Goal: Task Accomplishment & Management: Use online tool/utility

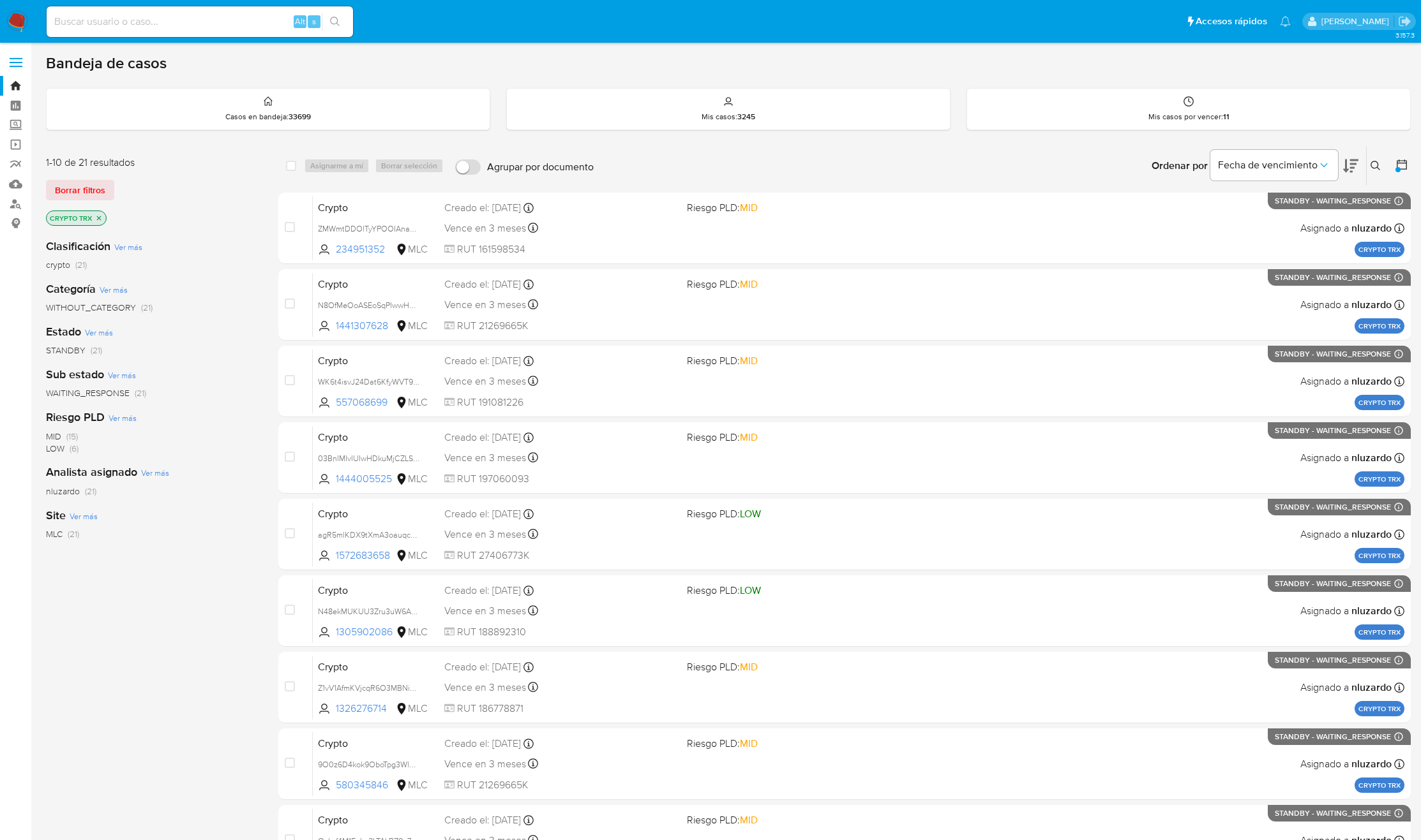
click at [1347, 167] on icon at bounding box center [1350, 166] width 15 height 13
click at [23, 21] on img at bounding box center [17, 21] width 21 height 21
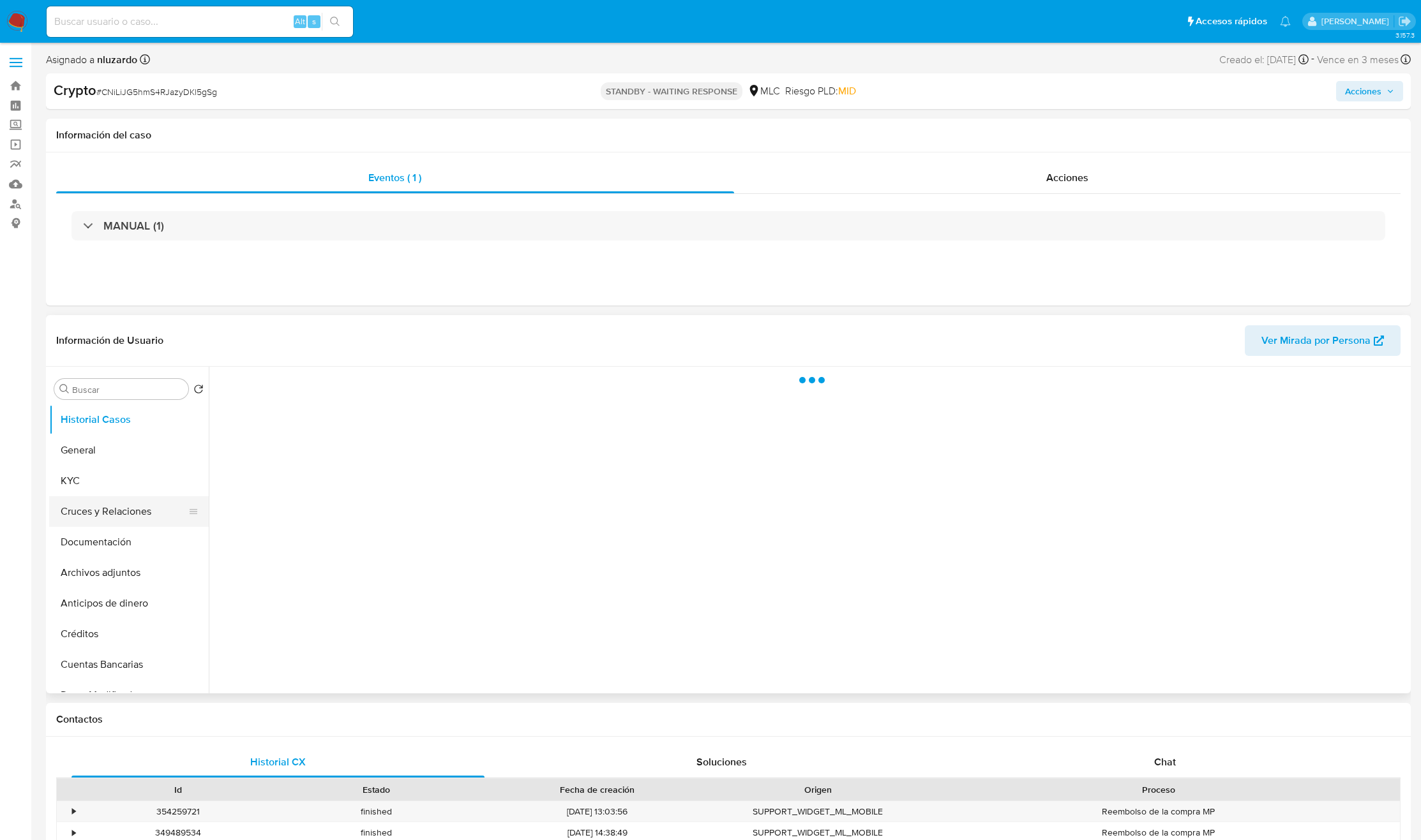
select select "10"
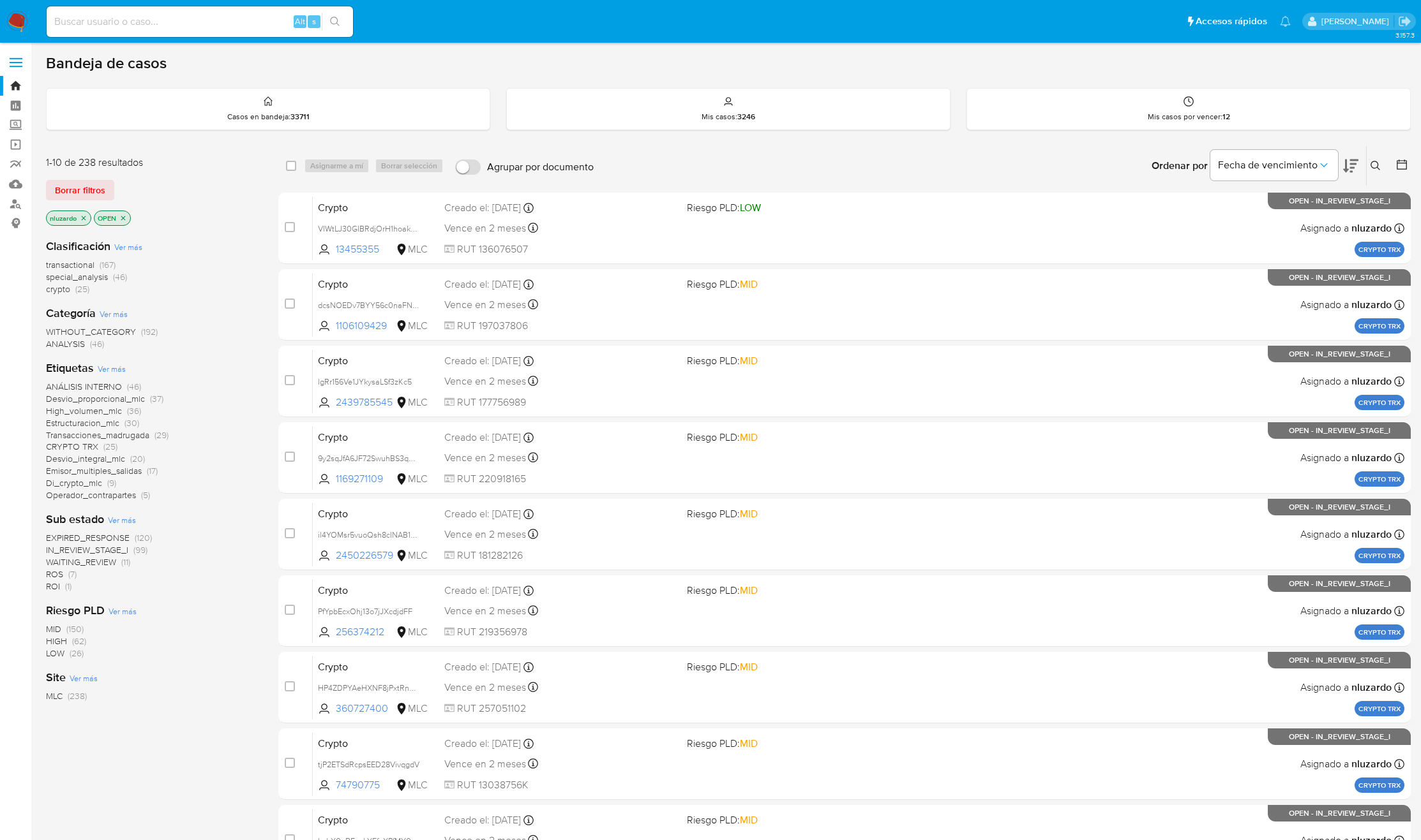
click at [1354, 163] on icon at bounding box center [1350, 166] width 15 height 13
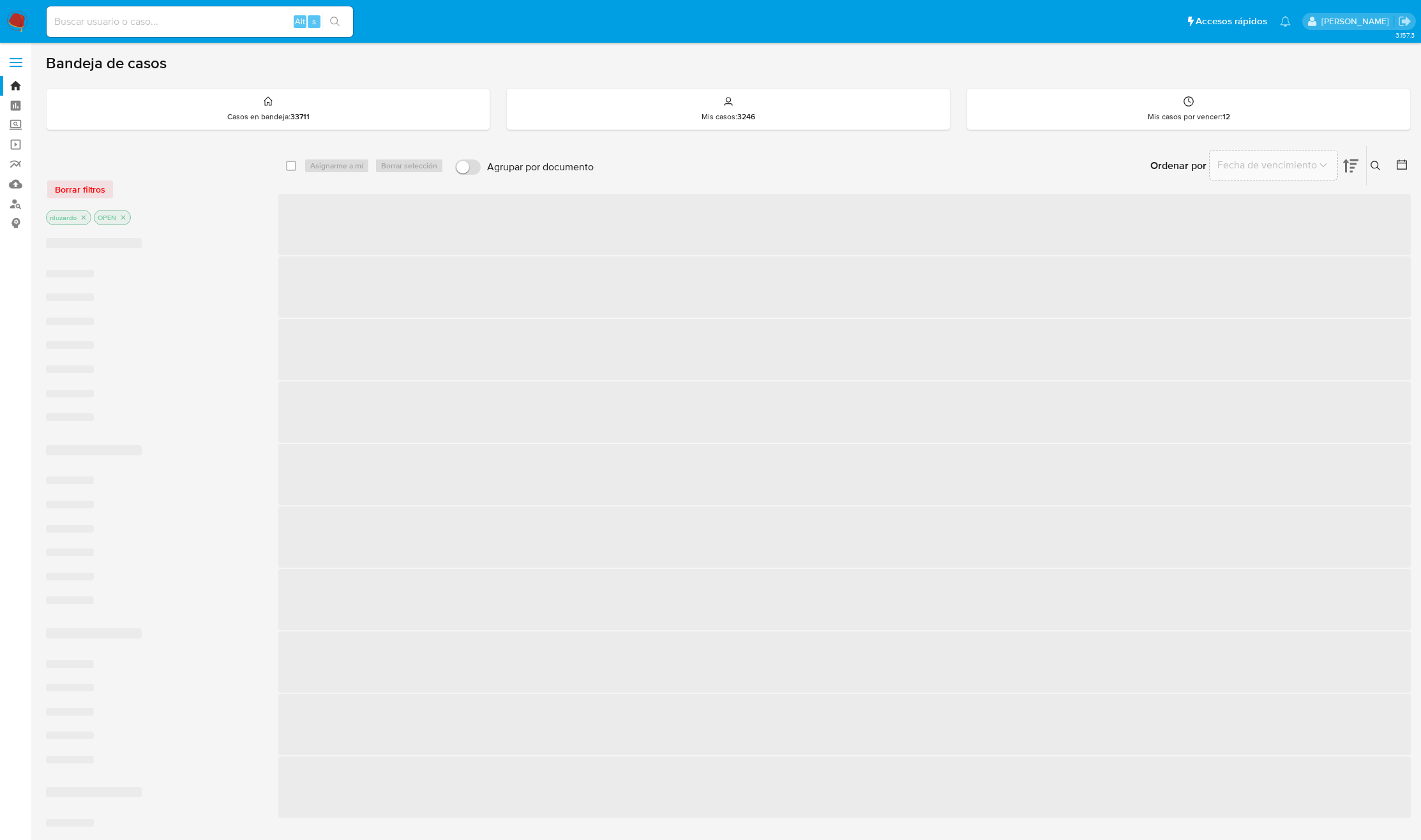
click at [1394, 163] on div at bounding box center [1400, 166] width 23 height 40
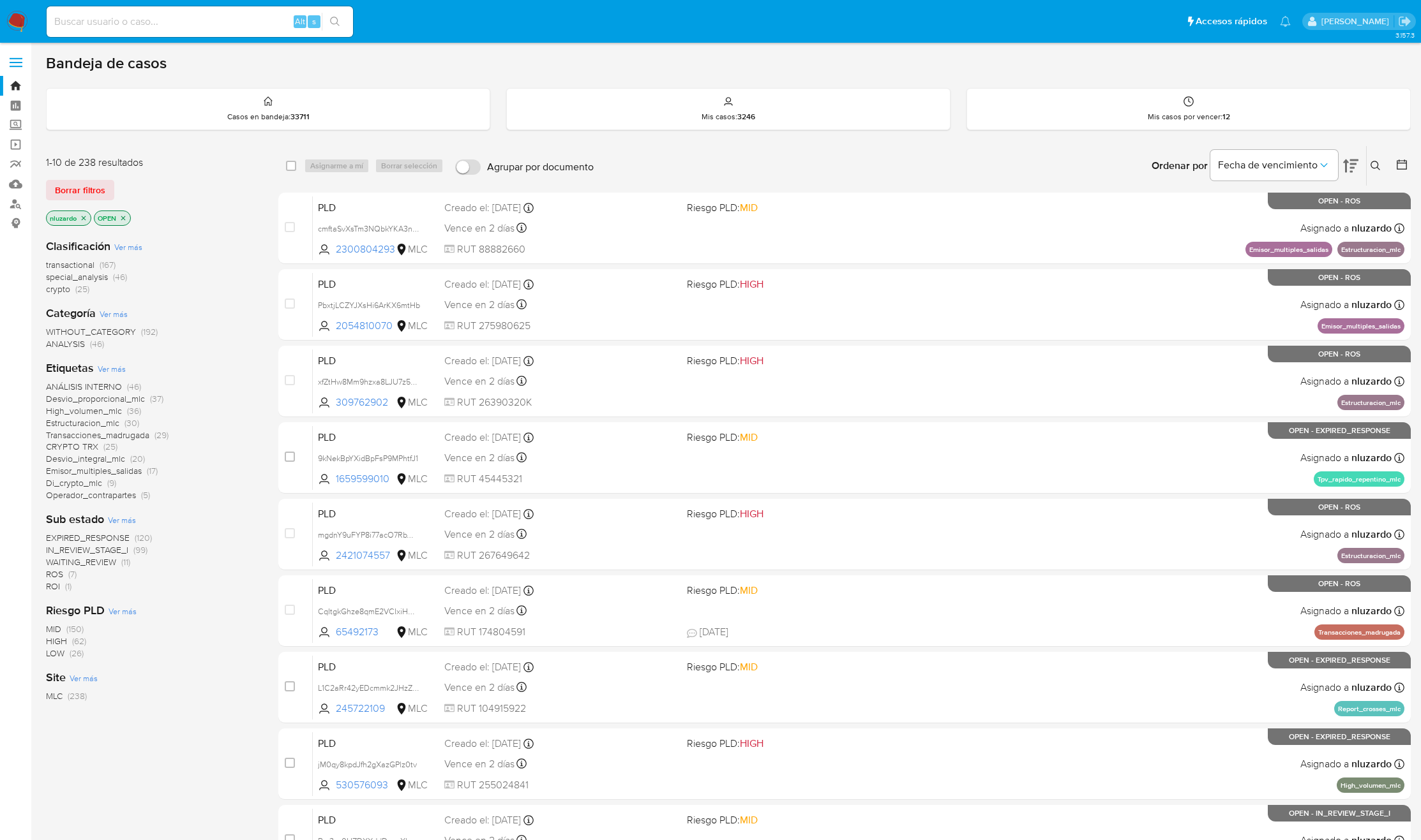
click at [1400, 166] on icon at bounding box center [1401, 165] width 12 height 12
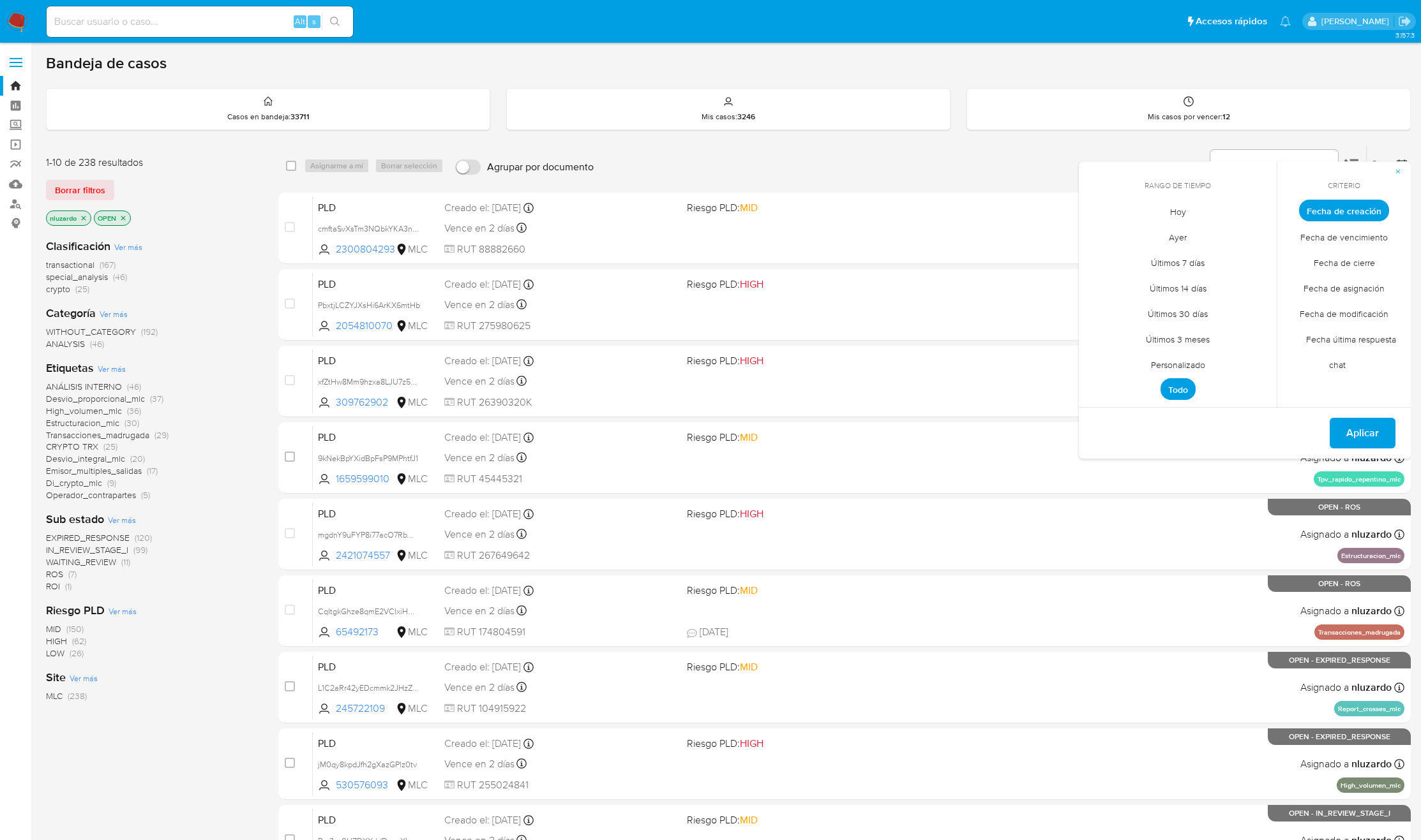
click at [1171, 359] on span "Personalizado" at bounding box center [1177, 365] width 81 height 27
click at [1097, 229] on icon "Mes anterior" at bounding box center [1098, 234] width 15 height 15
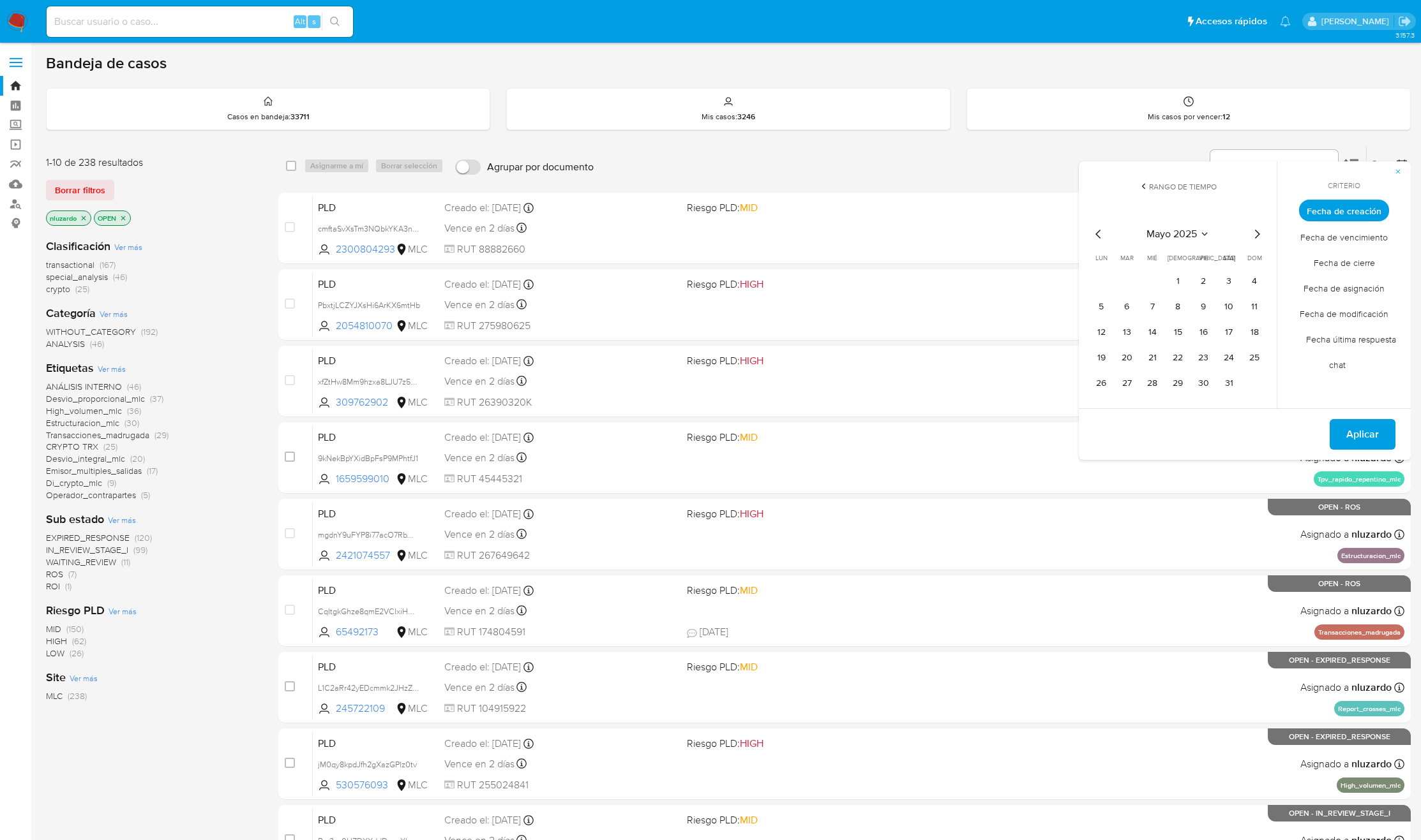
click at [1265, 231] on div "mayo 2025 mayo 2025 lun lunes mar martes mié miércoles jue jueves vie viernes s…" at bounding box center [1177, 308] width 204 height 202
click at [1264, 231] on icon "Mes siguiente" at bounding box center [1256, 234] width 15 height 15
click at [1249, 279] on button "1" at bounding box center [1254, 281] width 20 height 20
click at [1176, 334] on button "12" at bounding box center [1177, 332] width 20 height 20
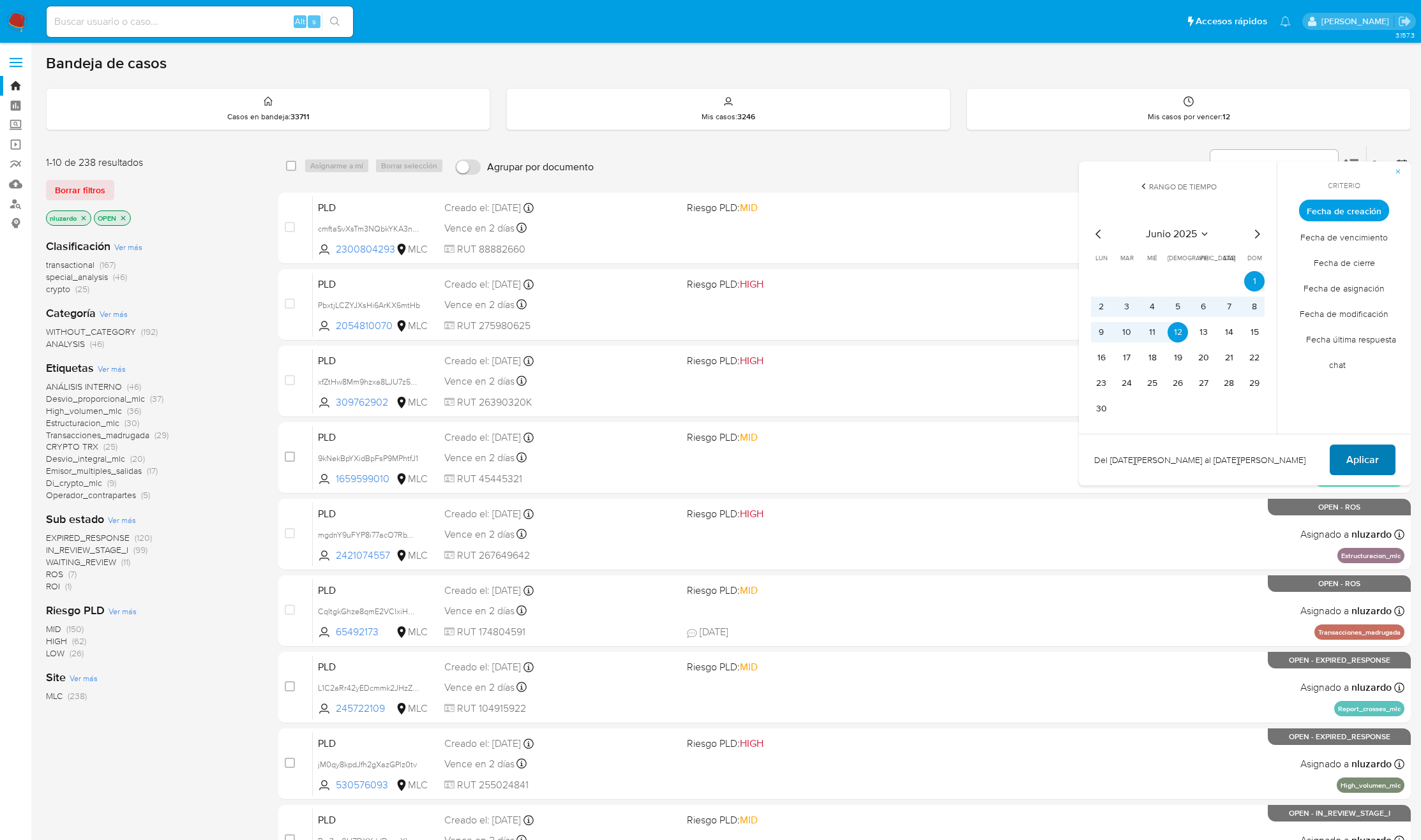
click at [1353, 459] on span "Aplicar" at bounding box center [1362, 460] width 33 height 28
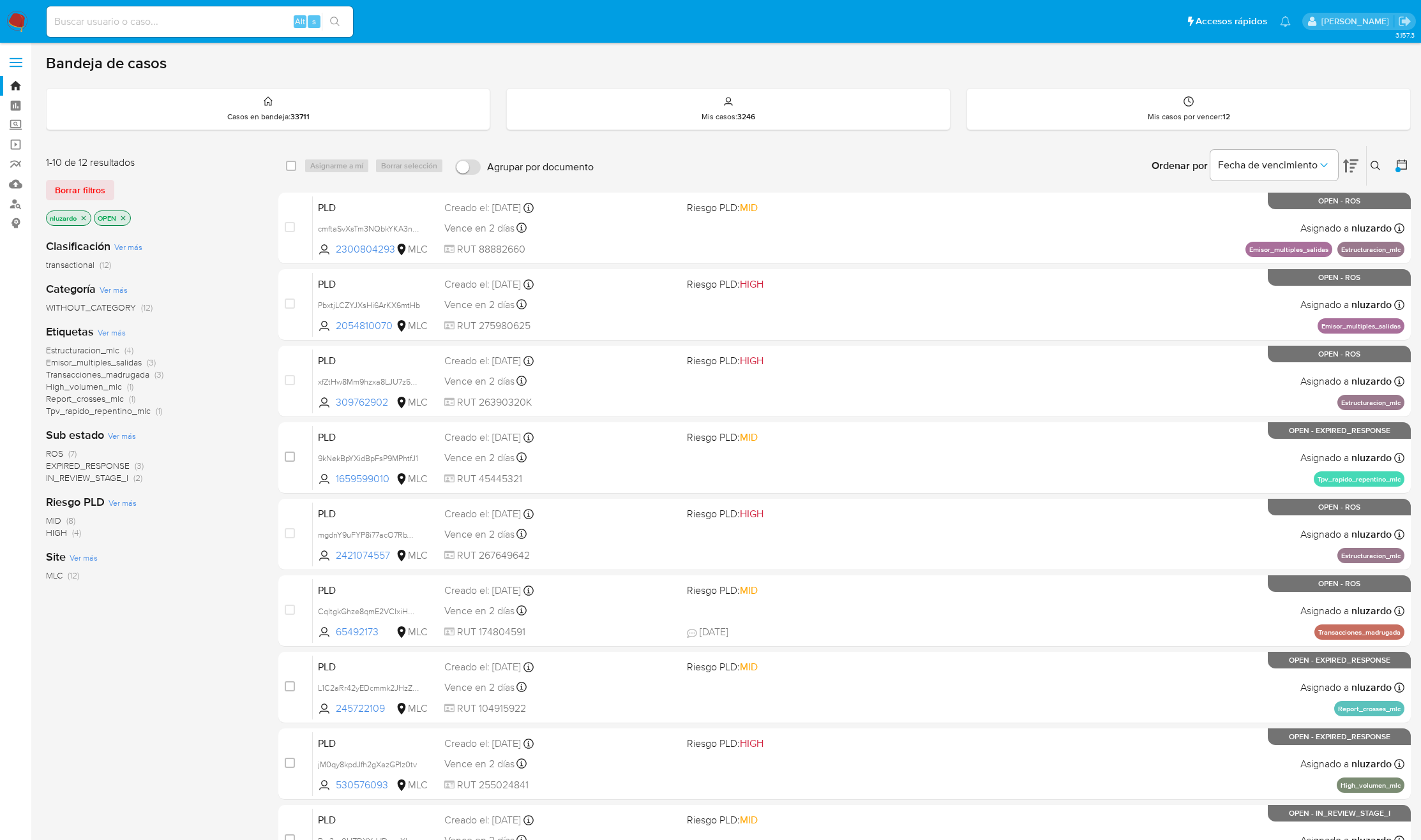
click at [134, 435] on span "Ver más" at bounding box center [122, 435] width 28 height 12
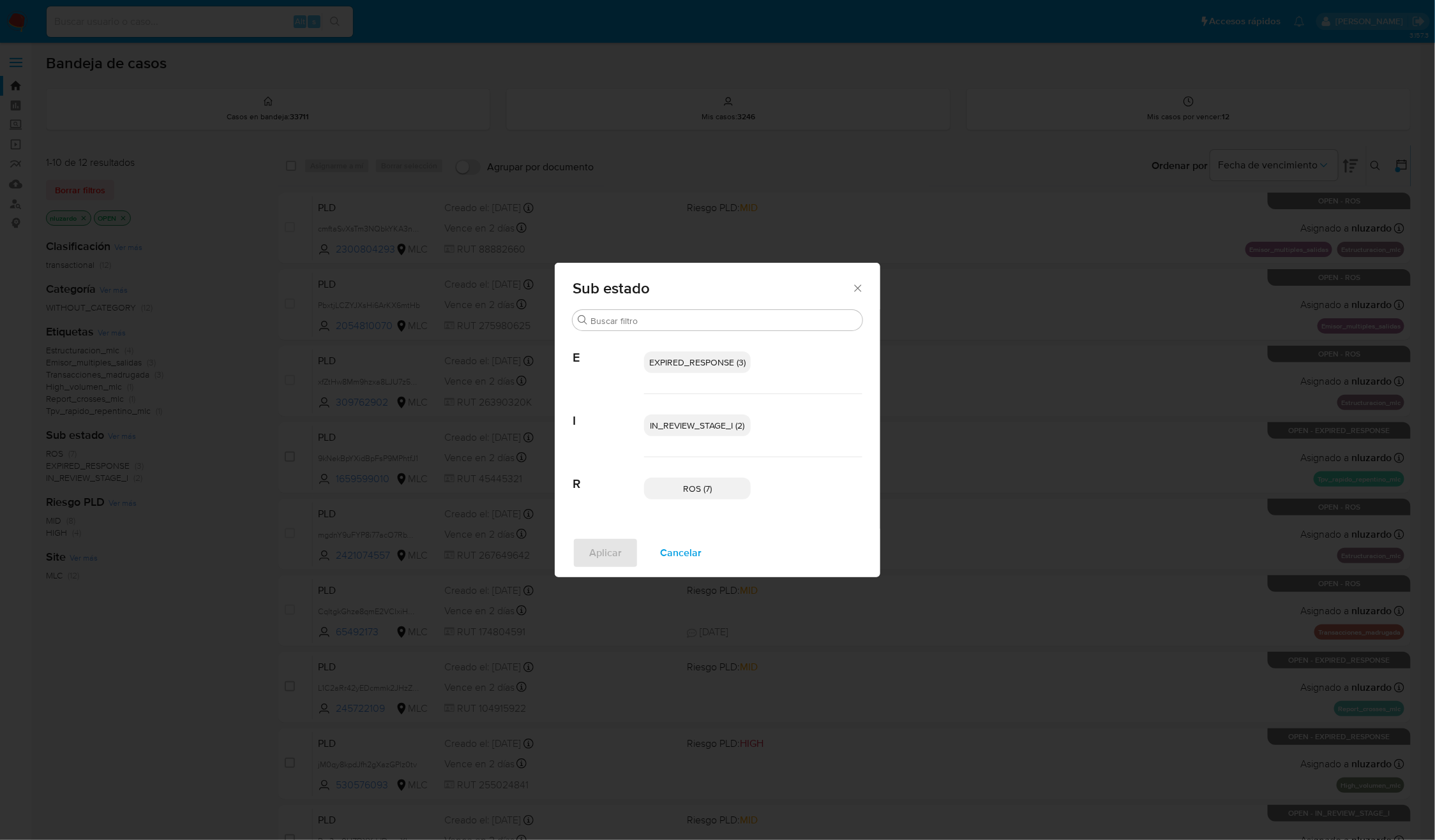
click at [699, 432] on p "IN_REVIEW_STAGE_I (2)" at bounding box center [698, 425] width 106 height 21
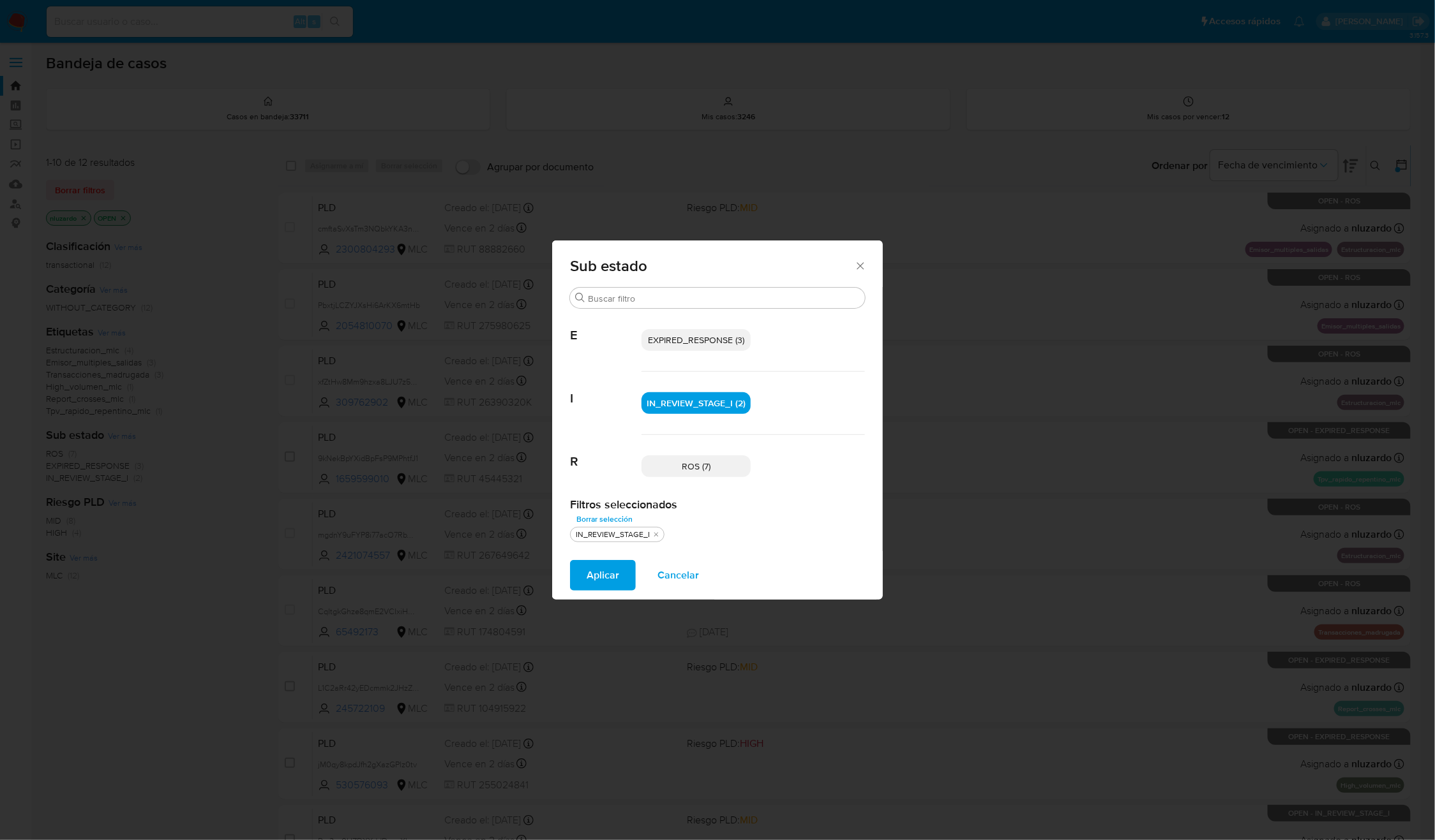
click at [705, 343] on span "EXPIRED_RESPONSE (3)" at bounding box center [696, 340] width 97 height 12
click at [597, 574] on span "Aplicar" at bounding box center [602, 576] width 33 height 28
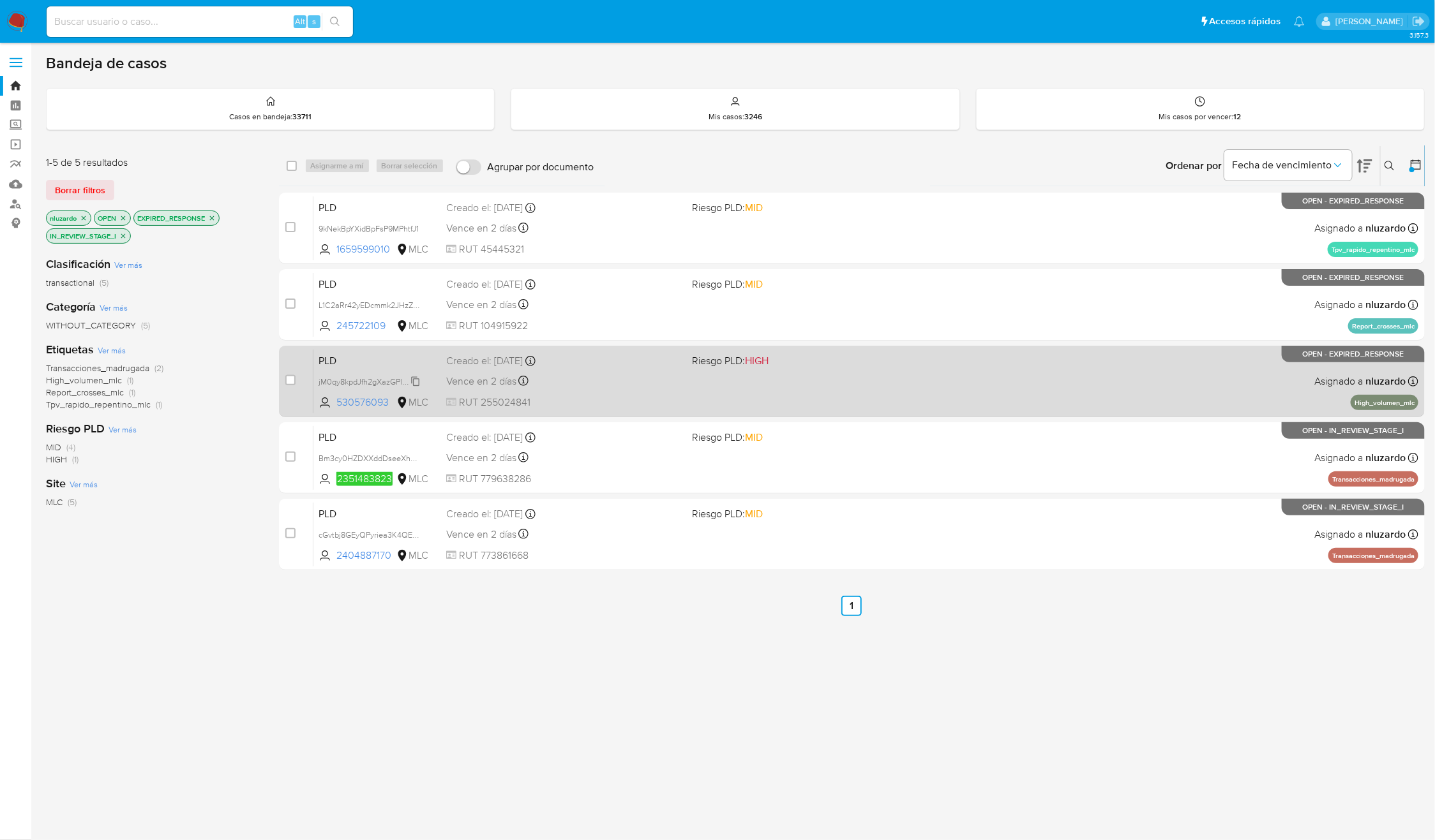
drag, startPoint x: 368, startPoint y: 734, endPoint x: 412, endPoint y: 376, distance: 360.7
click at [368, 733] on div "select-all-cases-checkbox Asignarme a mí Borrar selección Agrupar por documento…" at bounding box center [852, 443] width 1146 height 596
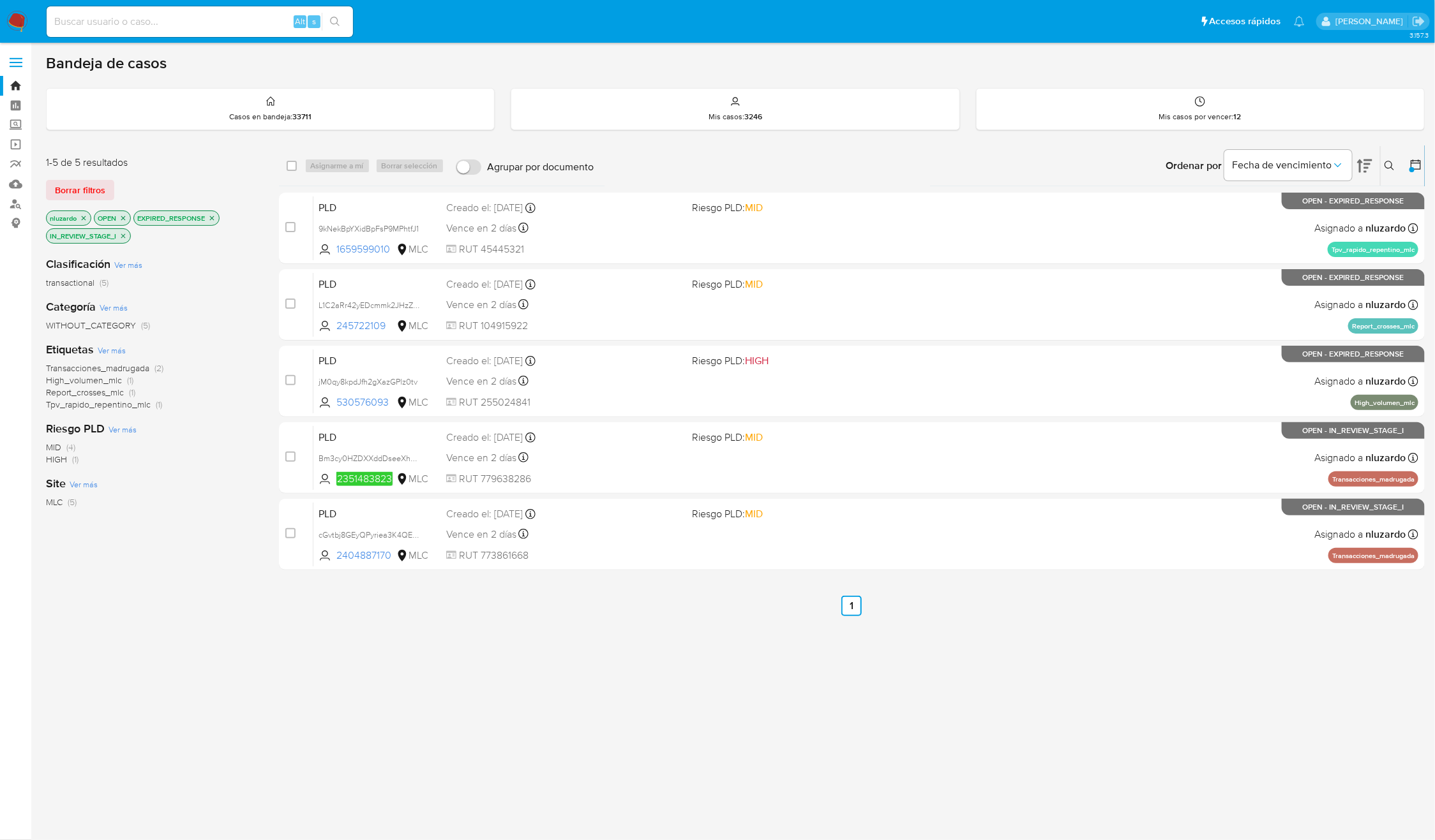
drag, startPoint x: 389, startPoint y: 326, endPoint x: 274, endPoint y: 672, distance: 364.6
click at [279, 680] on div "select-all-cases-checkbox Asignarme a mí Borrar selección Agrupar por documento…" at bounding box center [852, 443] width 1146 height 596
click at [274, 672] on div "1-5 de 5 resultados Borrar filtros nluzardo OPEN EXPIRED_RESPONSE IN_REVIEW_STA…" at bounding box center [735, 443] width 1378 height 596
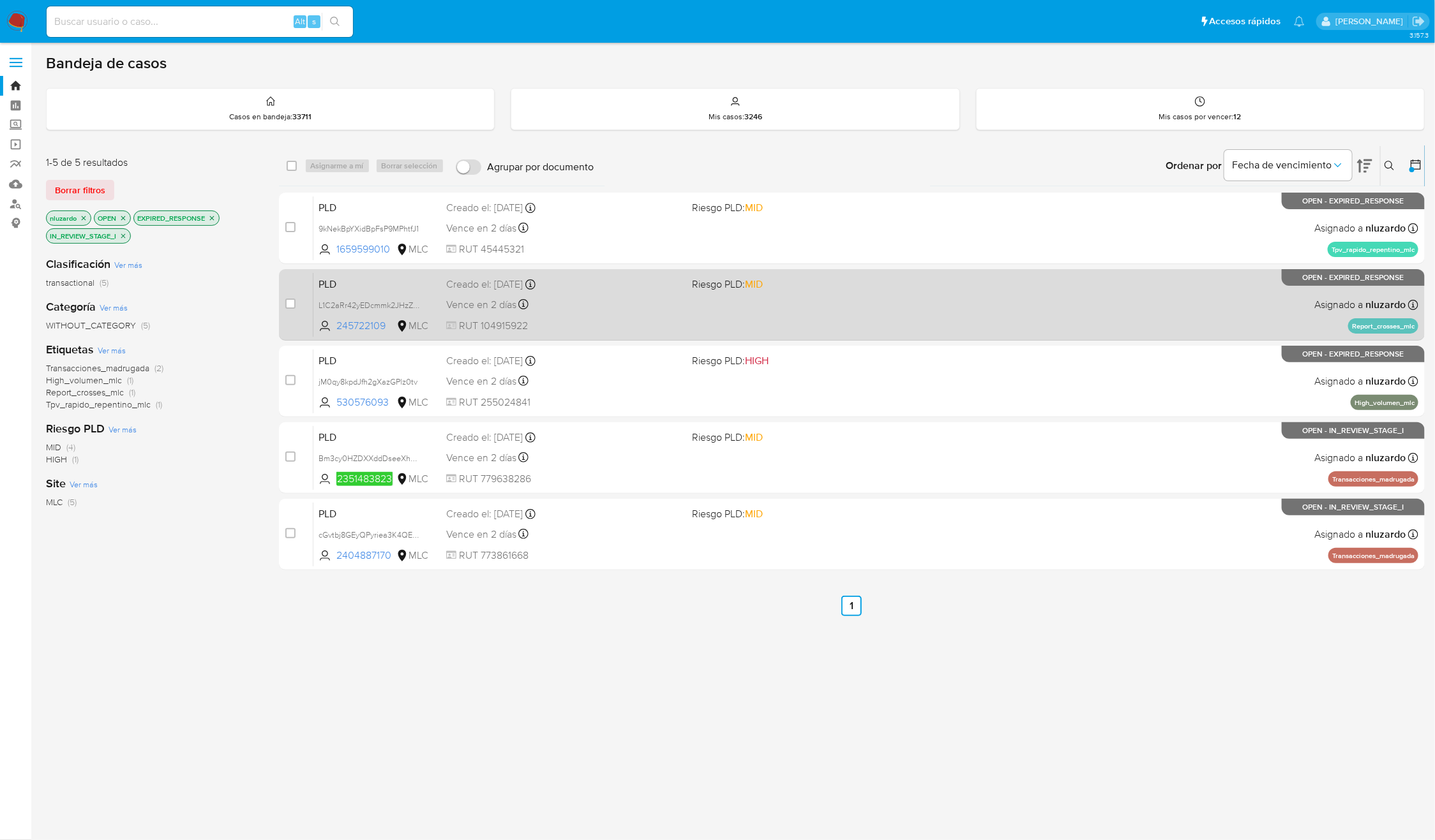
click at [697, 314] on div "PLD L1C2aRr42yEDcmmk2JHzZl4l 245722109 MLC Riesgo PLD: MID Creado el: 12/06/202…" at bounding box center [866, 304] width 1105 height 65
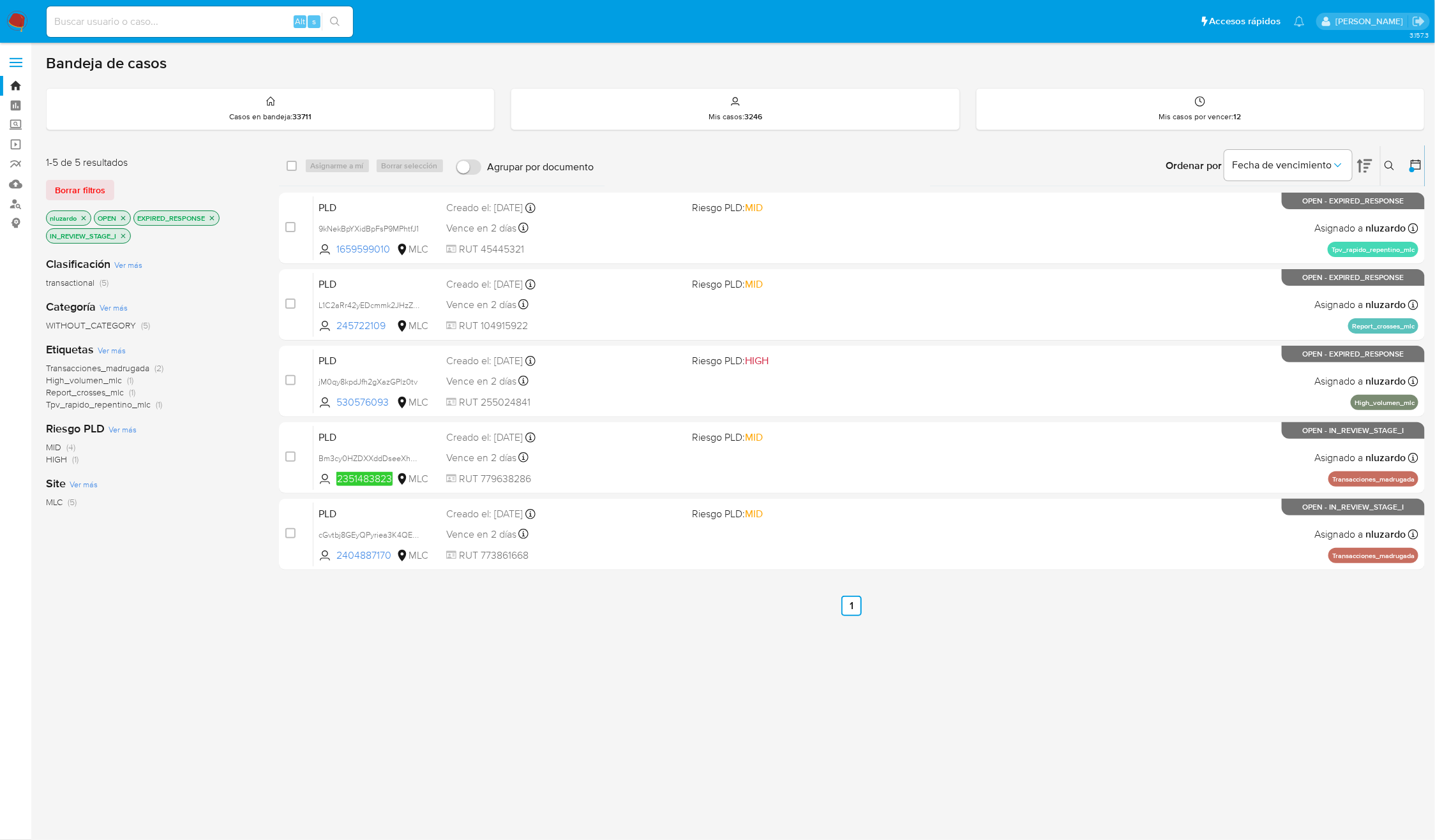
click at [1049, 673] on div "select-all-cases-checkbox Asignarme a mí Borrar selección Agrupar por documento…" at bounding box center [852, 443] width 1146 height 596
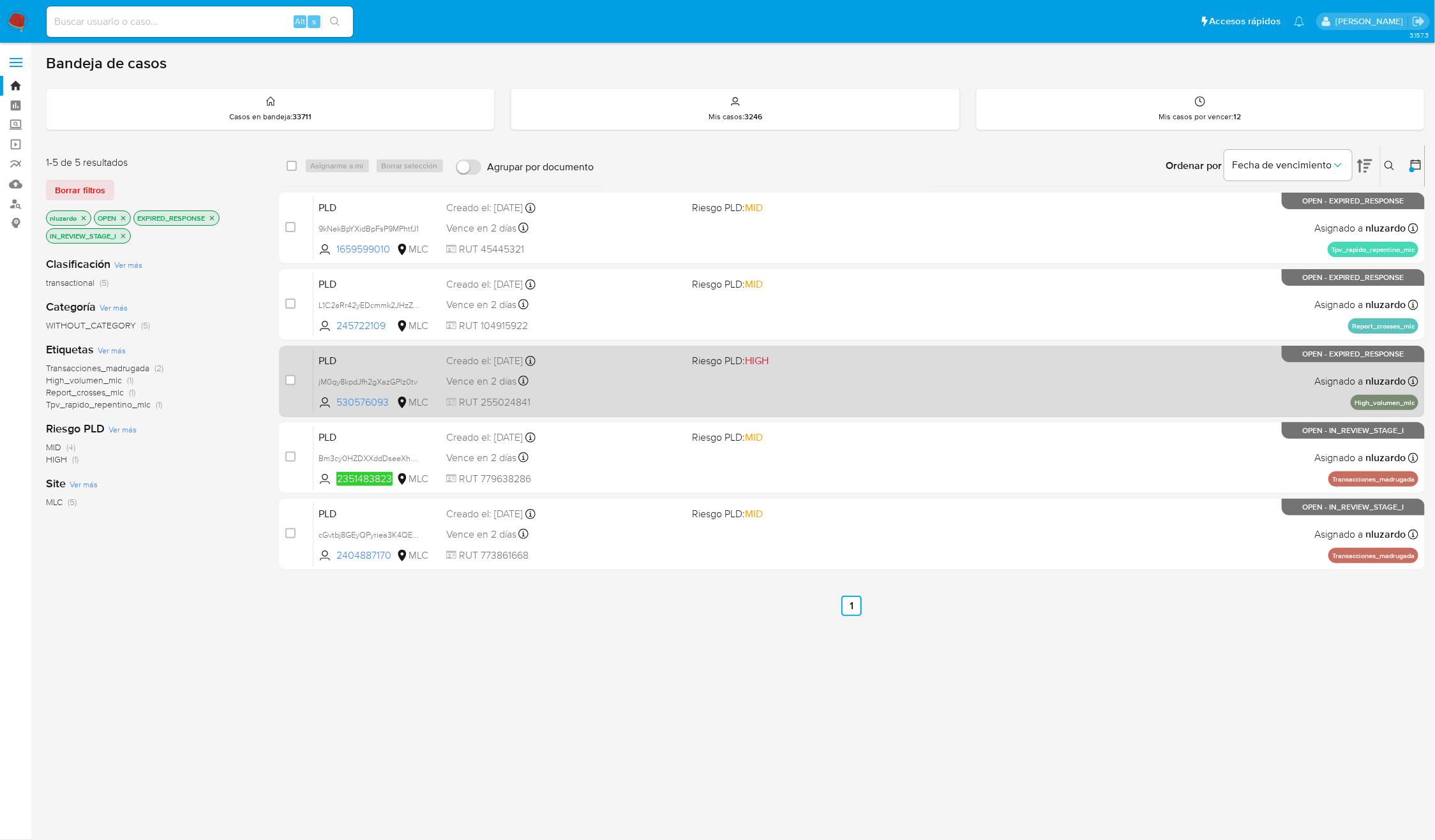
click at [816, 376] on div "PLD jM0qy8kpdJfh2gXazGPlz0tv 530576093 MLC Riesgo PLD: HIGH Creado el: 12/06/20…" at bounding box center [866, 381] width 1105 height 65
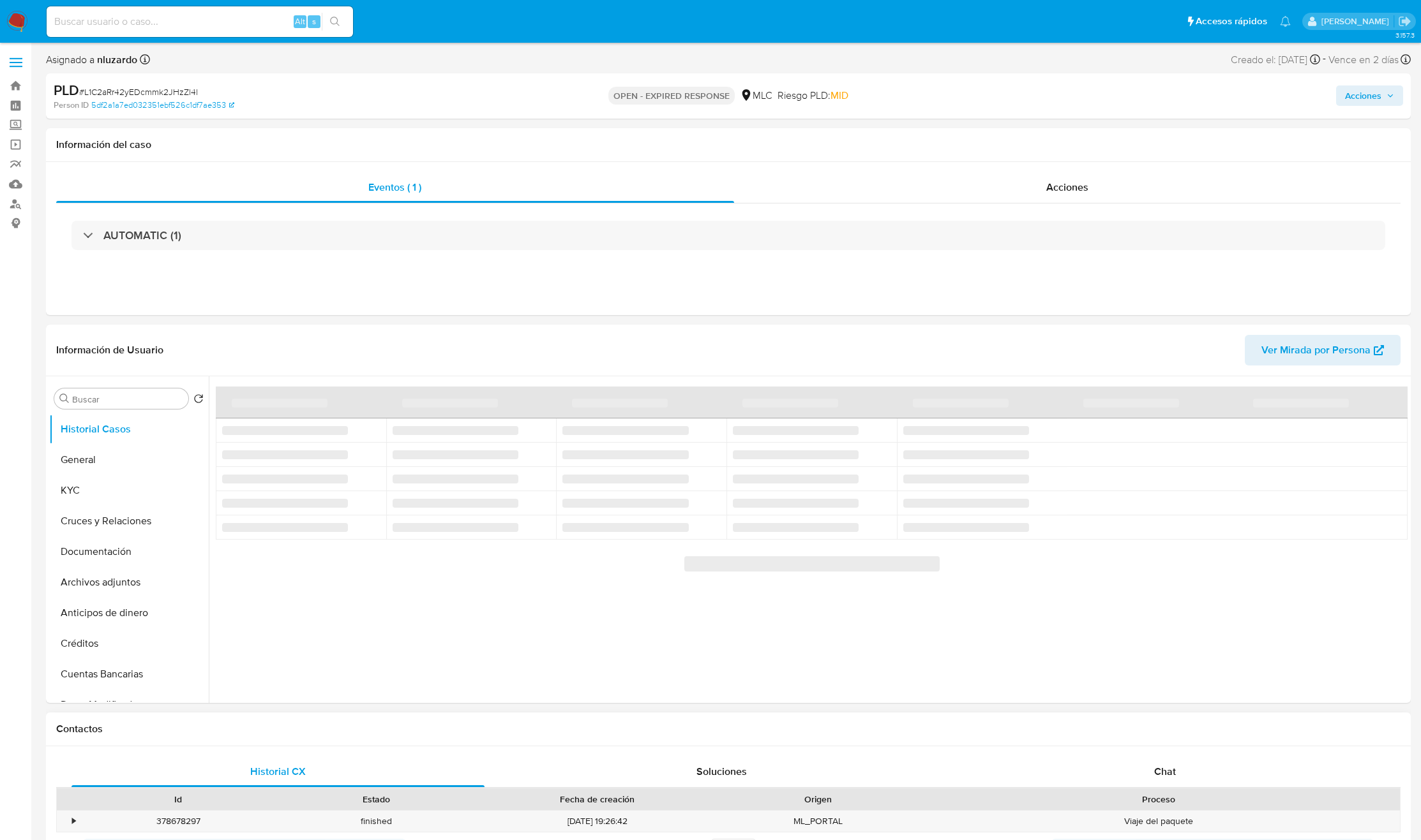
select select "10"
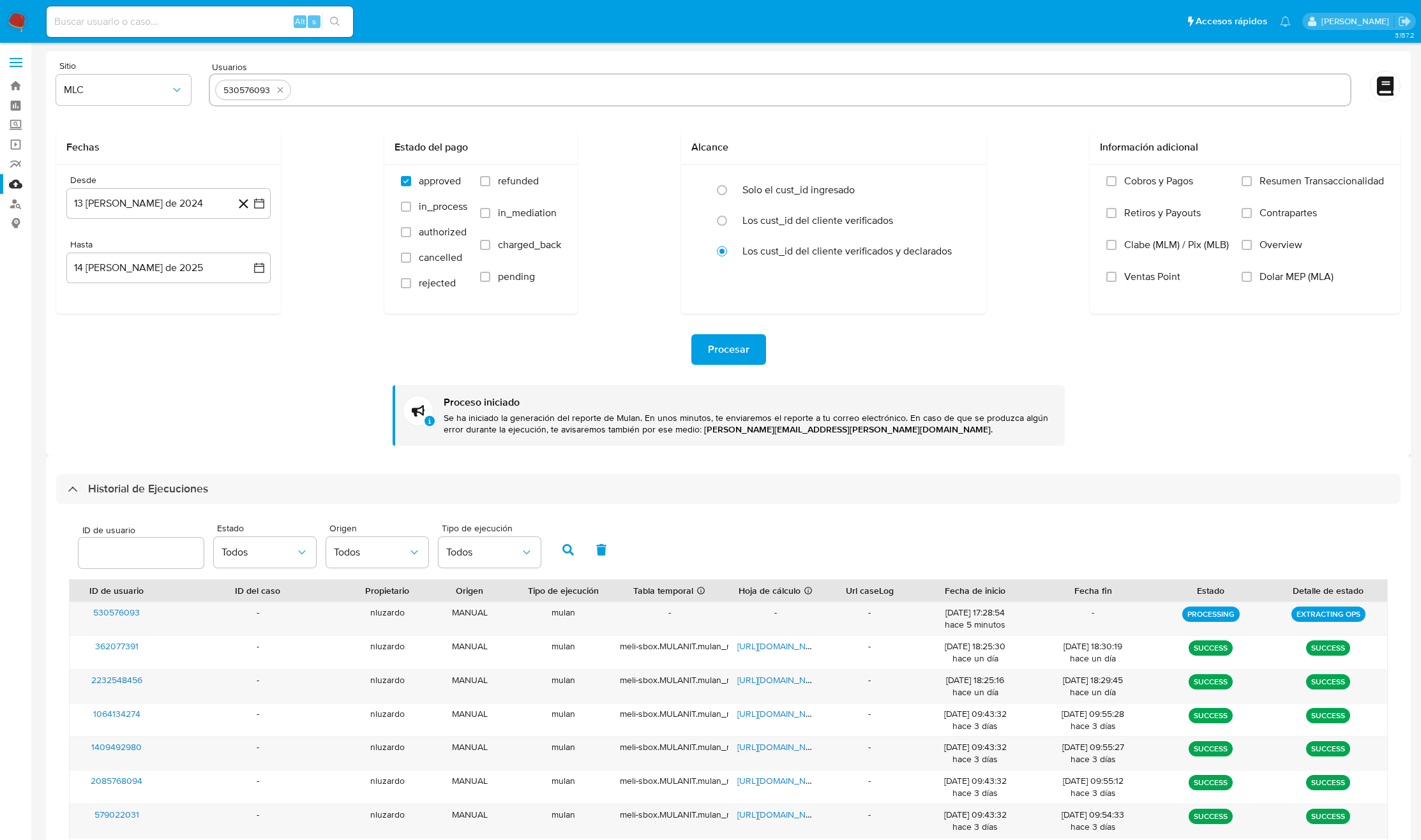
select select "10"
click at [286, 87] on button "quitar 530576093" at bounding box center [279, 89] width 15 height 15
click at [286, 87] on input "text" at bounding box center [780, 89] width 1130 height 20
click at [305, 97] on input "text" at bounding box center [780, 89] width 1130 height 20
paste input "245722109"
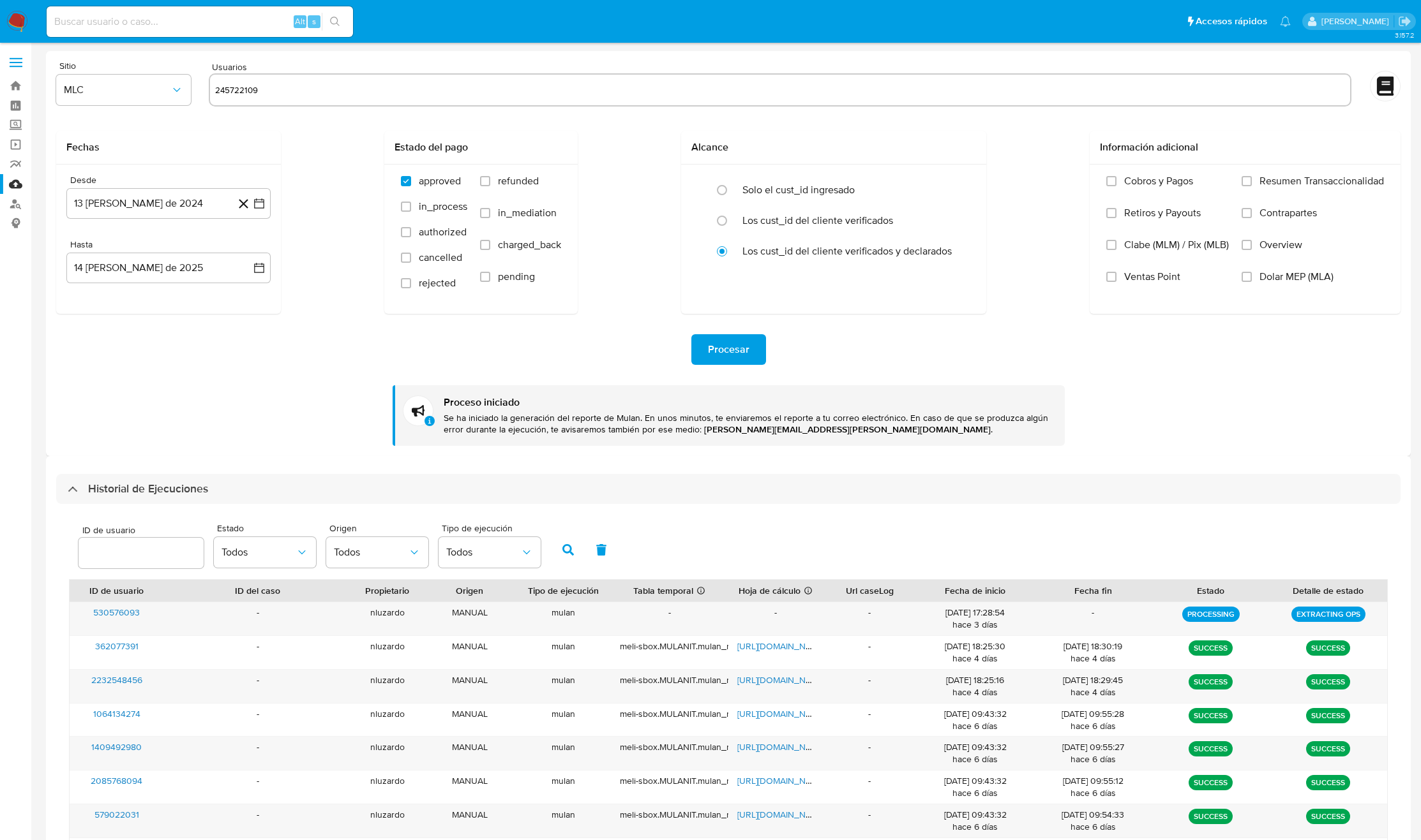
type input "245722109"
click at [330, 163] on div "Fechas Desde 13 de agosto de 2024 13-08-2024 Hasta 14 de agosto de 2025 14-08-2…" at bounding box center [728, 222] width 1345 height 183
click at [701, 358] on button "Procesar" at bounding box center [729, 349] width 74 height 31
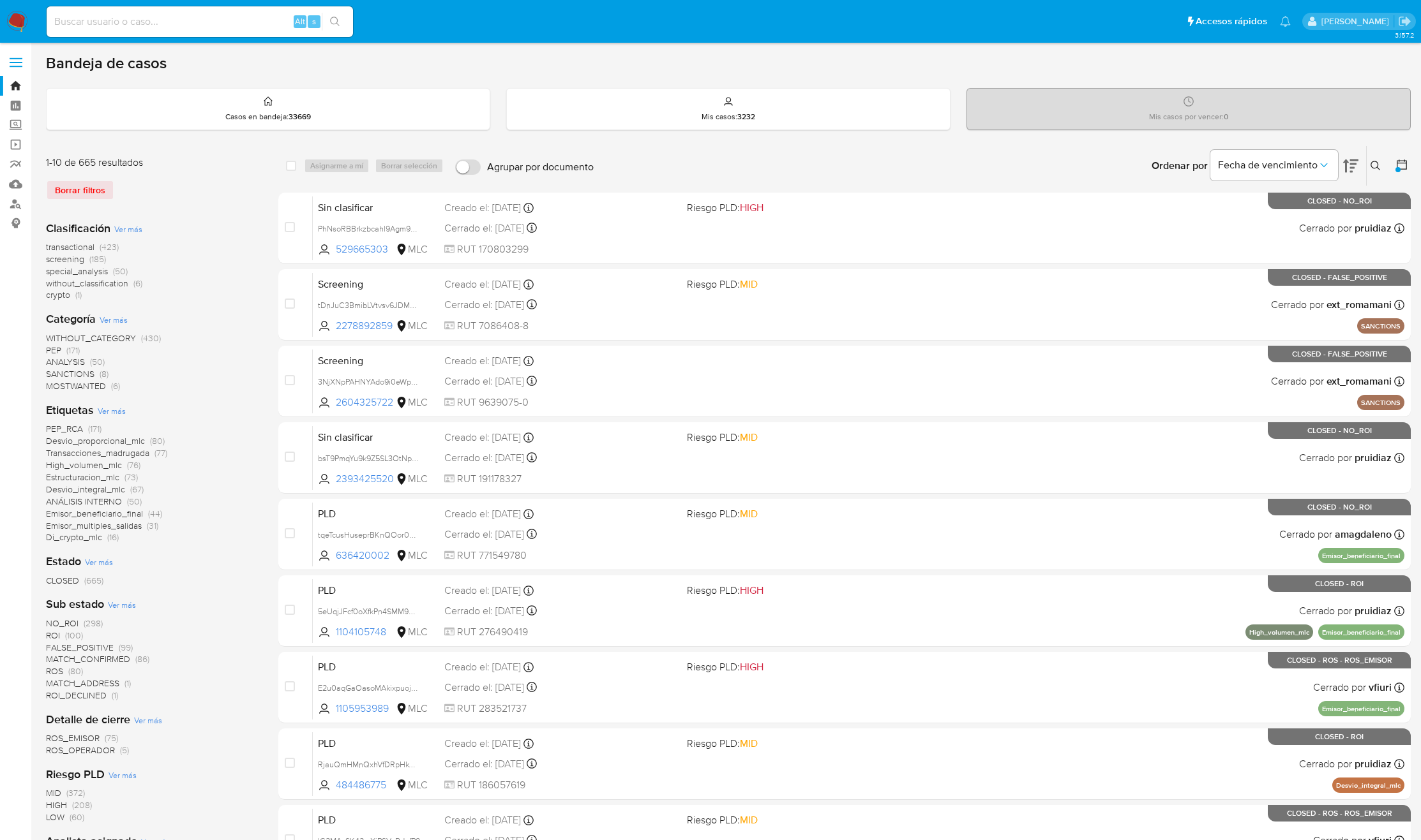
click at [1374, 160] on icon at bounding box center [1376, 166] width 11 height 11
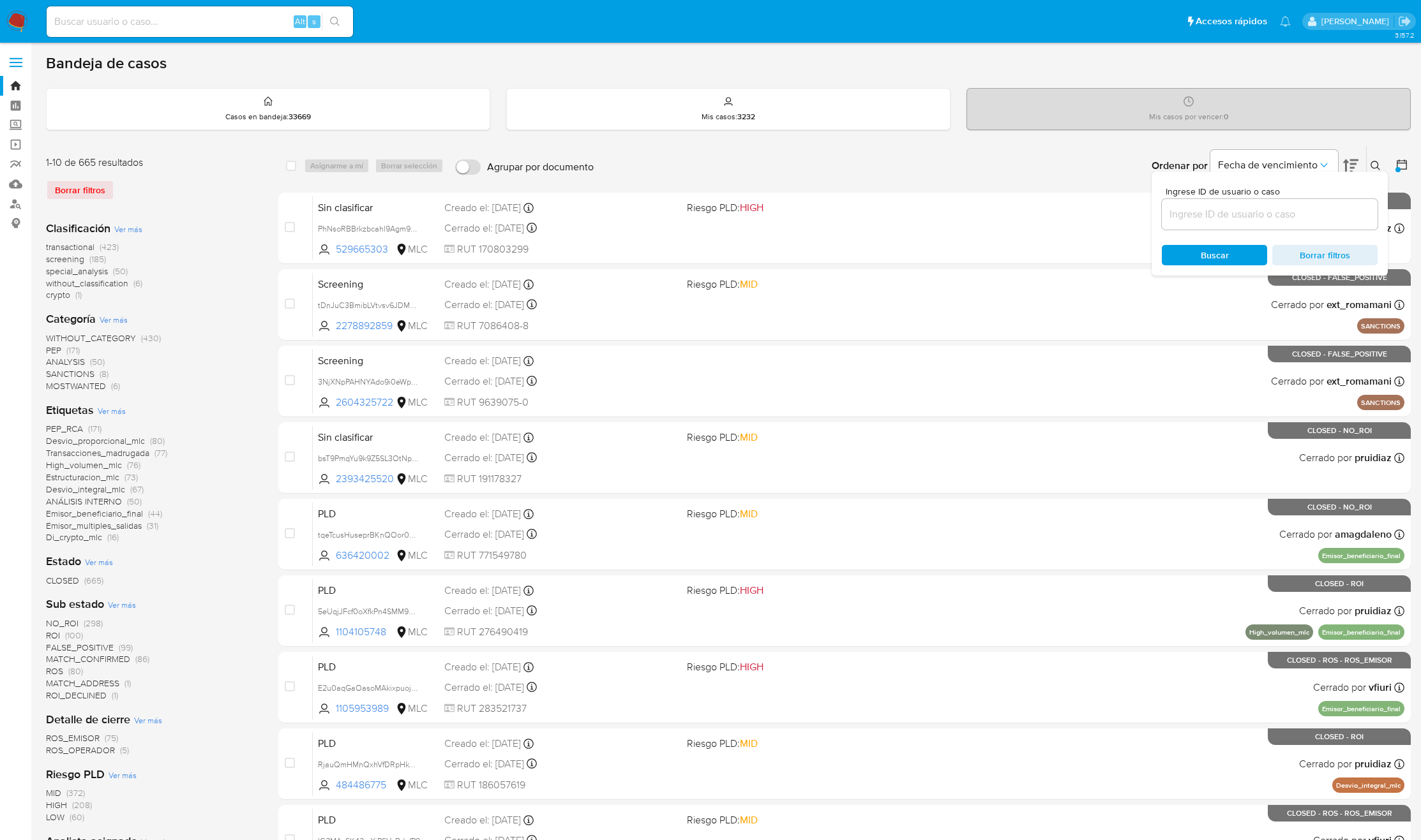
click at [1256, 206] on input at bounding box center [1269, 214] width 215 height 17
type input "530576093"
click at [1201, 254] on span "Buscar" at bounding box center [1215, 255] width 28 height 20
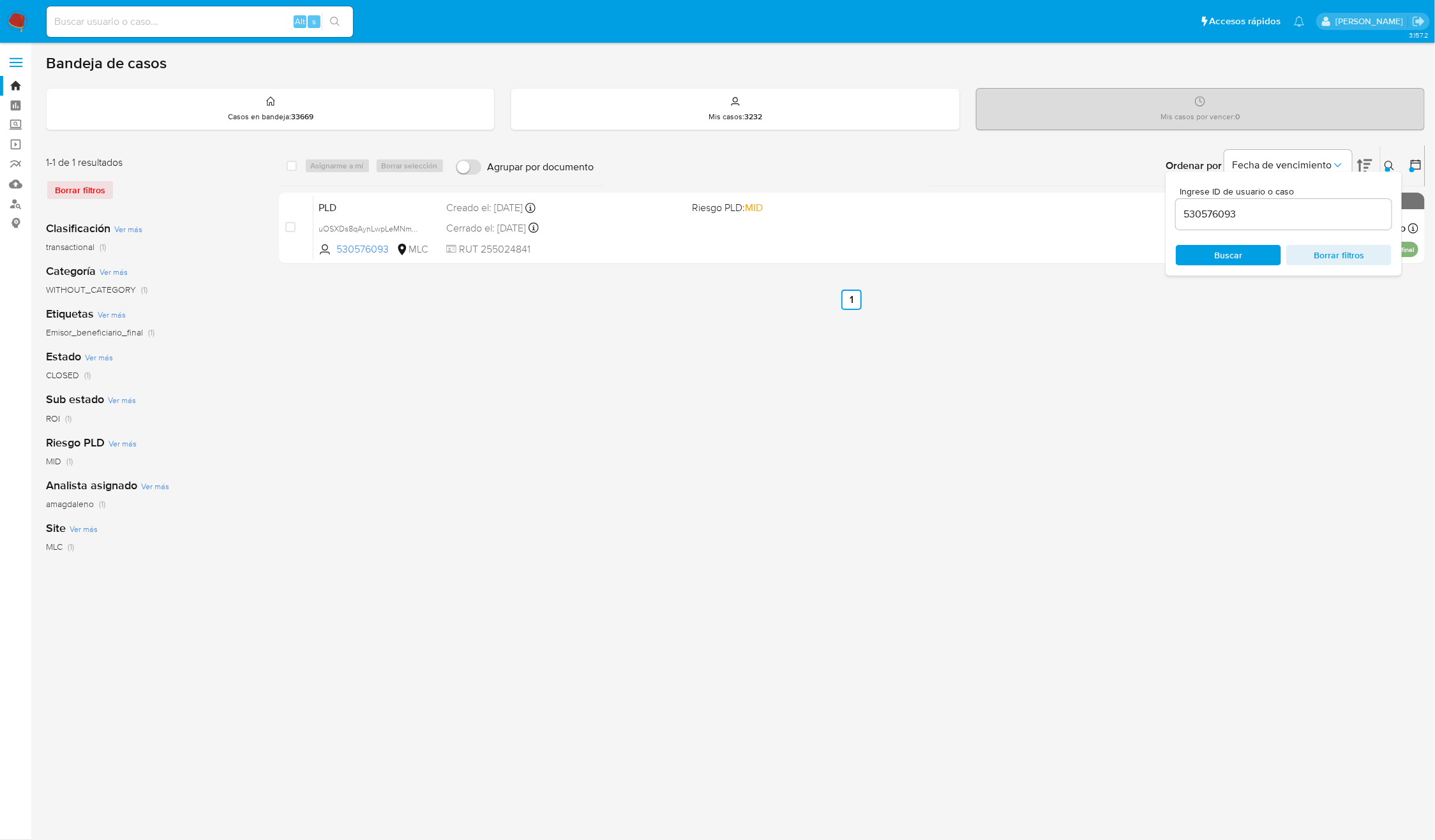
click at [1376, 165] on div "Ordenar por Fecha de vencimiento" at bounding box center [1267, 166] width 224 height 40
click at [1385, 167] on div at bounding box center [1388, 170] width 5 height 5
click at [965, 473] on div "select-all-cases-checkbox Asignarme a mí Borrar selección Agrupar por documento…" at bounding box center [852, 425] width 1146 height 560
click at [1416, 163] on icon at bounding box center [1416, 165] width 11 height 11
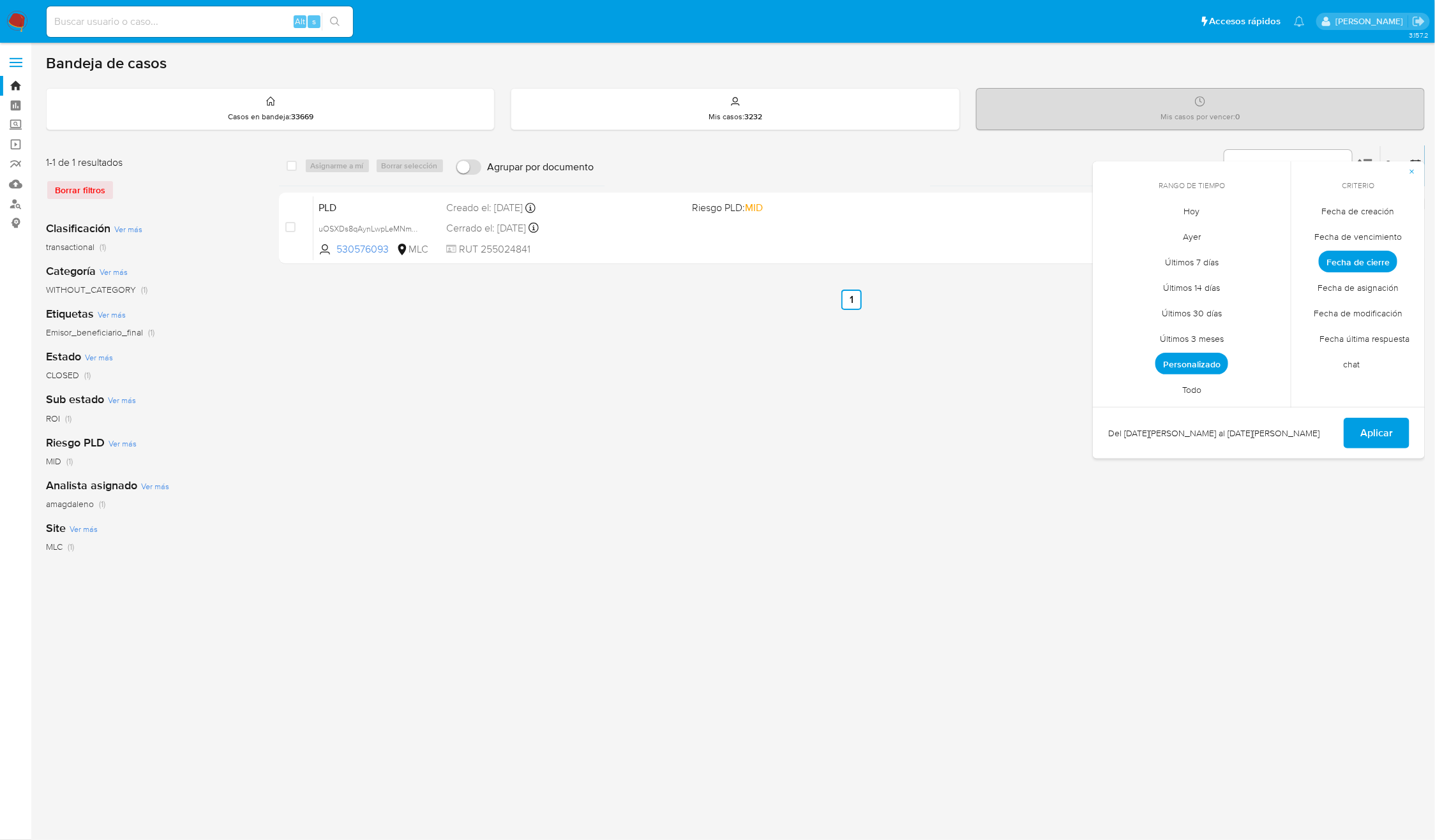
click at [1189, 398] on span "Todo" at bounding box center [1192, 391] width 46 height 27
click at [1386, 434] on span "Aplicar" at bounding box center [1377, 433] width 33 height 28
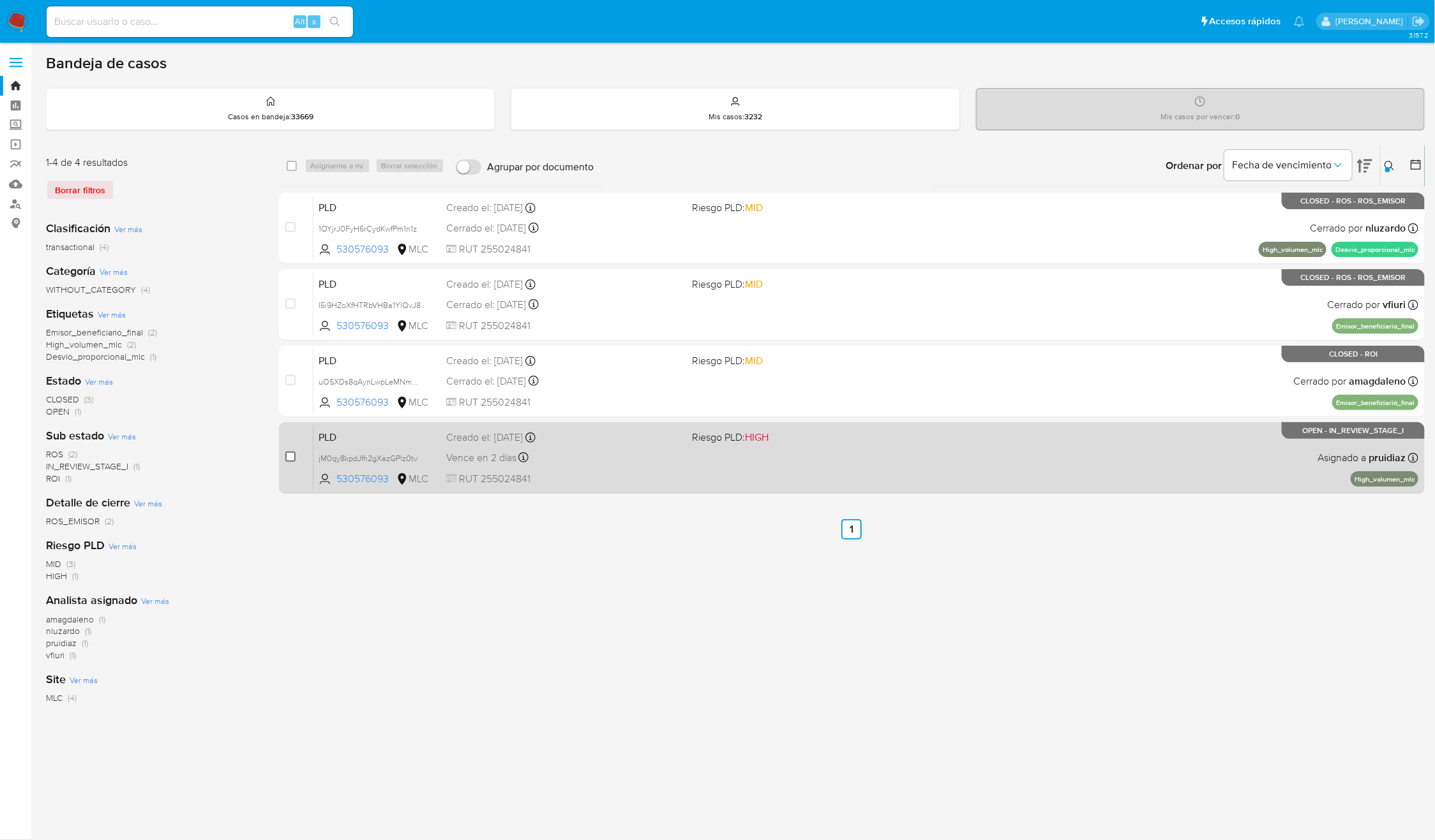
click at [289, 455] on input "checkbox" at bounding box center [291, 457] width 11 height 11
checkbox input "true"
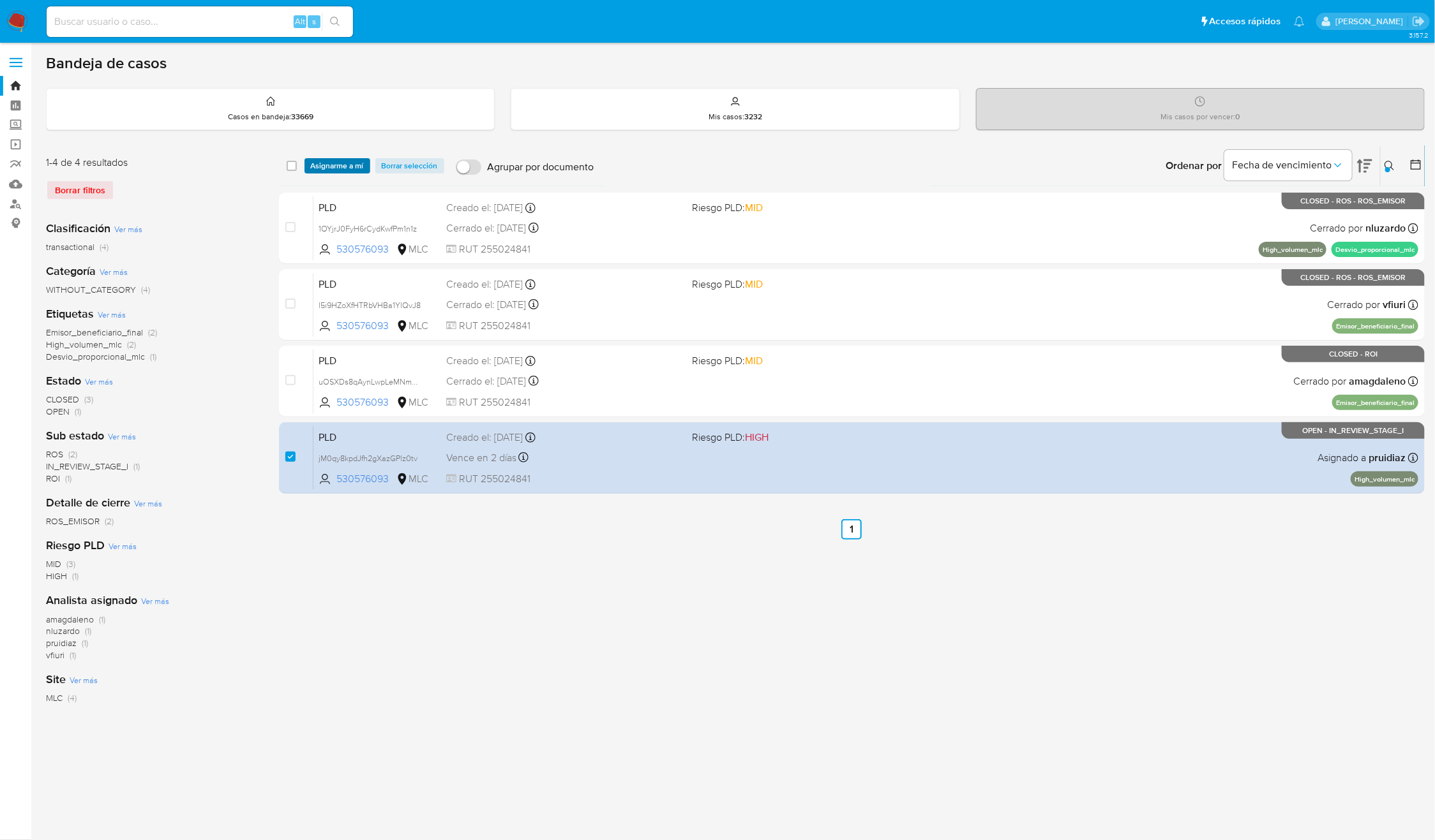
click at [325, 171] on span "Asignarme a mí" at bounding box center [338, 166] width 53 height 12
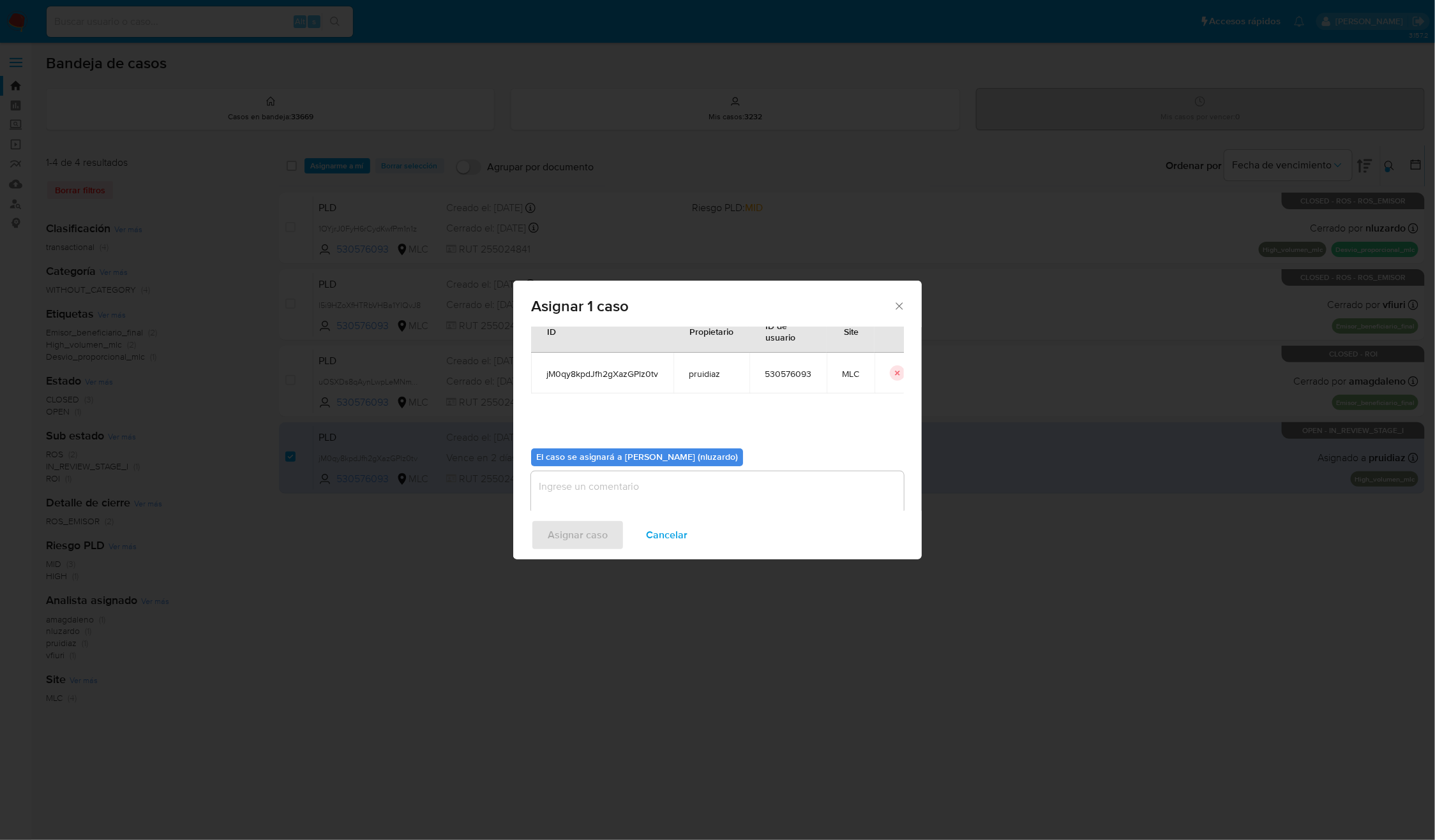
scroll to position [65, 0]
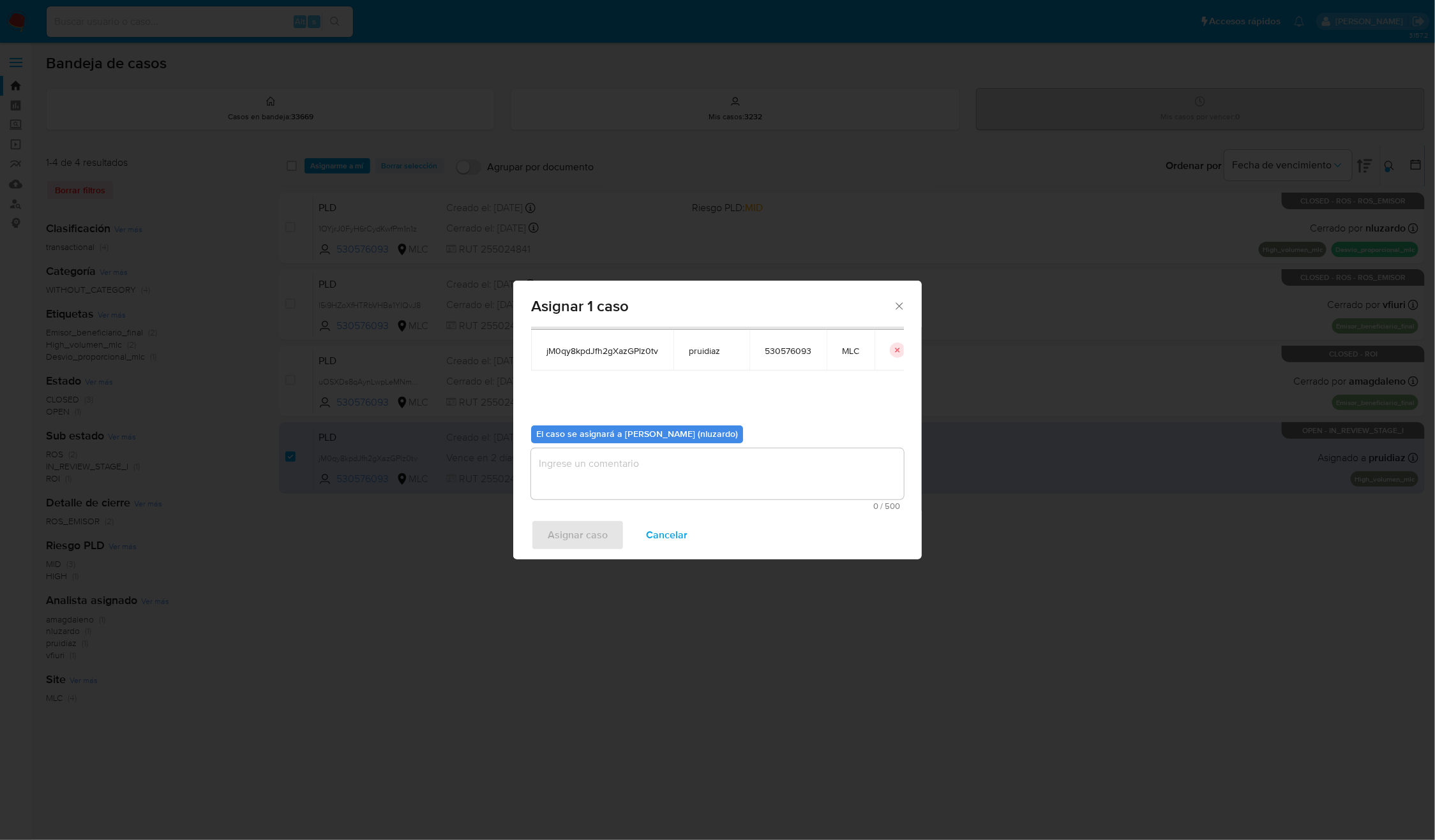
click at [683, 466] on textarea "assign-modal" at bounding box center [717, 474] width 373 height 51
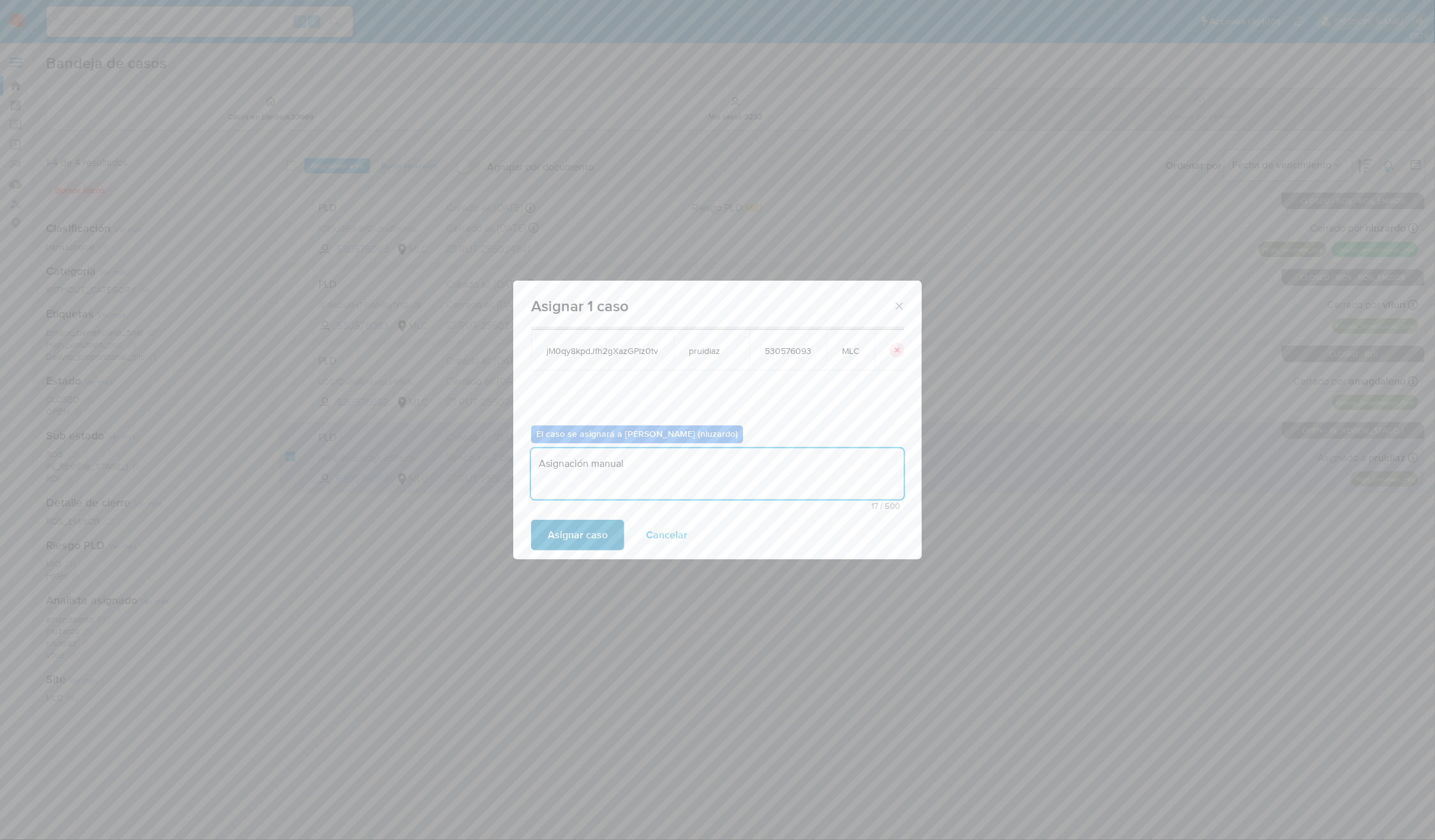
type textarea "Asignación manual"
click at [559, 539] on span "Asignar caso" at bounding box center [578, 535] width 60 height 28
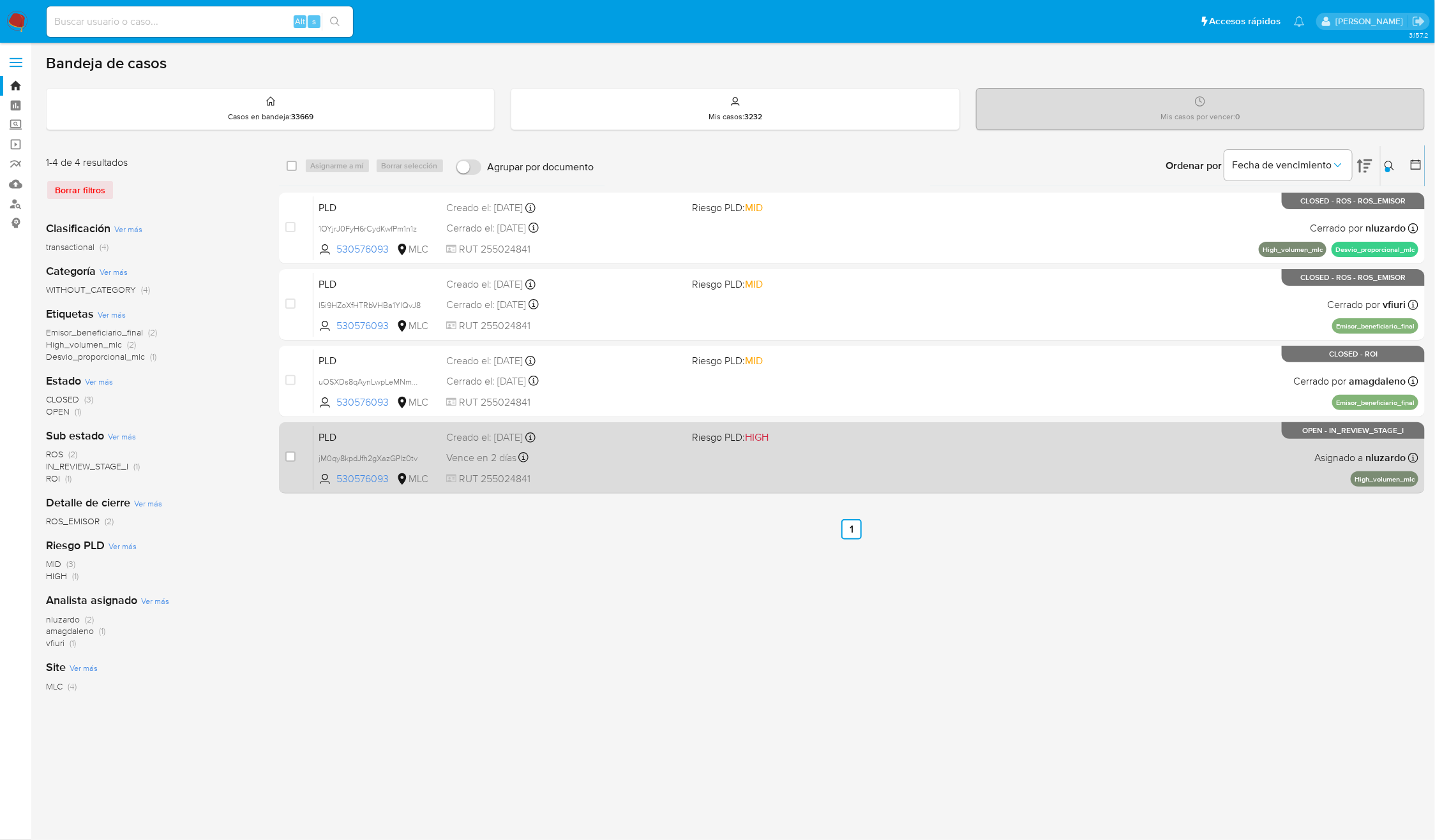
drag, startPoint x: 1065, startPoint y: 678, endPoint x: 1256, endPoint y: 481, distance: 274.4
click at [1065, 678] on div "select-all-cases-checkbox Asignarme a mí Borrar selección Agrupar por documento…" at bounding box center [852, 449] width 1146 height 608
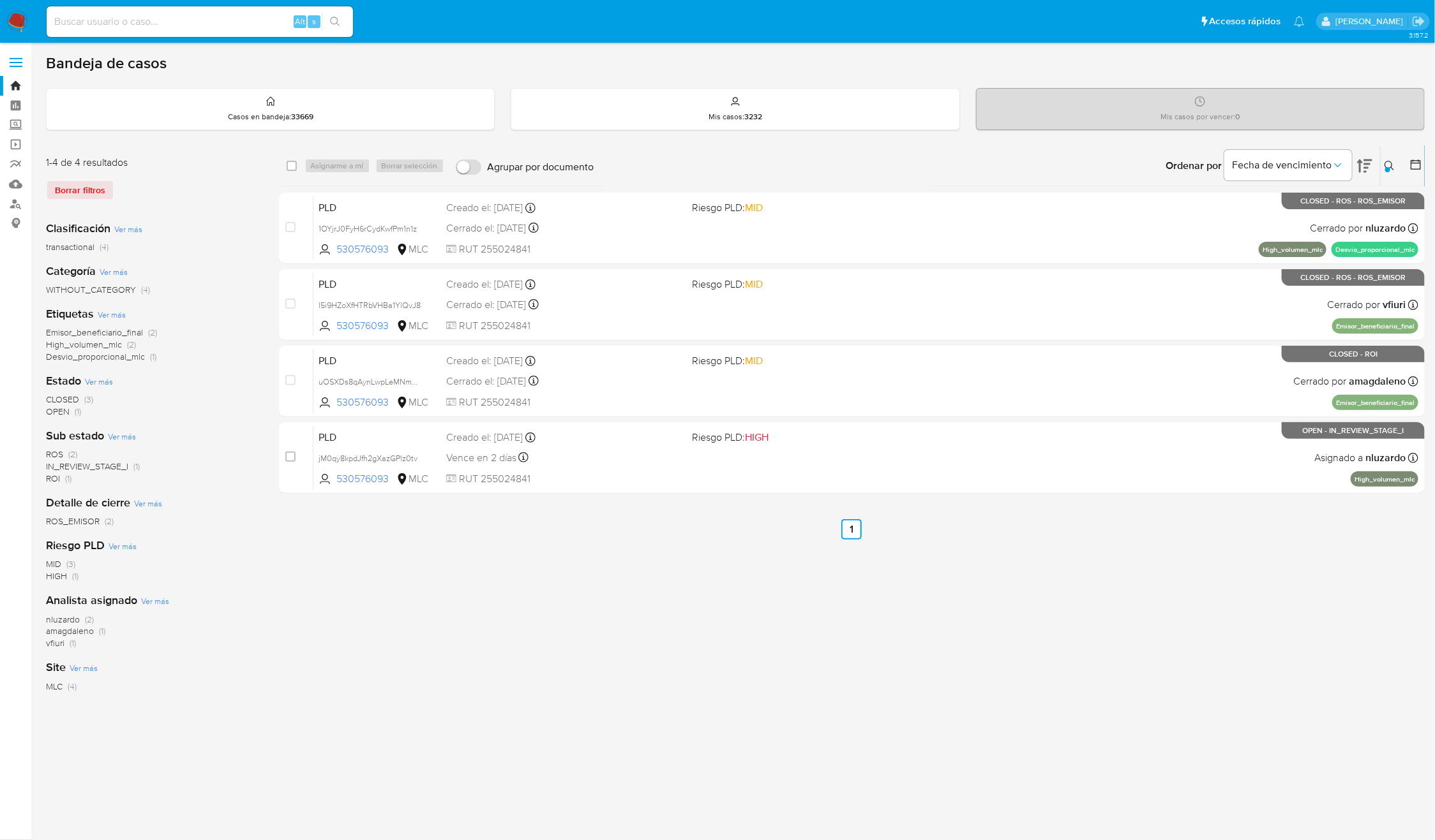
click at [1157, 594] on div "select-all-cases-checkbox Asignarme a mí Borrar selección Agrupar por documento…" at bounding box center [852, 449] width 1146 height 608
click at [1291, 560] on div "select-all-cases-checkbox Asignarme a mí Borrar selección Agrupar por documento…" at bounding box center [852, 449] width 1146 height 608
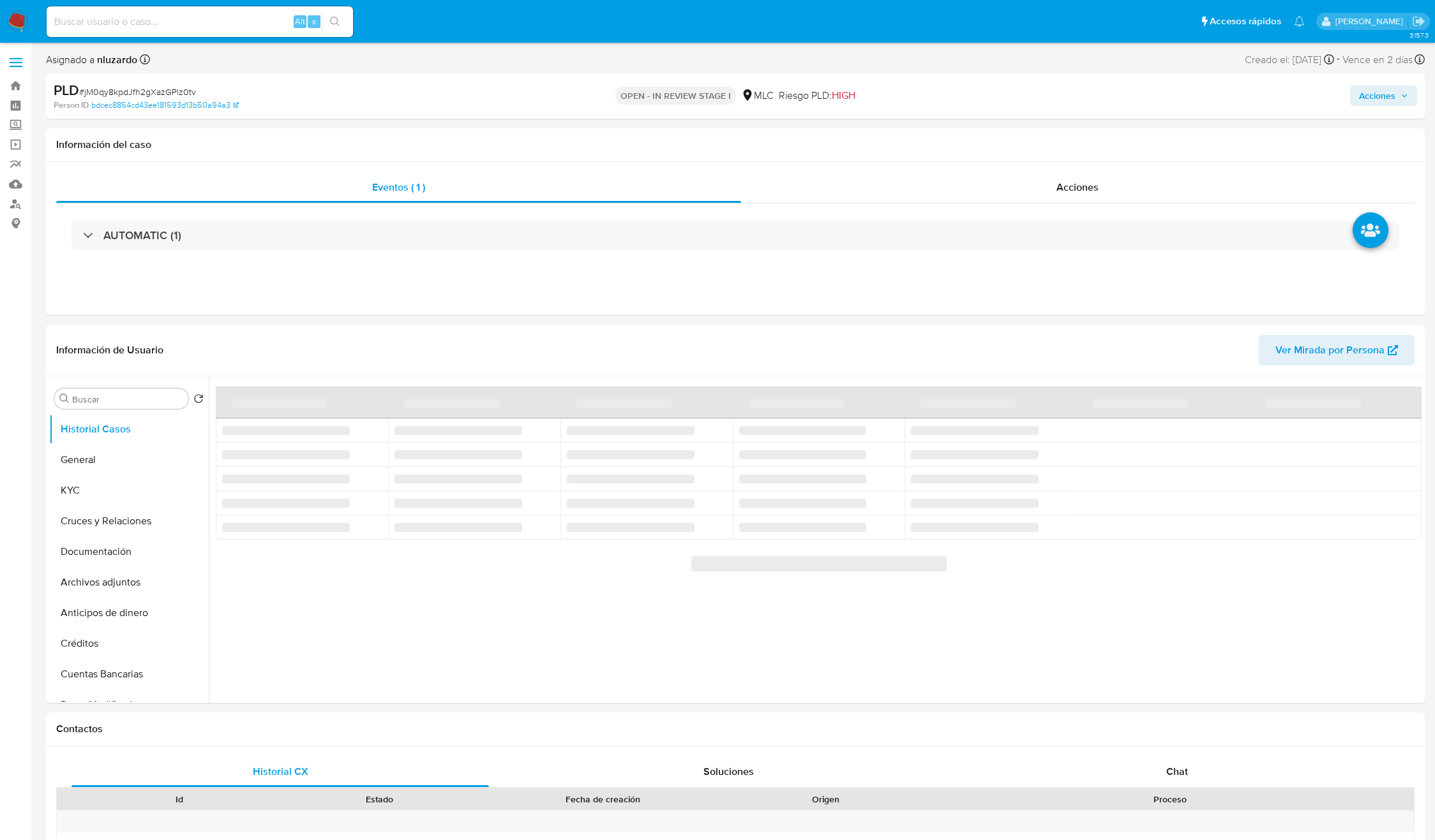
select select "10"
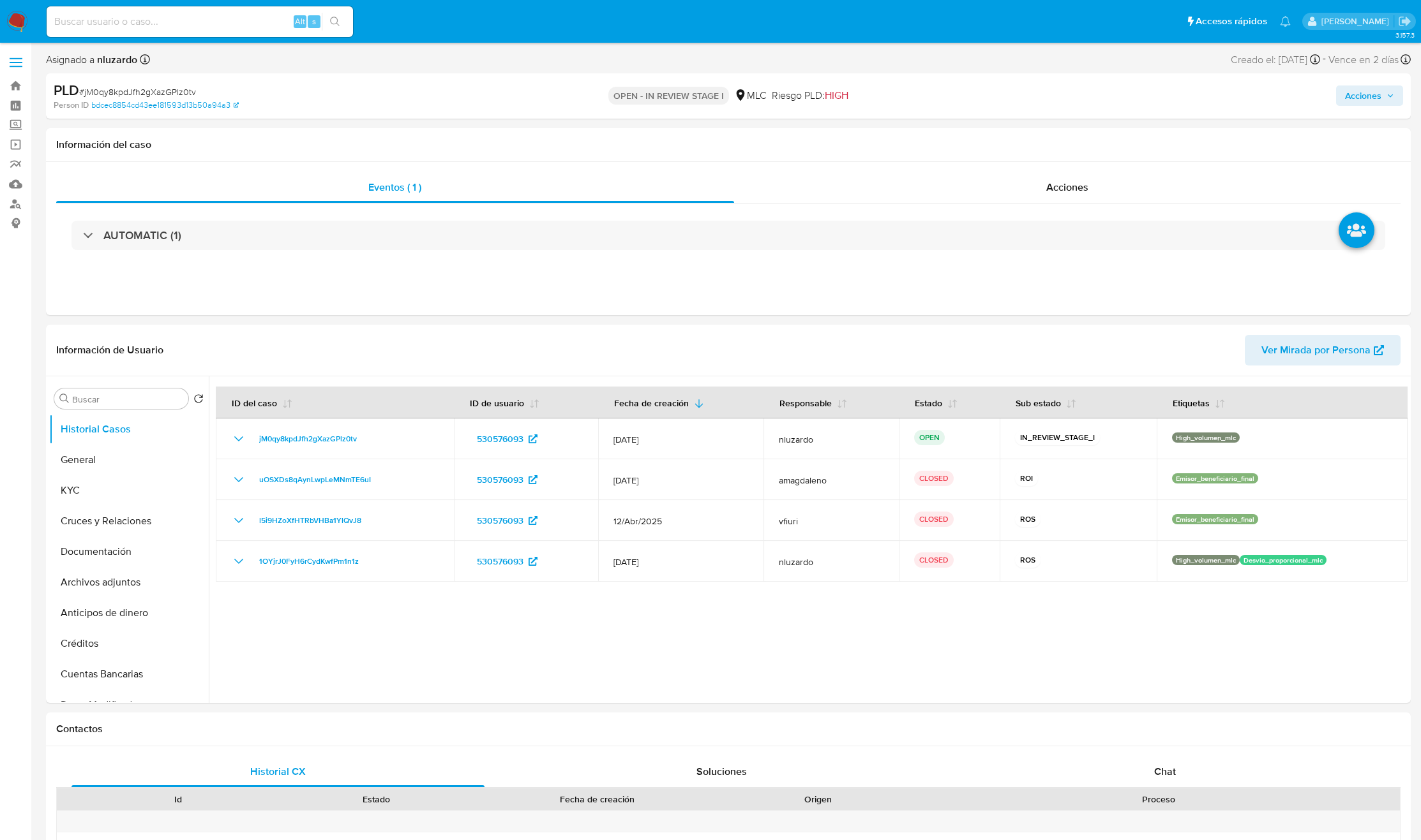
select select "10"
click at [17, 203] on link "Buscador de personas" at bounding box center [75, 204] width 152 height 19
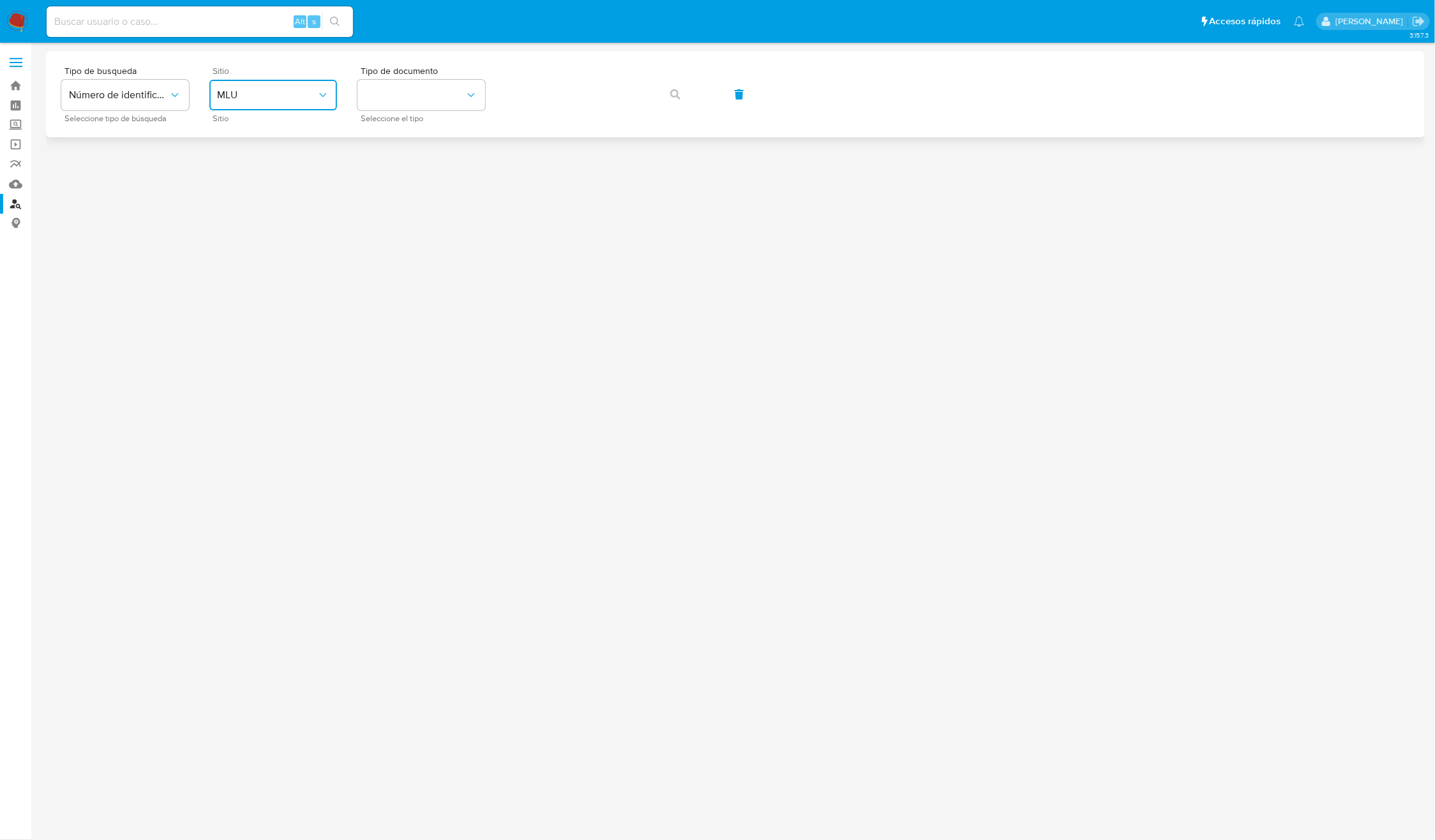
click at [295, 95] on span "MLU" at bounding box center [267, 95] width 99 height 12
click at [253, 307] on div "MLC" at bounding box center [269, 313] width 105 height 31
click at [450, 107] on button "identificationType" at bounding box center [421, 95] width 128 height 31
click at [433, 135] on div "RUT RUT" at bounding box center [417, 136] width 105 height 43
click at [675, 104] on span "button" at bounding box center [675, 95] width 11 height 28
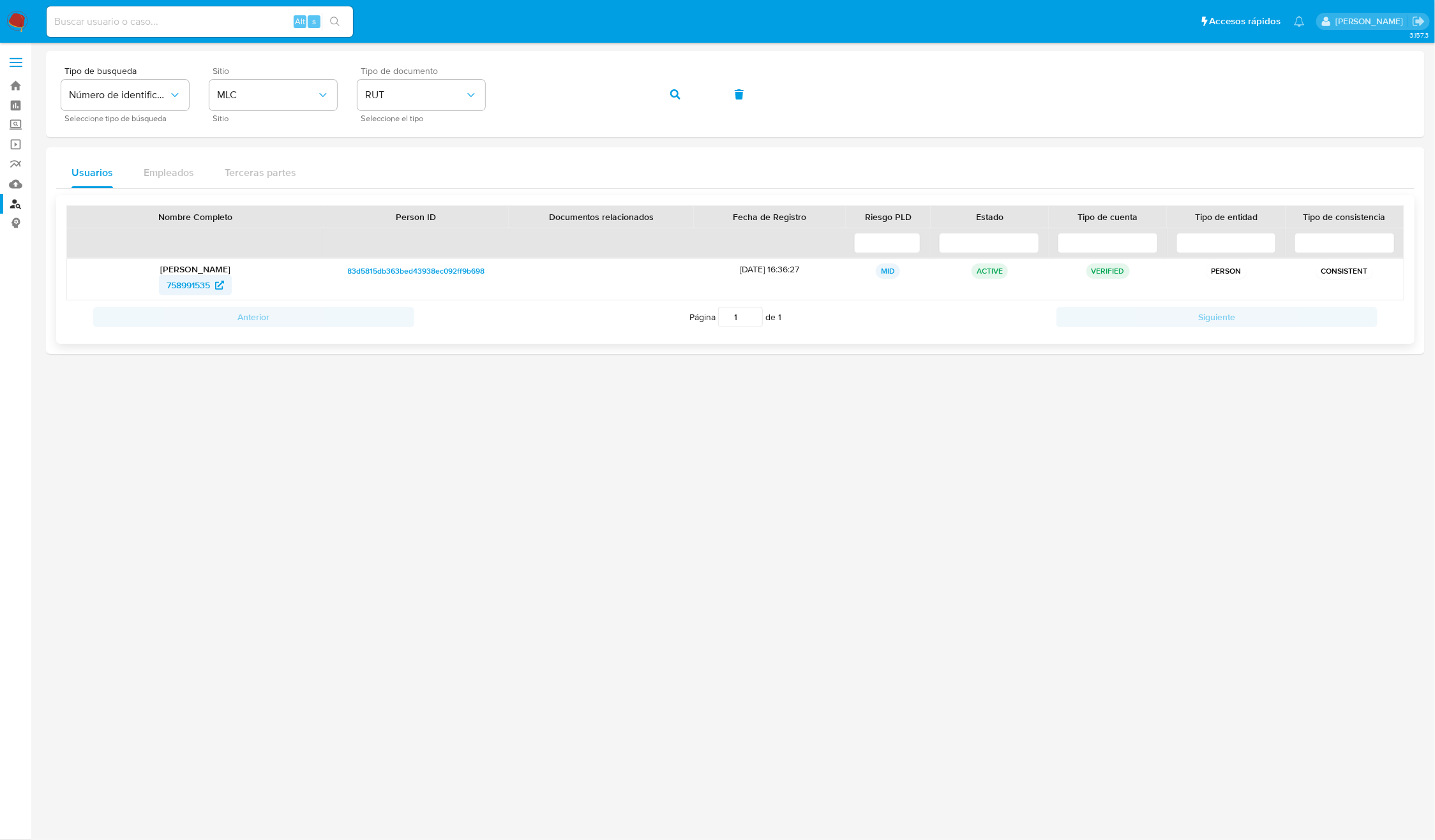
click at [195, 287] on span "758991535" at bounding box center [188, 284] width 43 height 20
click at [696, 97] on button "button" at bounding box center [675, 94] width 43 height 31
click at [199, 289] on span "2170382961" at bounding box center [188, 284] width 47 height 20
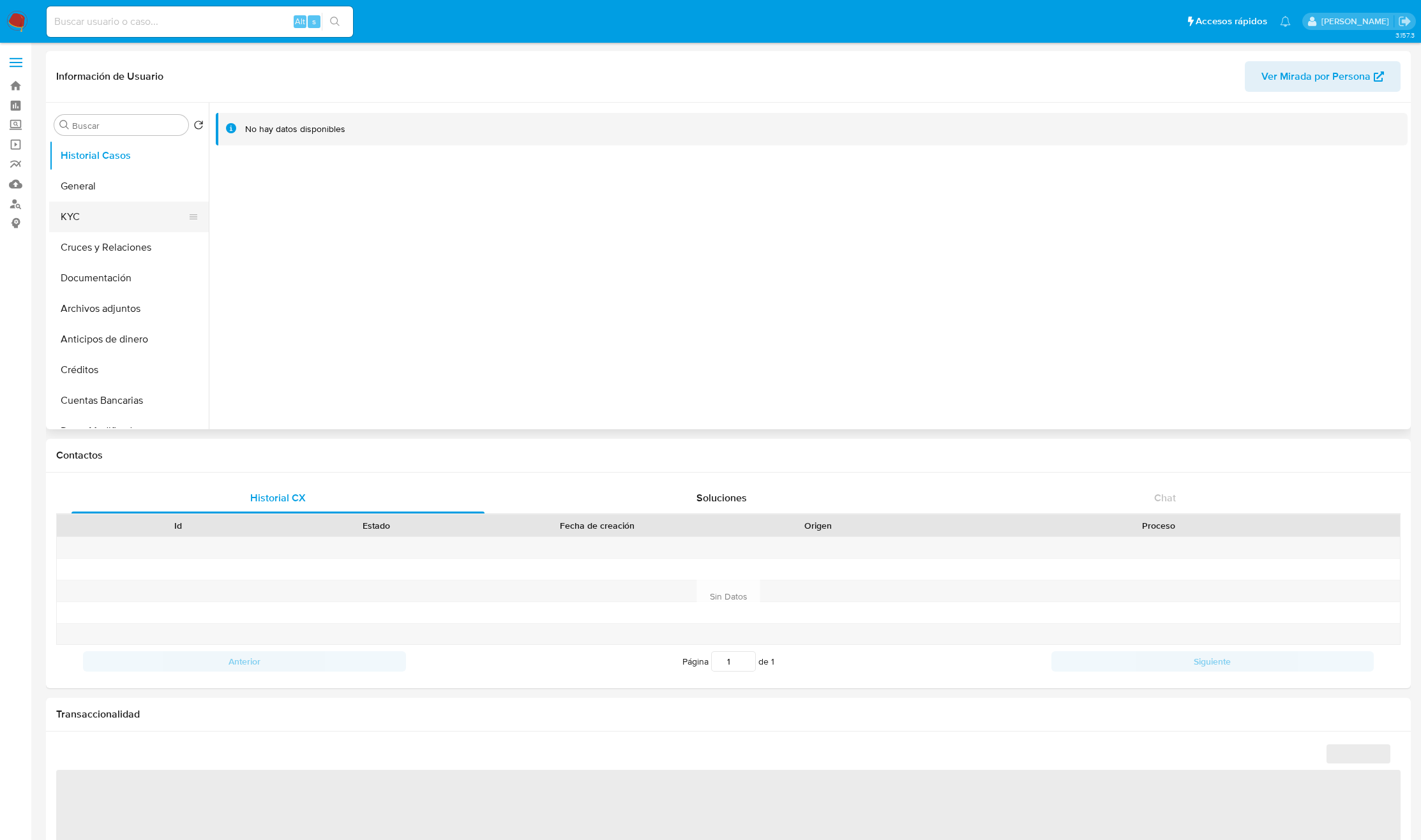
select select "10"
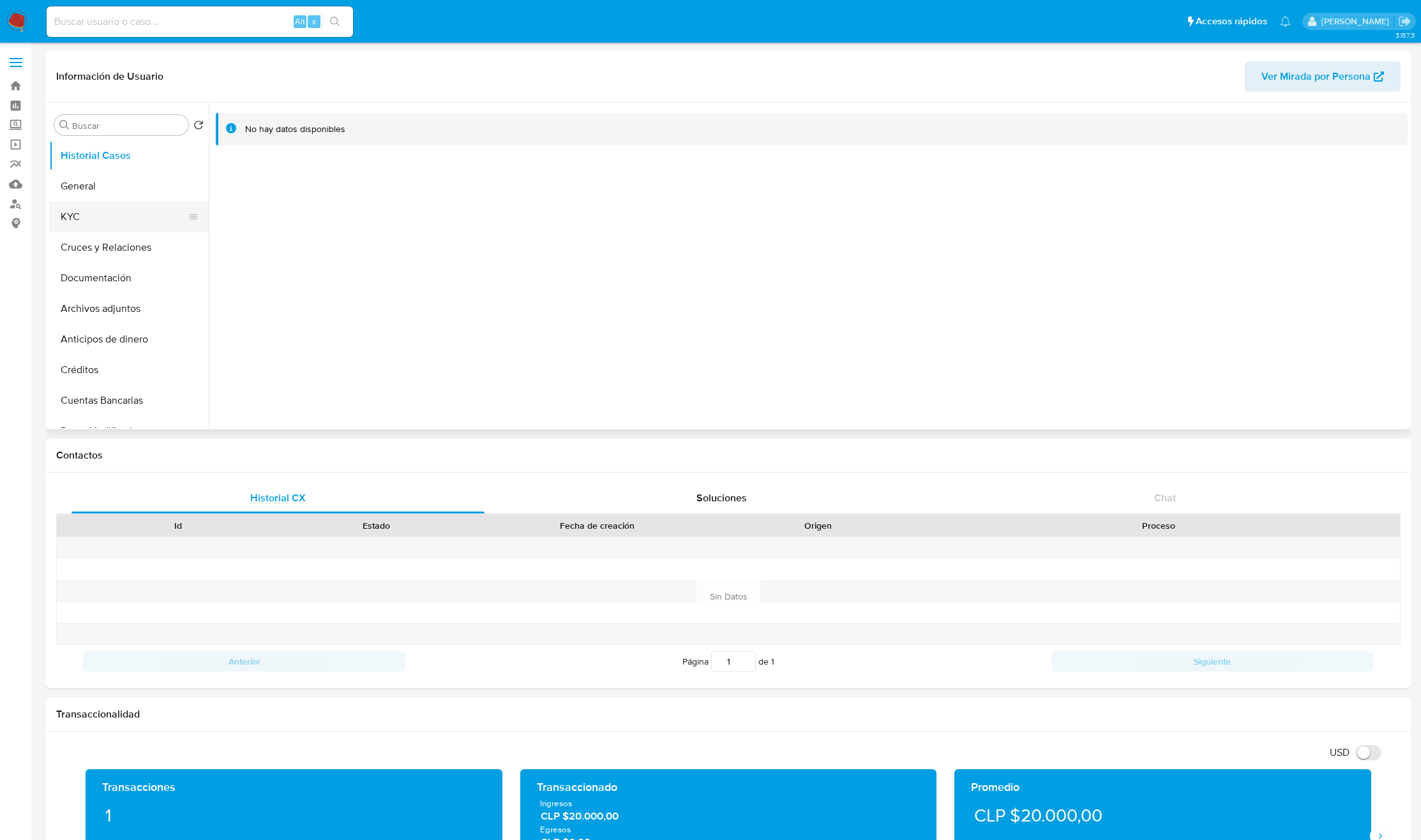
click at [67, 217] on button "KYC" at bounding box center [123, 217] width 150 height 31
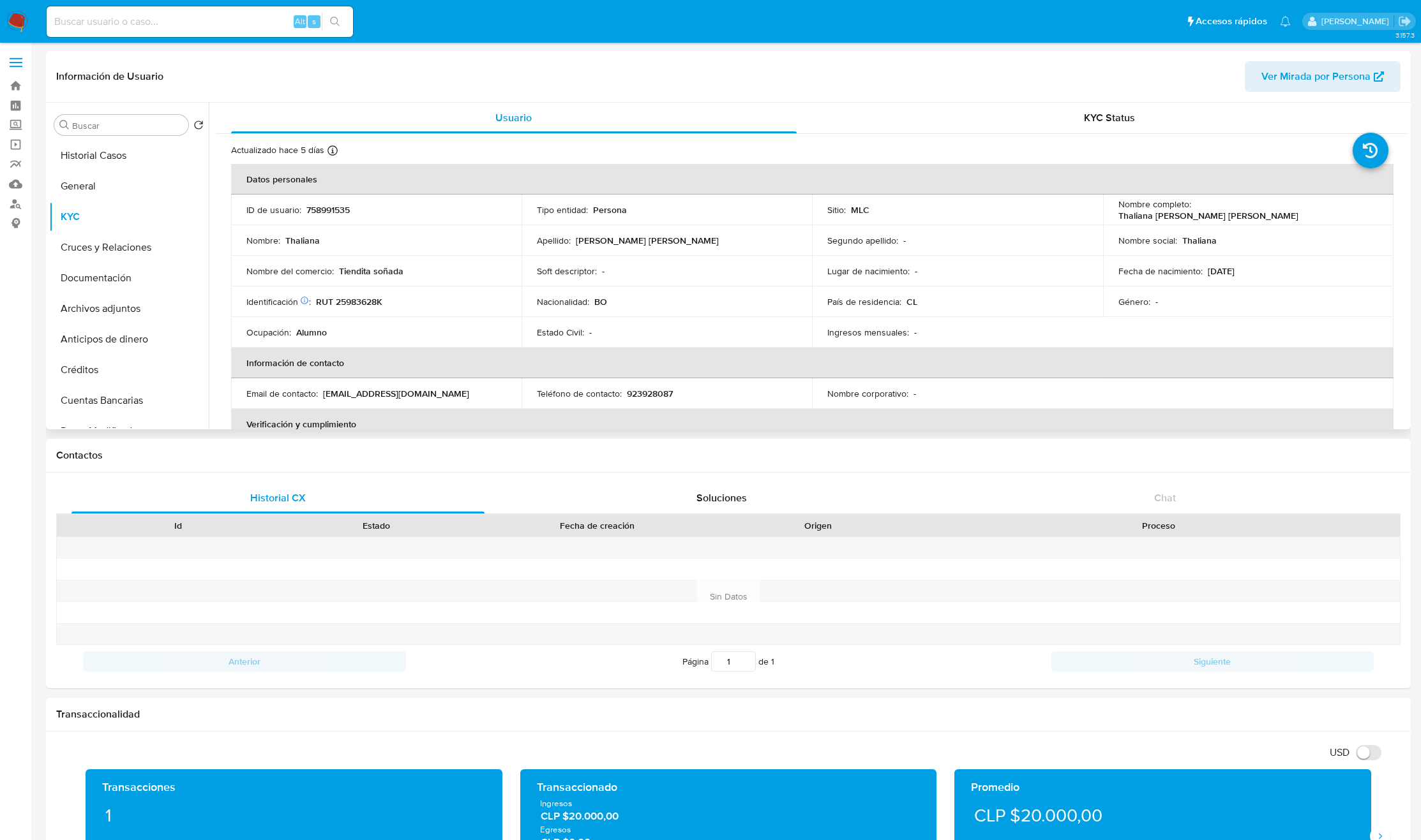
click at [369, 309] on td "Identificación Nº de serie: 602471422 : RUT 25983628K" at bounding box center [377, 301] width 291 height 31
click at [366, 300] on p "RUT 25983628K" at bounding box center [348, 301] width 66 height 12
copy p "25983628K"
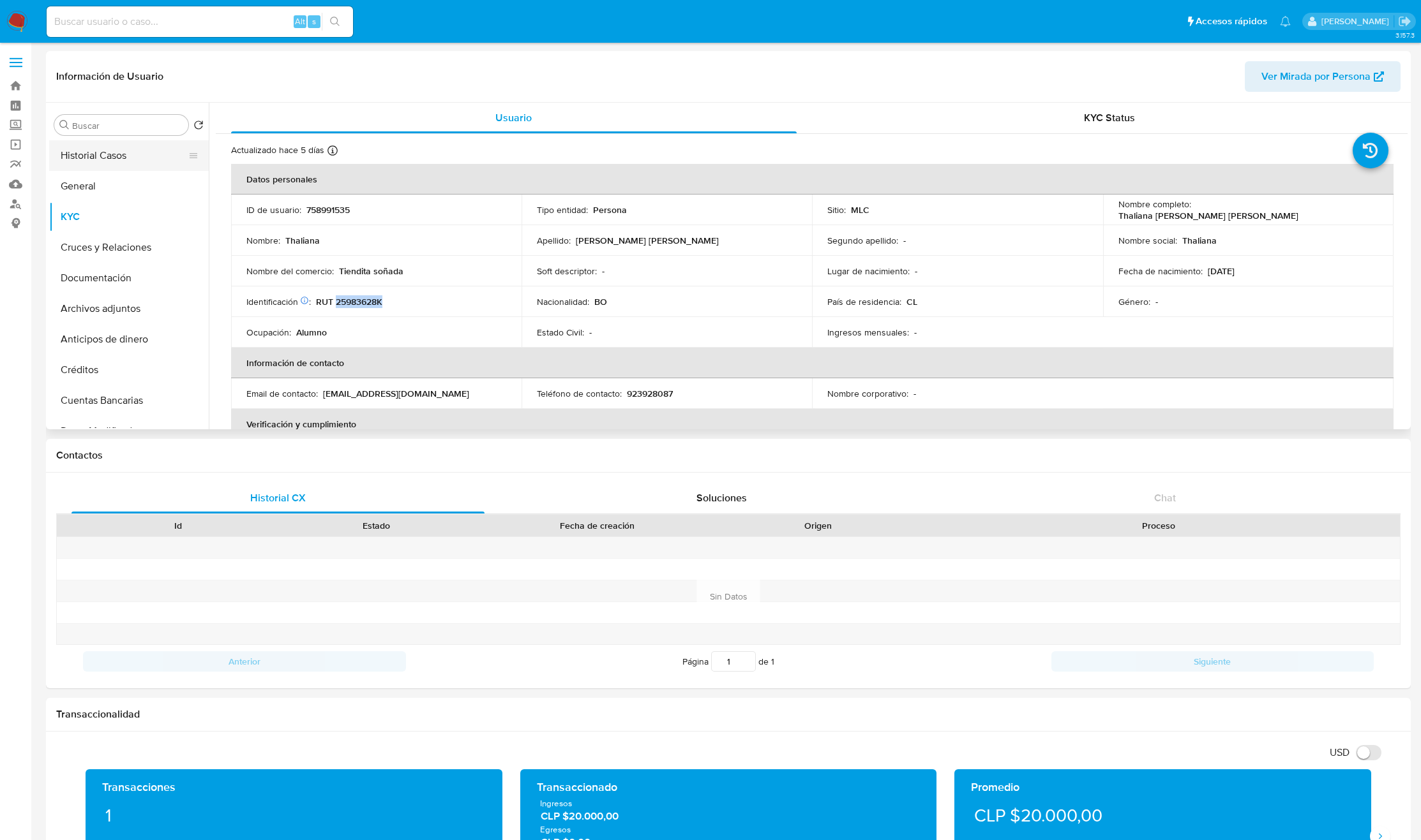
click at [79, 157] on button "Historial Casos" at bounding box center [123, 155] width 150 height 31
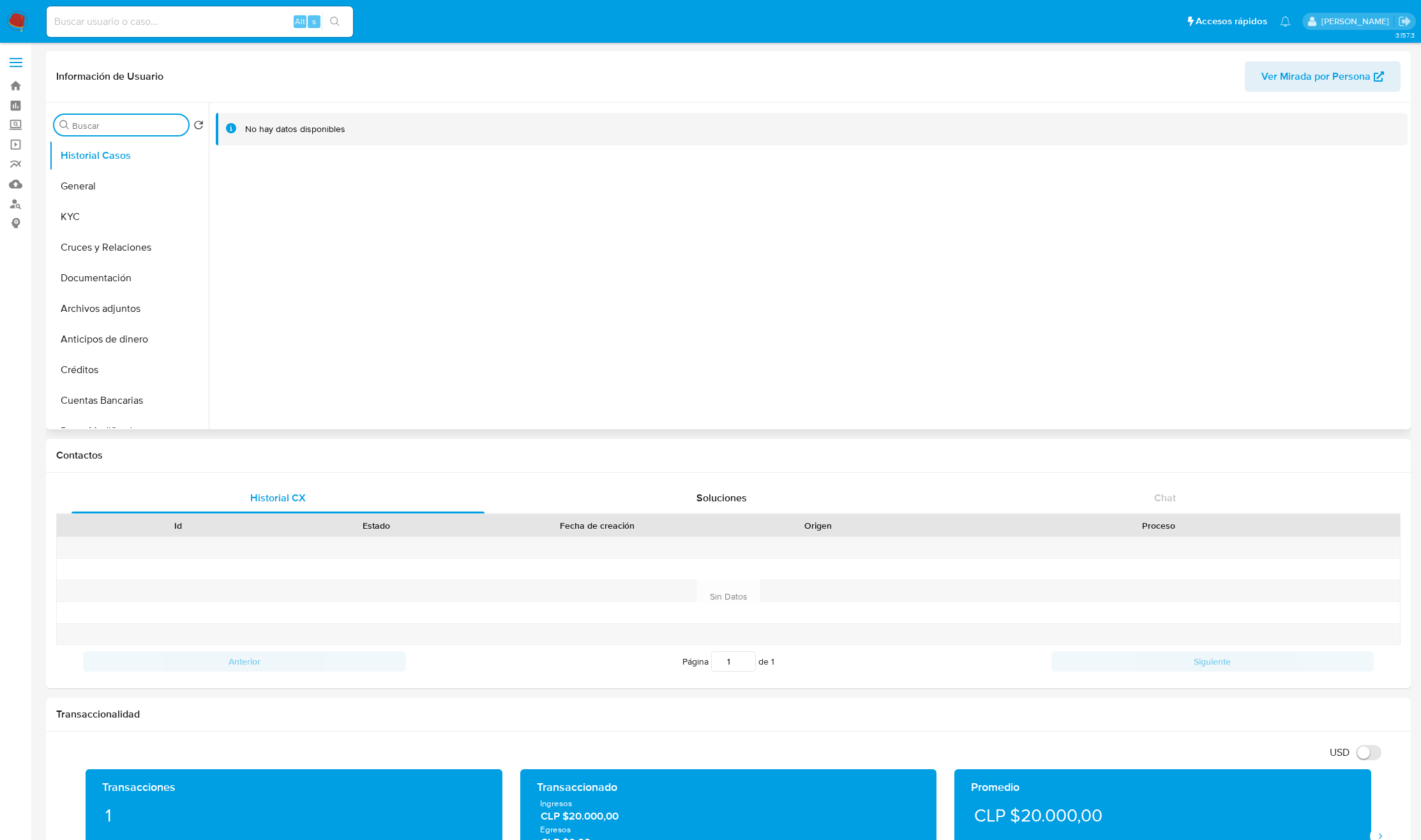
click at [79, 127] on input "Buscar" at bounding box center [127, 125] width 111 height 12
type input "res"
click at [90, 180] on button "Restricciones Nuevo Mundo" at bounding box center [123, 186] width 150 height 31
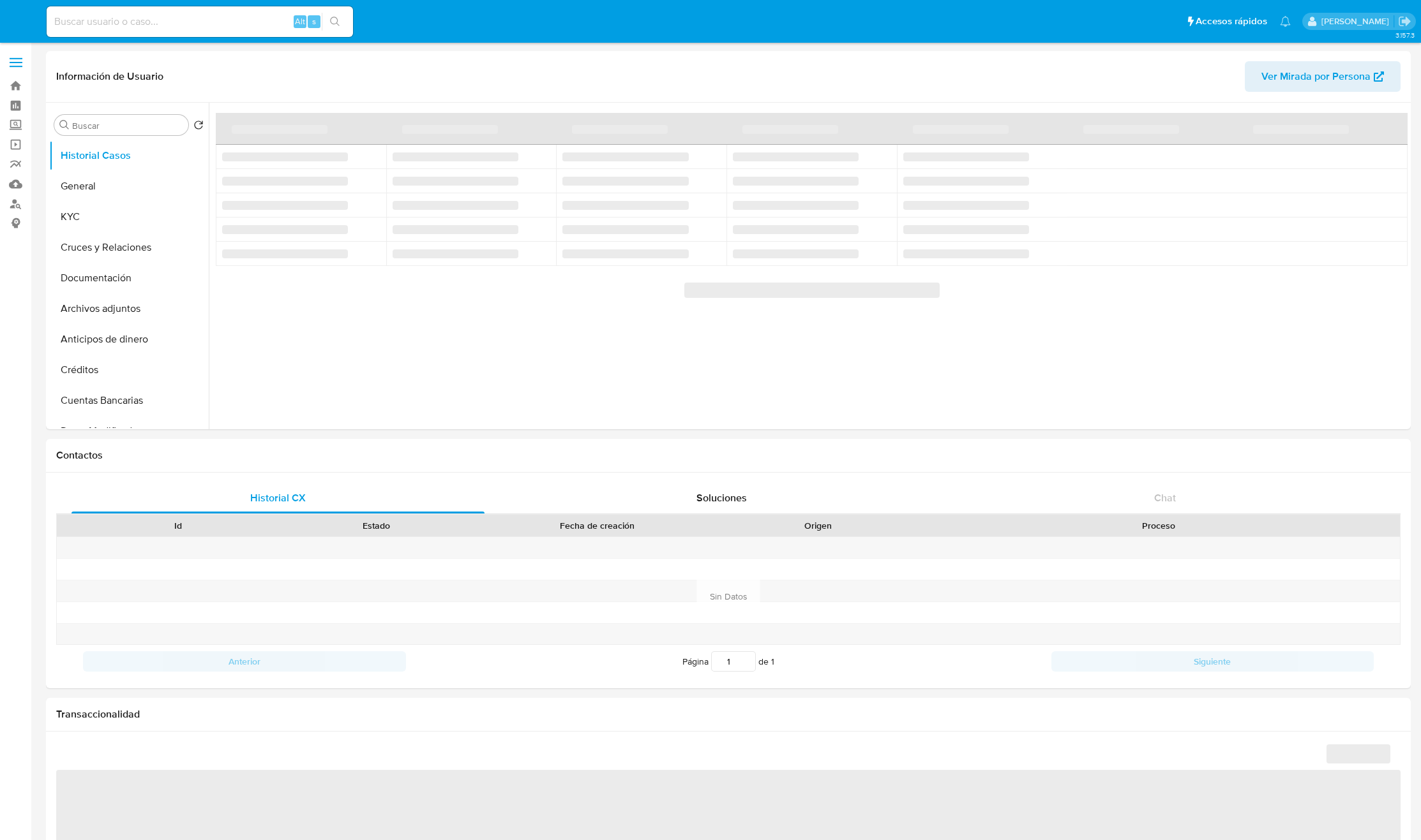
select select "10"
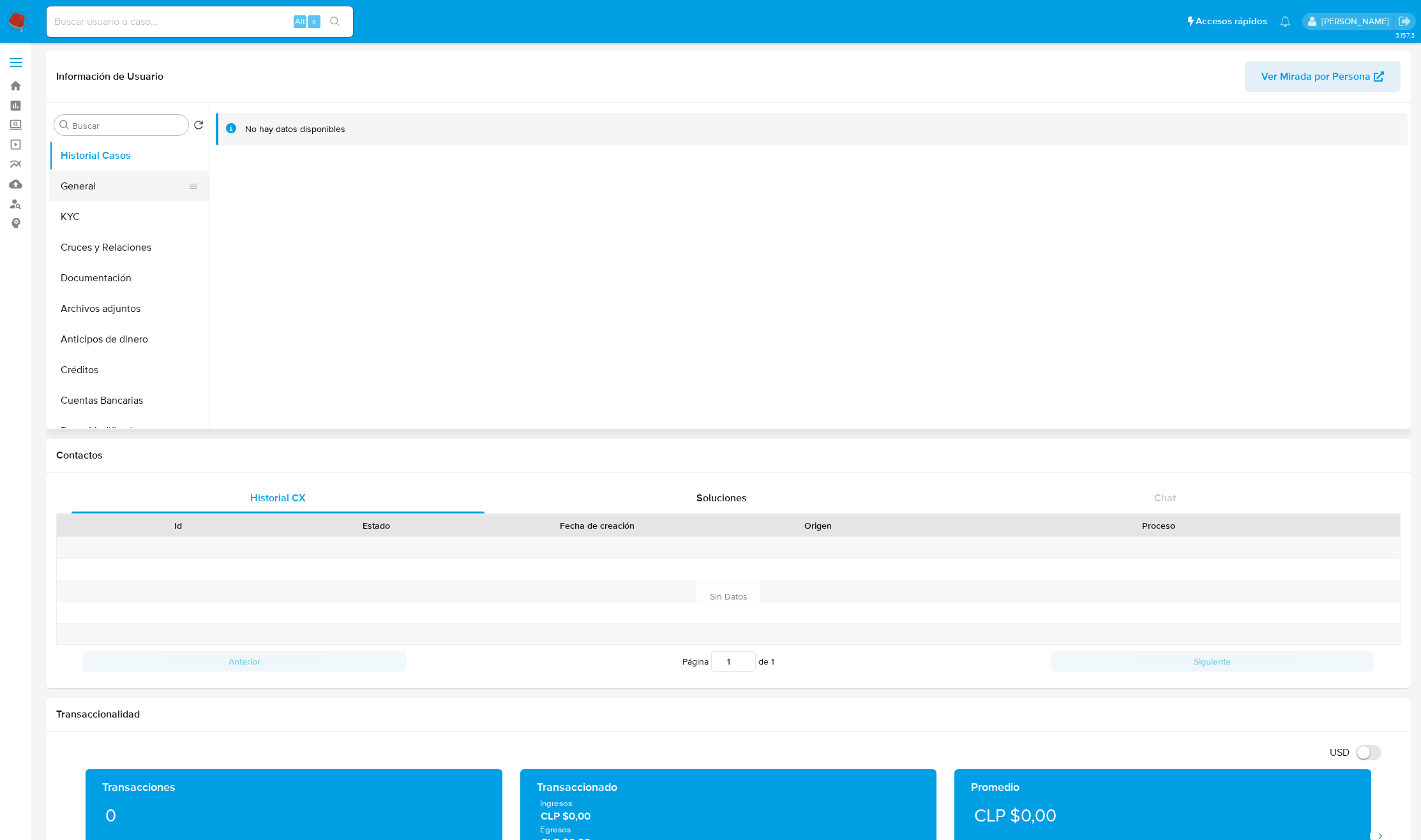
click at [75, 201] on button "General" at bounding box center [123, 186] width 150 height 31
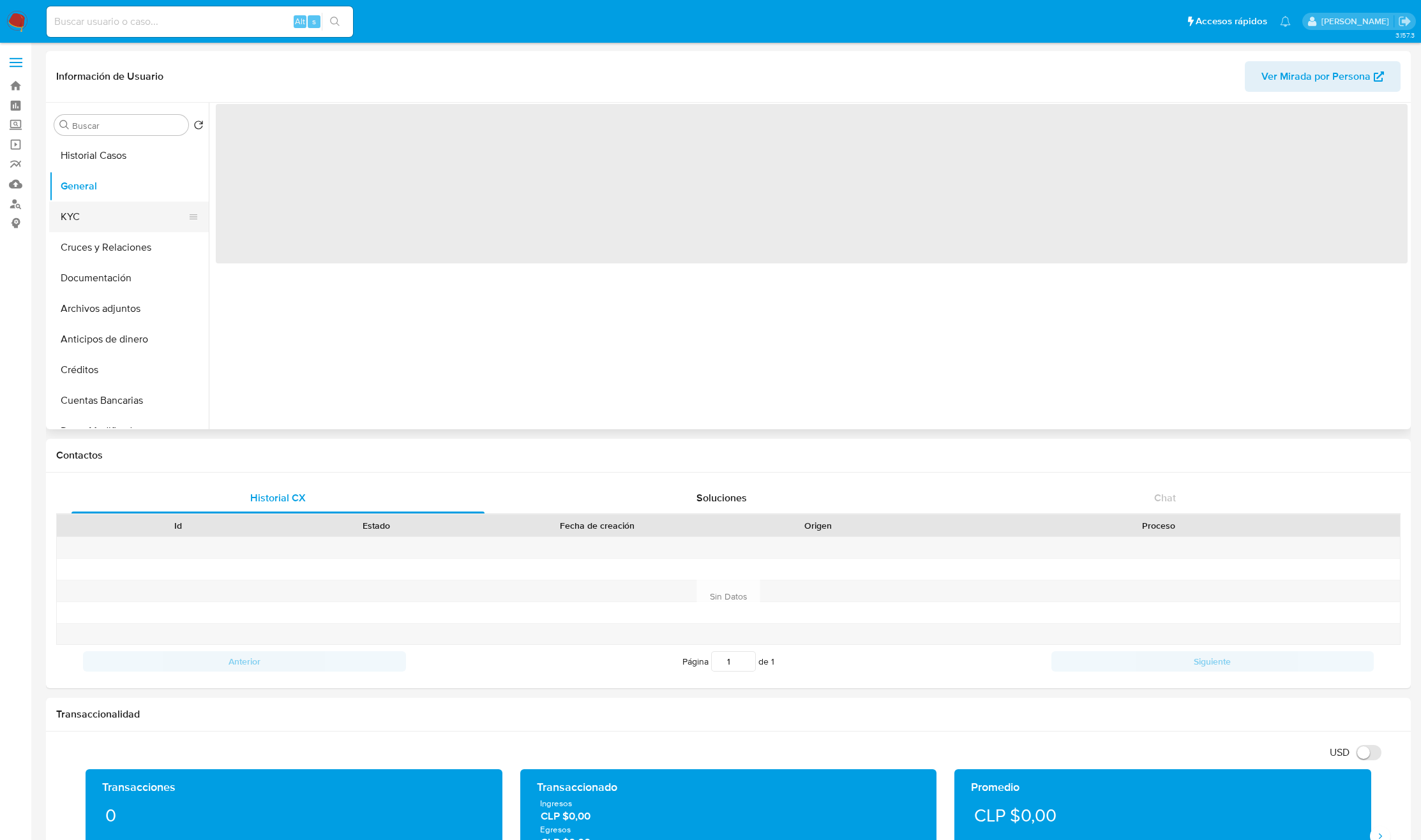
click at [75, 207] on button "KYC" at bounding box center [123, 217] width 150 height 31
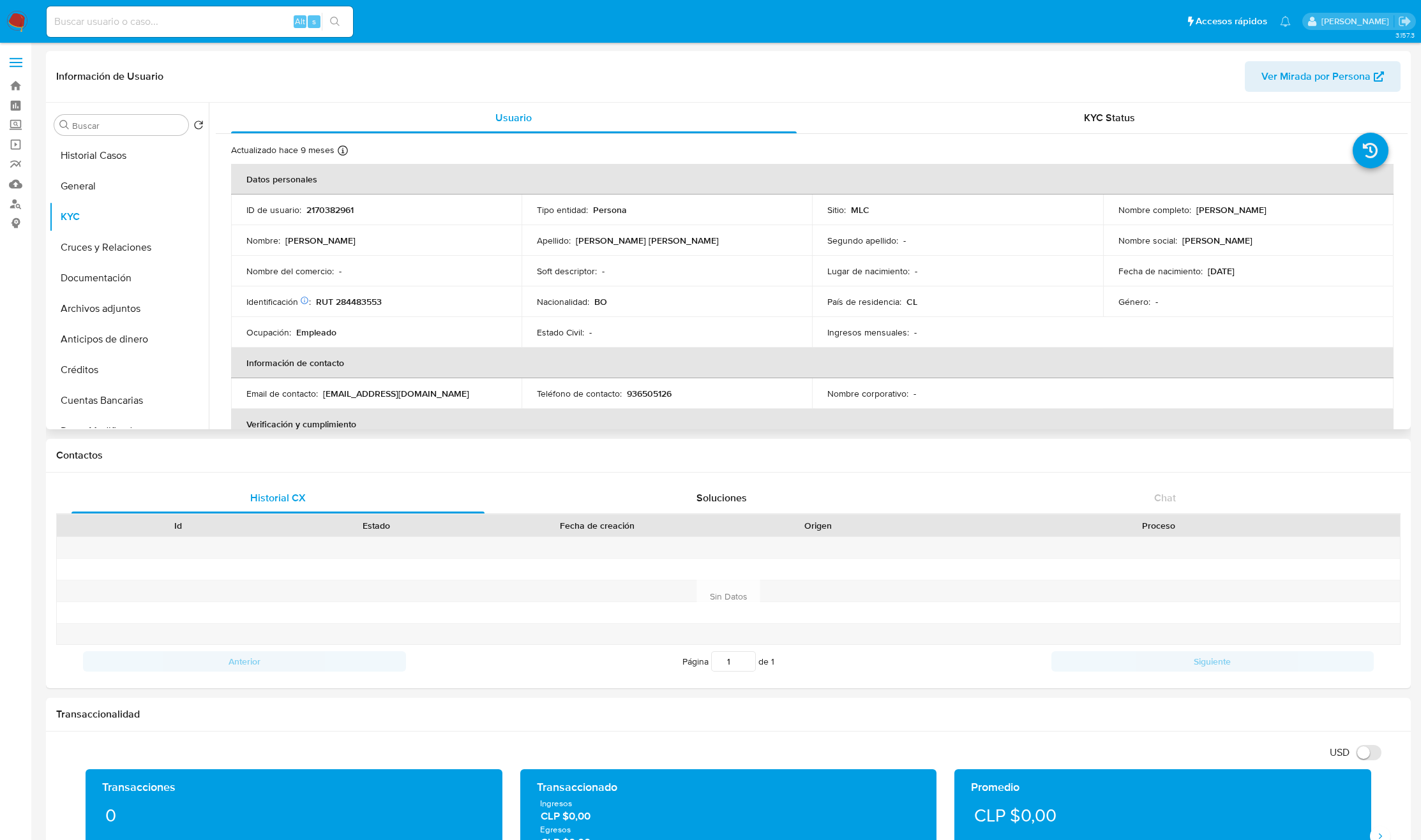
click at [346, 311] on td "Identificación Nº de serie: 604008078 : RUT 284483553" at bounding box center [377, 301] width 291 height 31
click at [347, 304] on p "RUT 284483553" at bounding box center [348, 301] width 66 height 12
copy p "284483553"
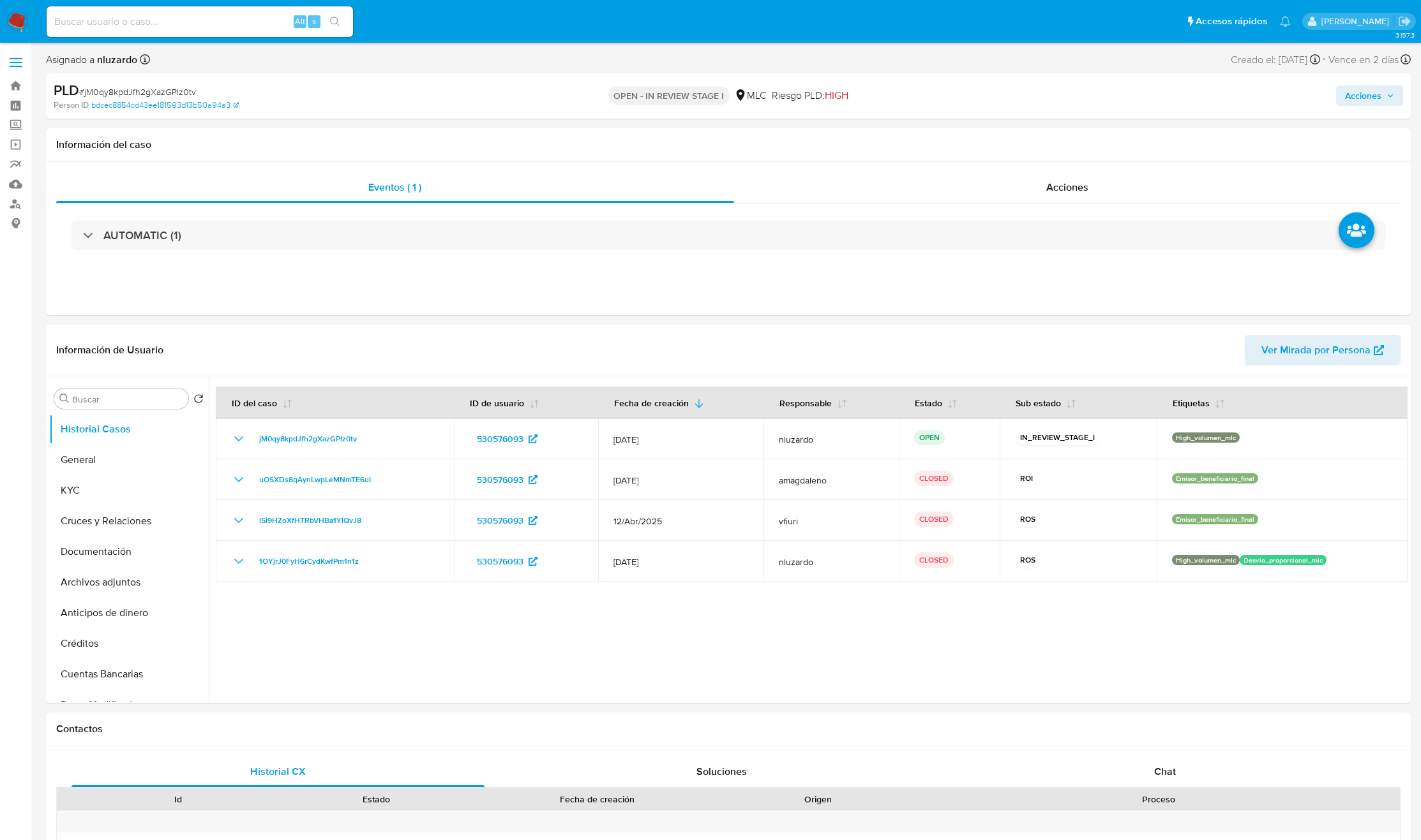
select select "10"
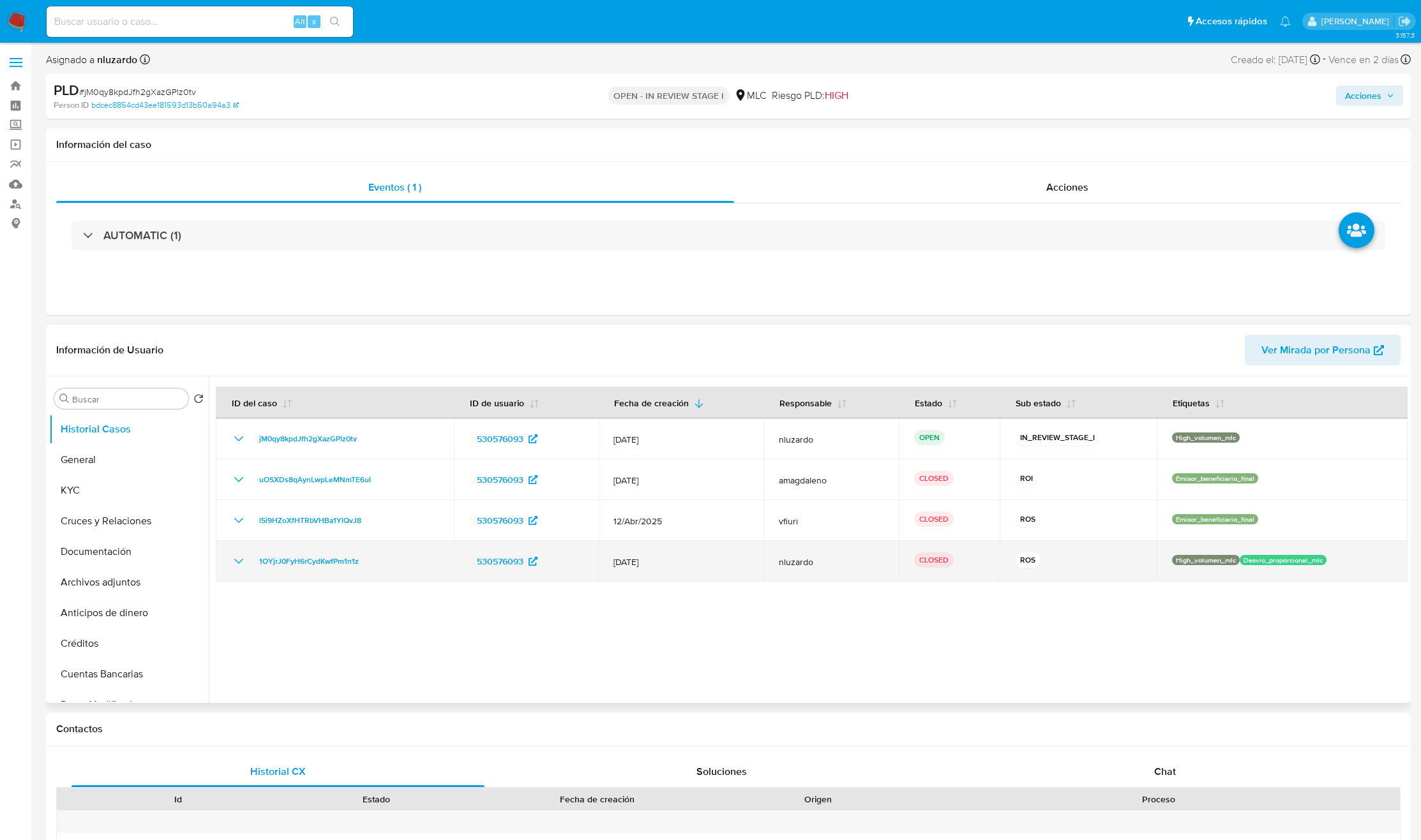
click at [236, 566] on icon "Mostrar/Ocultar" at bounding box center [238, 561] width 15 height 15
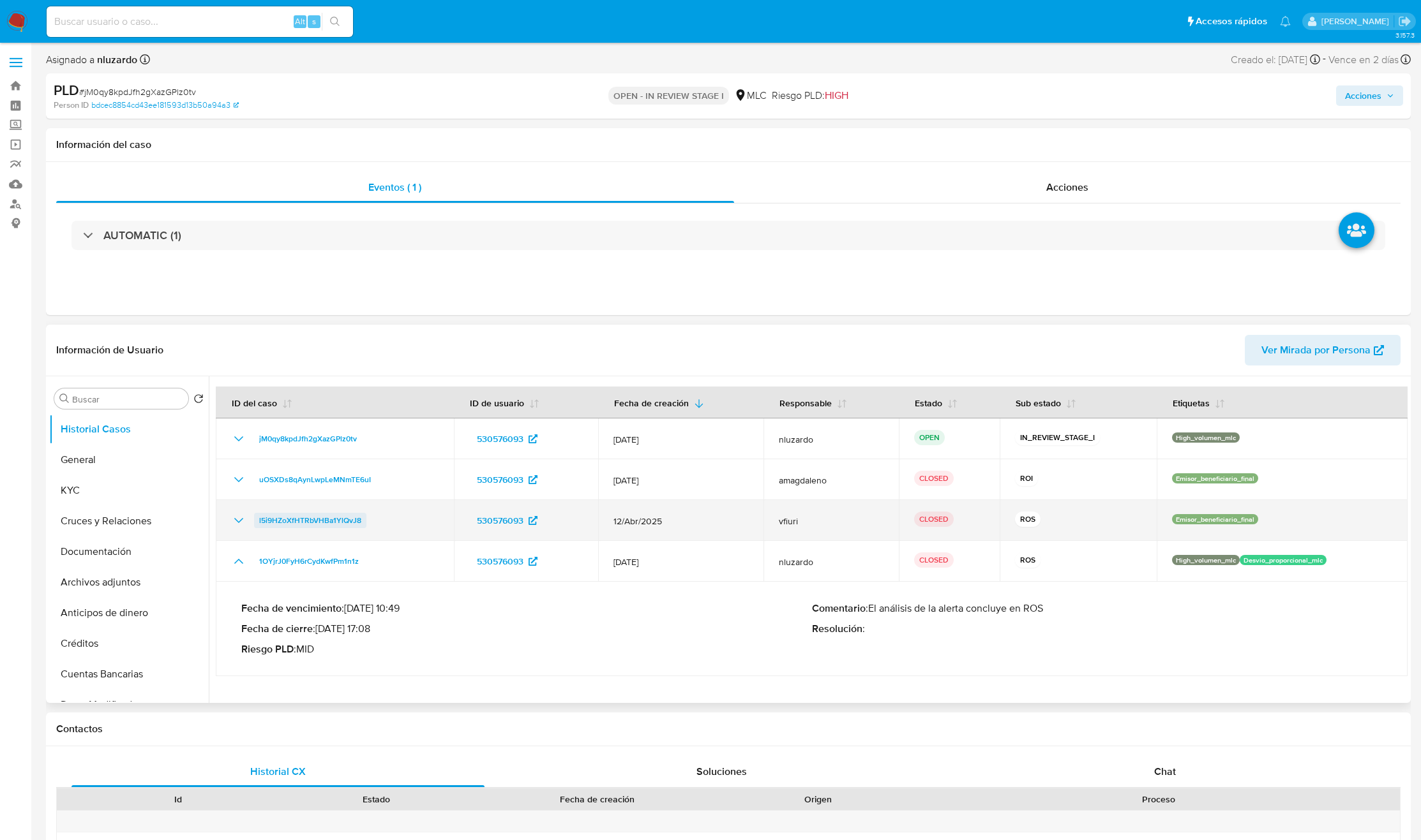
click at [312, 523] on span "l5i9HZoXfHTRbVHBa1YlQvJ8" at bounding box center [309, 520] width 102 height 15
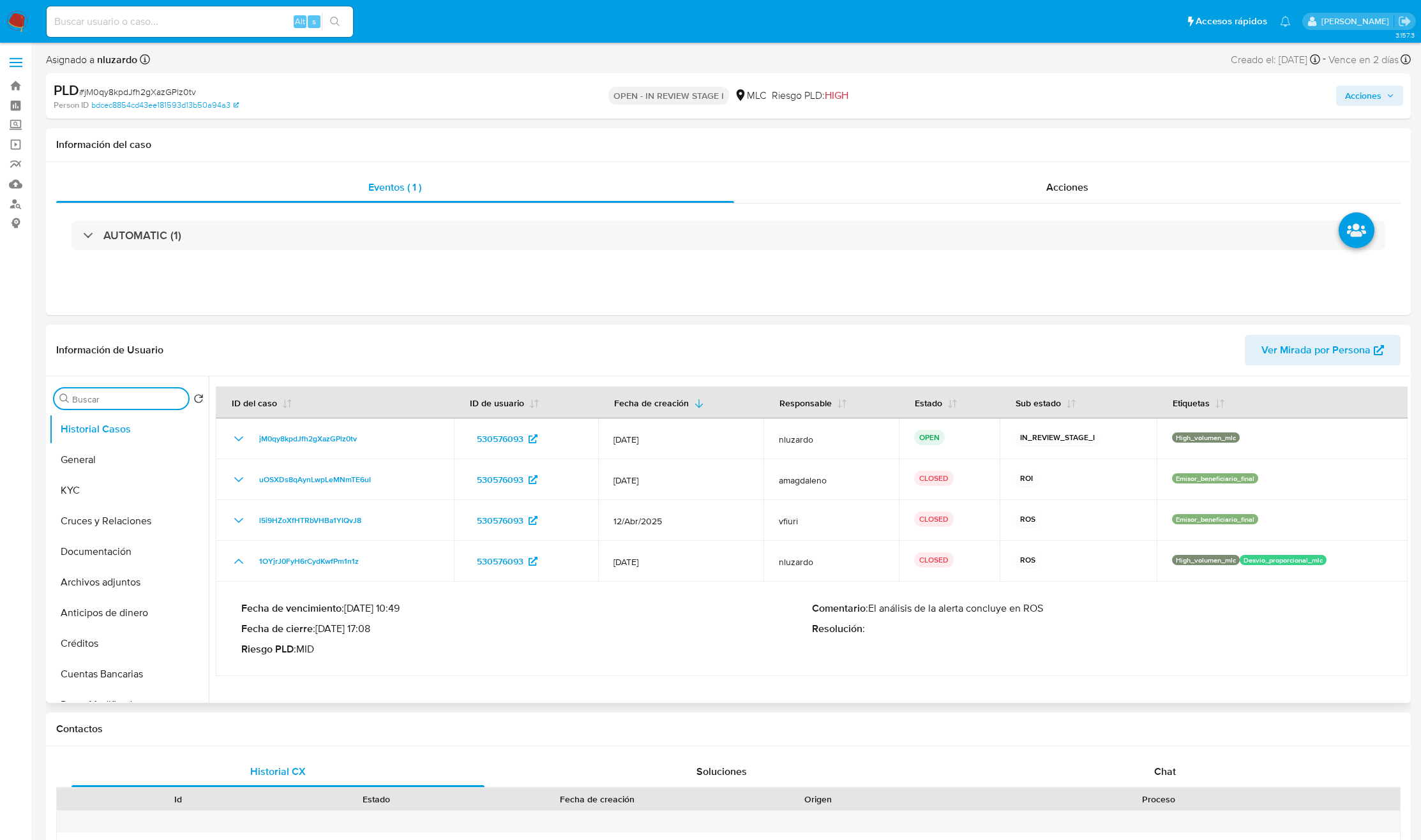
click at [124, 402] on input "Buscar" at bounding box center [127, 399] width 111 height 12
type input "ad"
click at [136, 464] on button "Archivos adjuntos" at bounding box center [123, 460] width 150 height 31
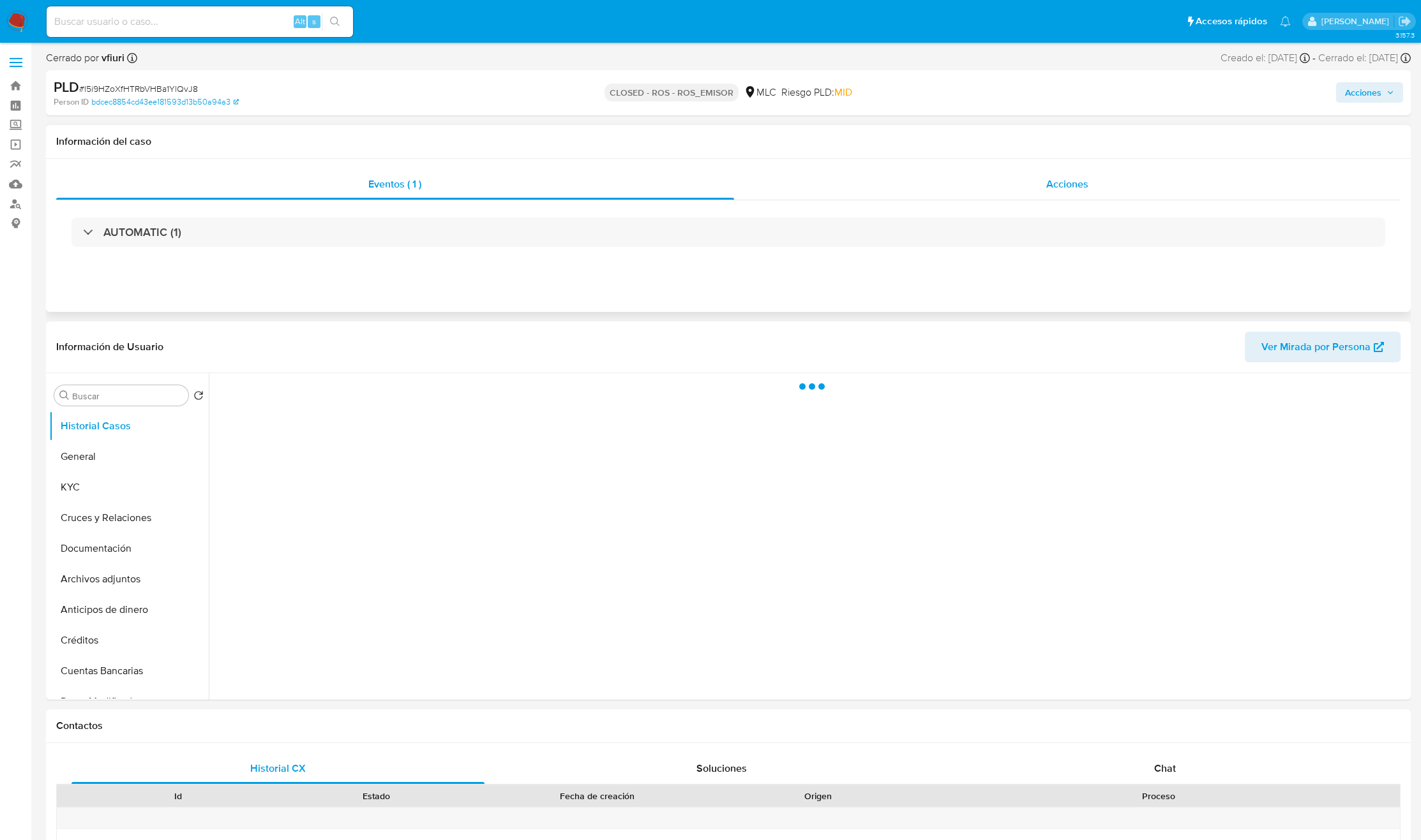
click at [1073, 179] on span "Acciones" at bounding box center [1067, 183] width 43 height 15
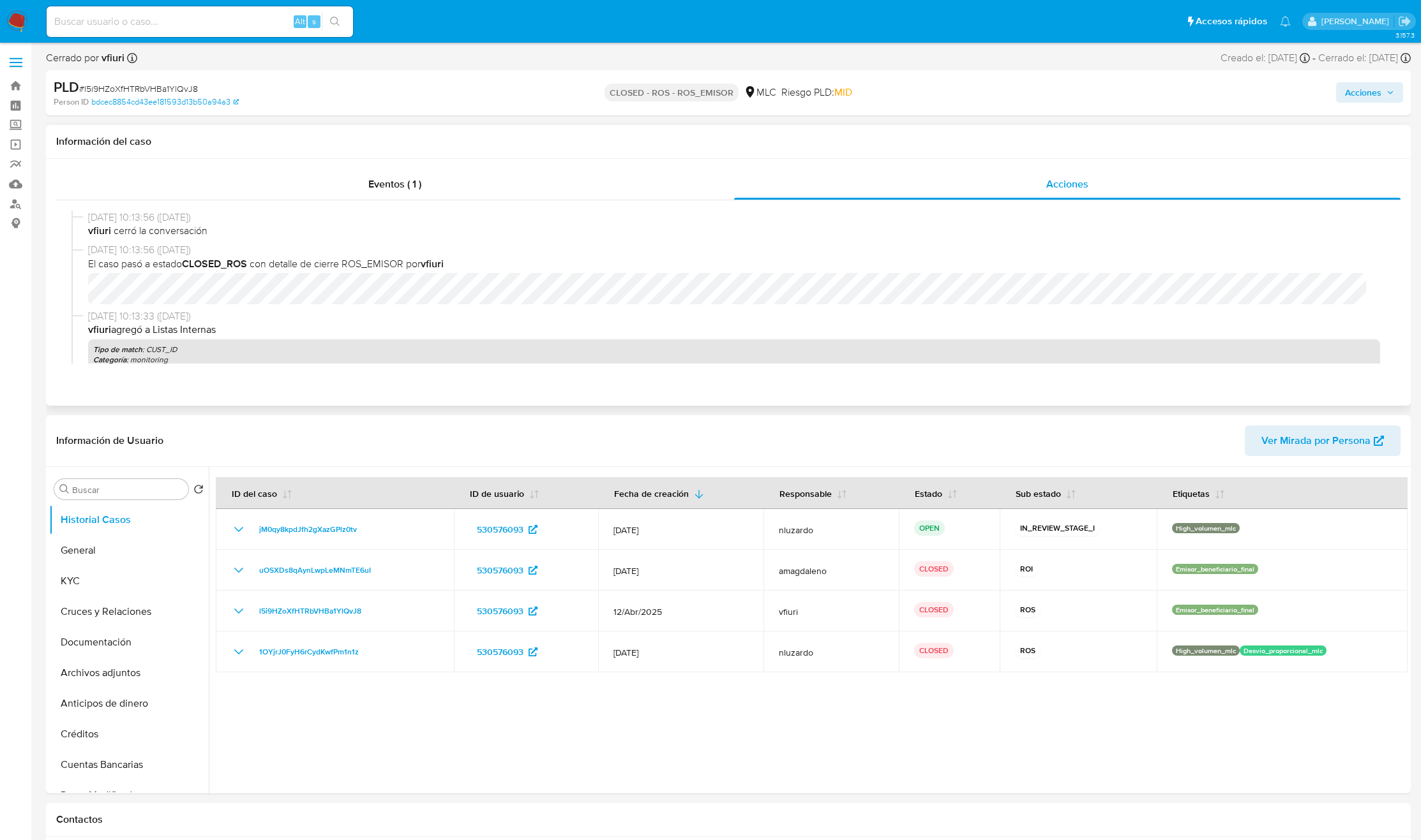
select select "10"
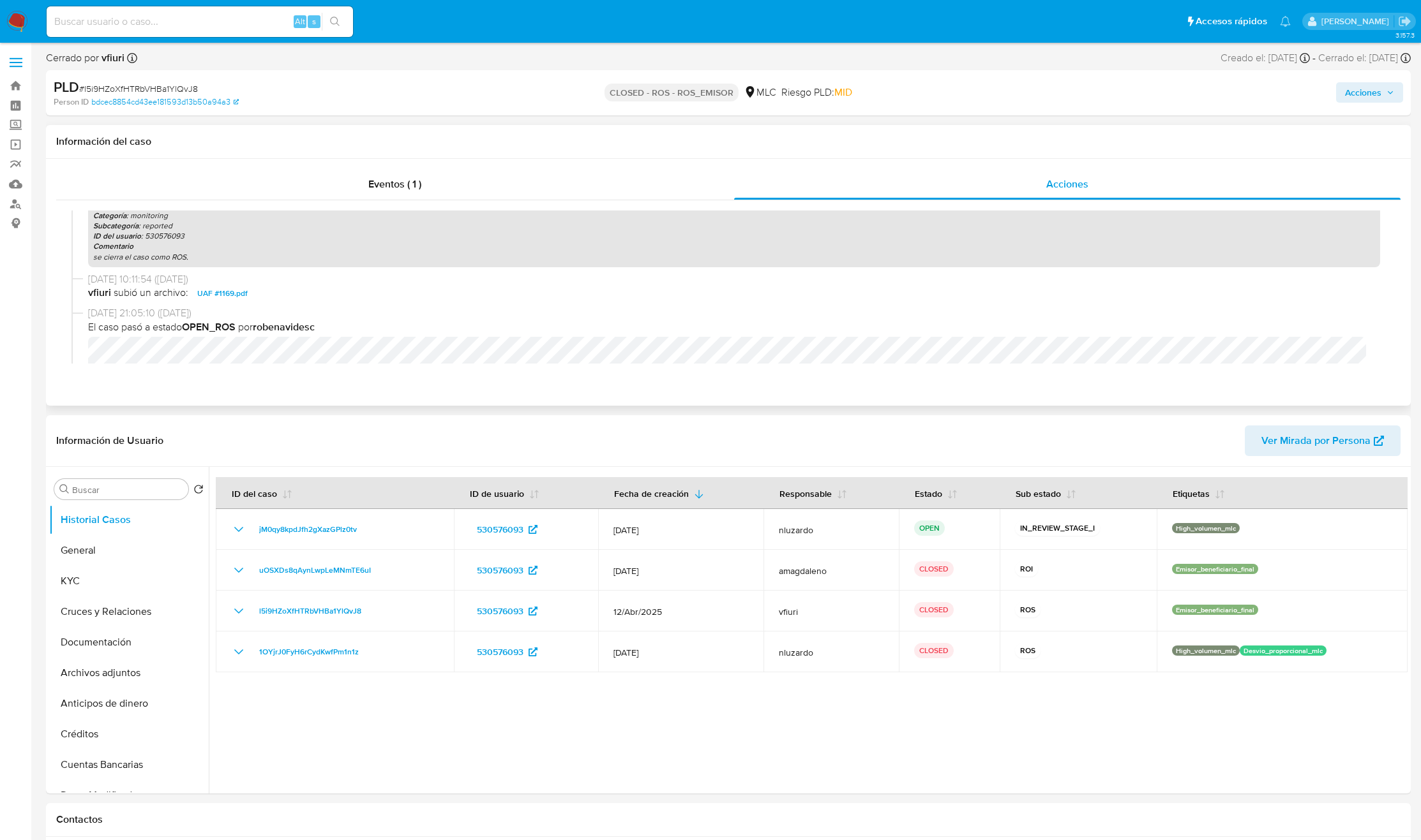
scroll to position [191, 0]
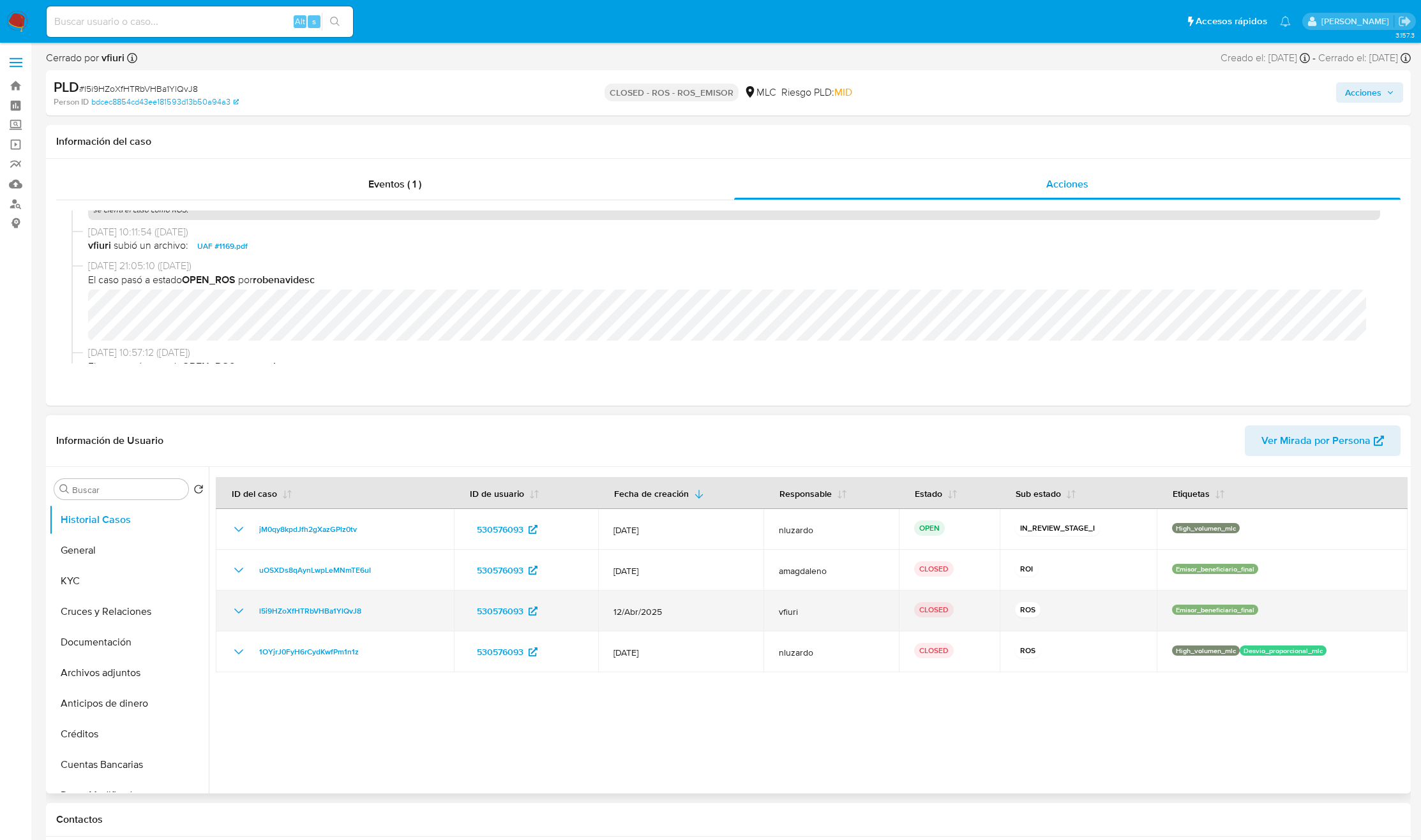
click at [238, 617] on icon "Mostrar/Ocultar" at bounding box center [238, 611] width 15 height 15
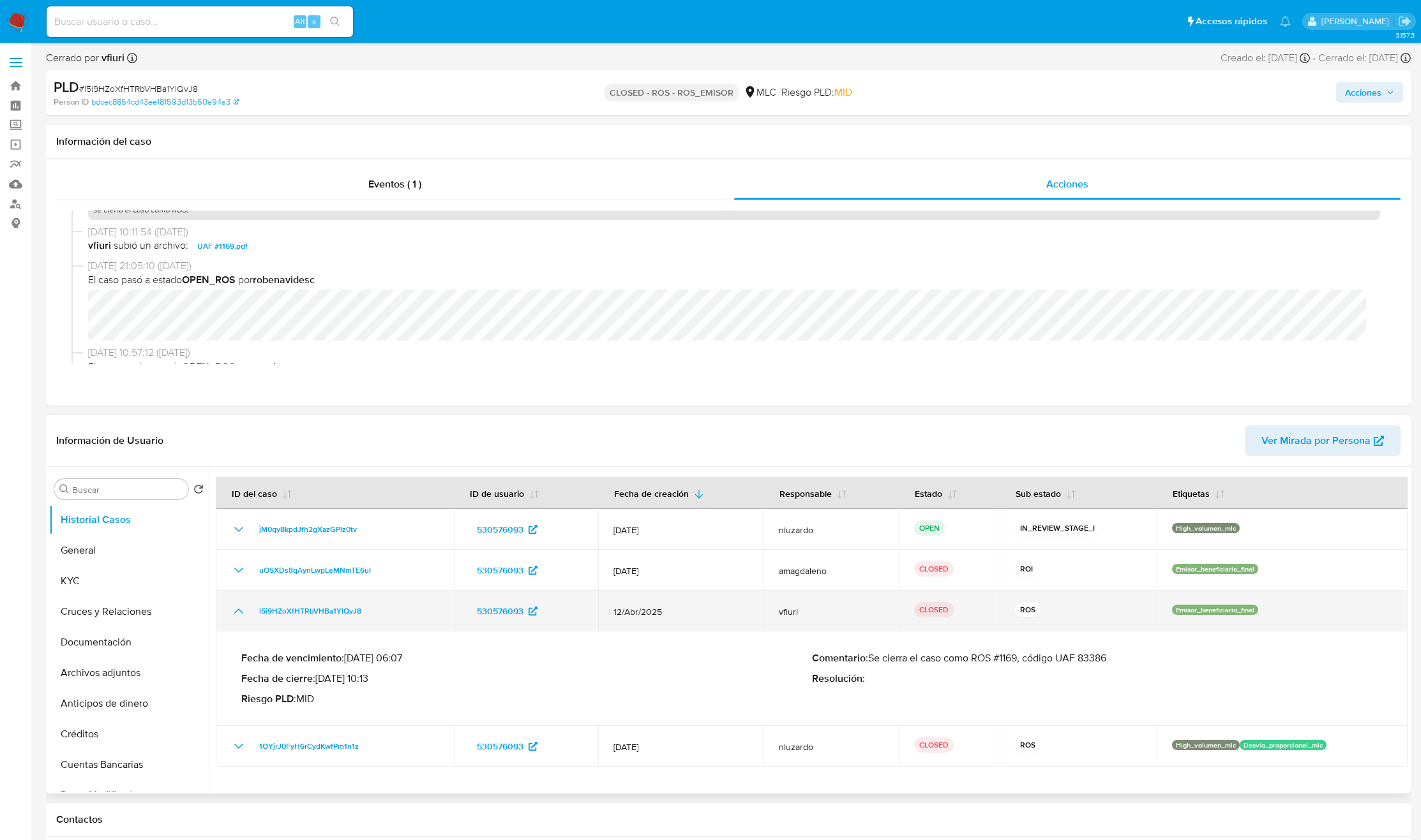
click at [565, 618] on div "530576093" at bounding box center [526, 611] width 113 height 20
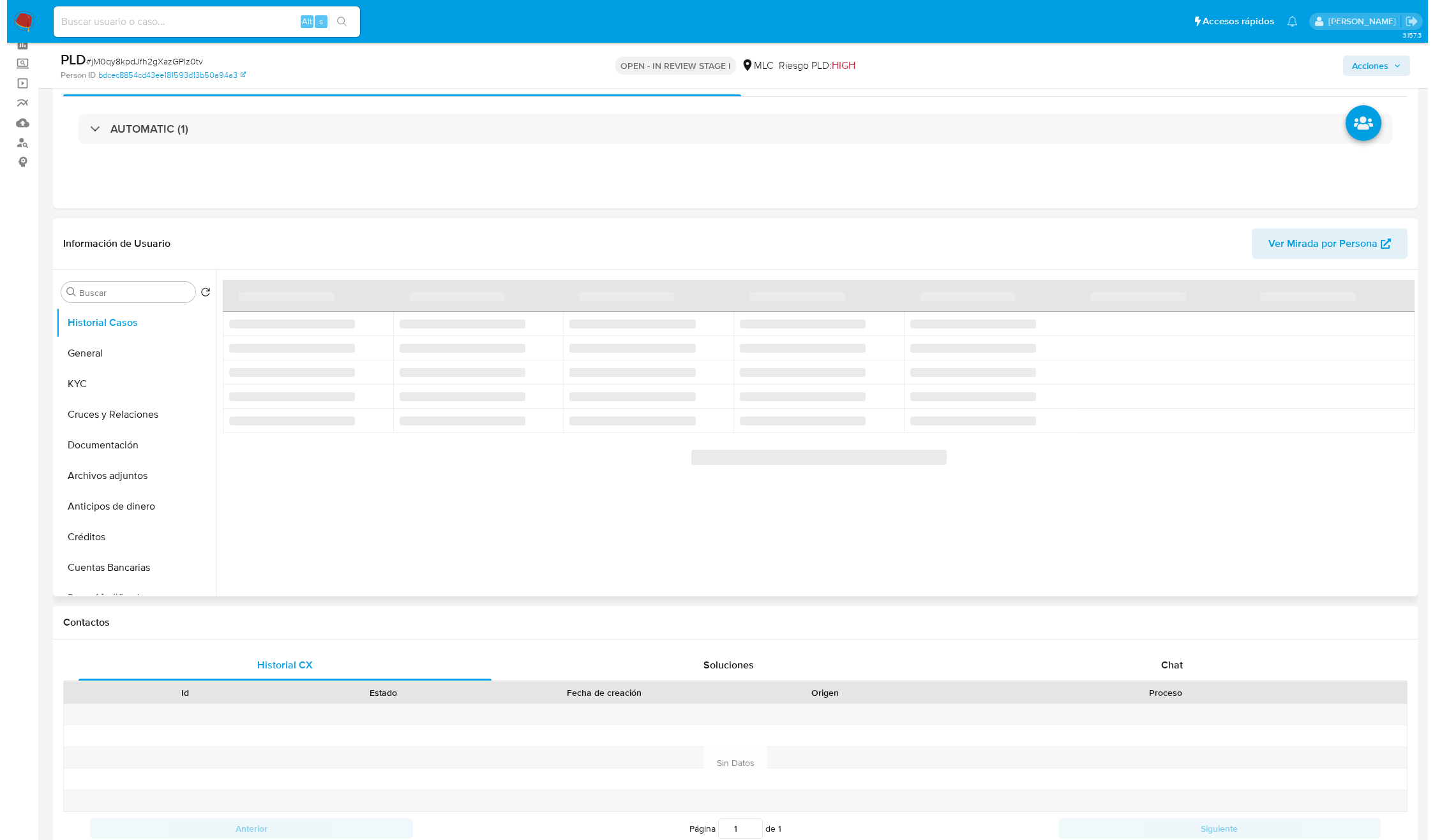
scroll to position [96, 0]
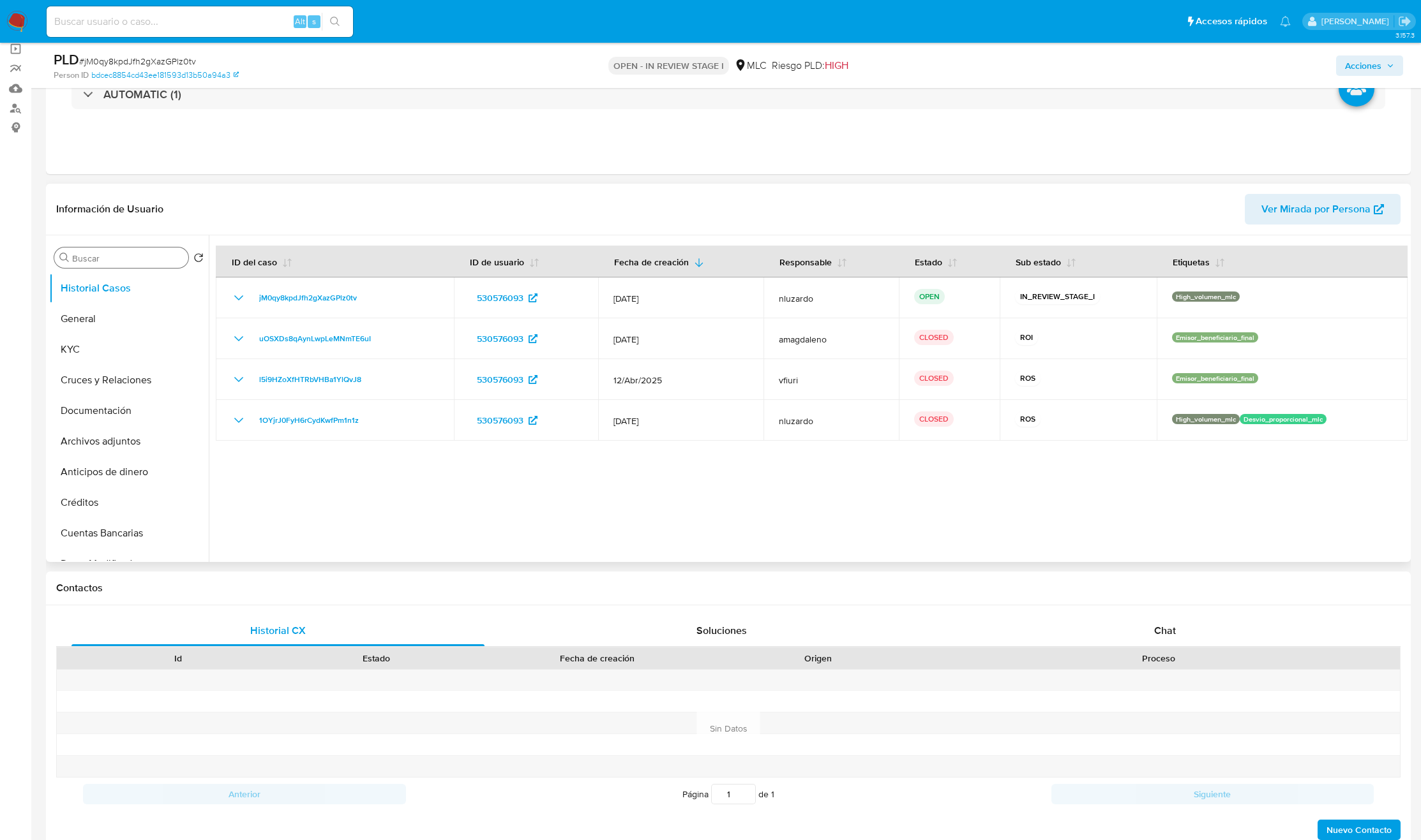
select select "10"
click at [111, 259] on input "Buscar" at bounding box center [127, 258] width 111 height 12
click at [111, 259] on input "<x" at bounding box center [121, 258] width 98 height 12
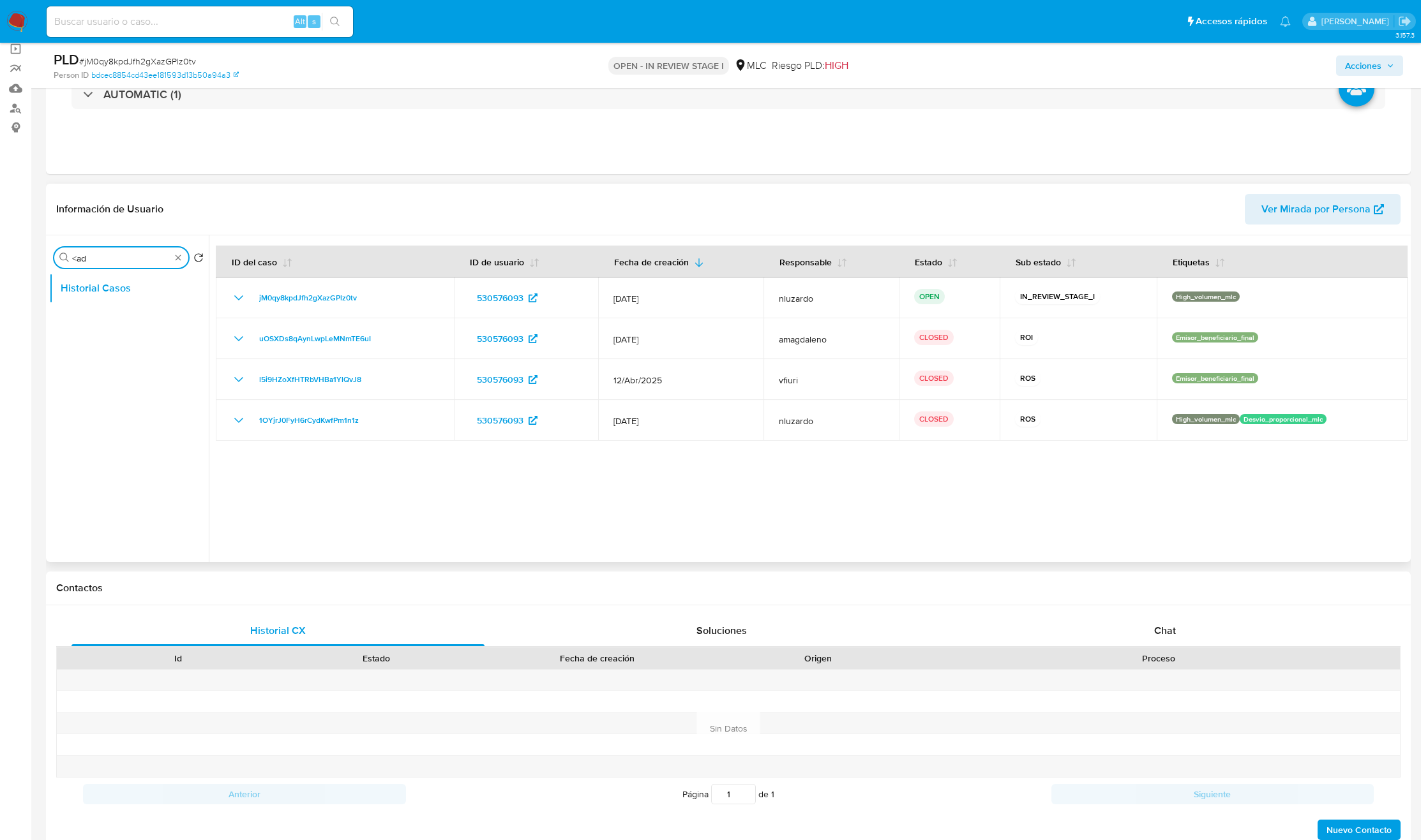
click at [123, 259] on input "<ad" at bounding box center [121, 258] width 98 height 12
click at [122, 259] on input "<ad" at bounding box center [121, 258] width 98 height 12
type input "ad"
click at [136, 312] on button "Archivos adjuntos" at bounding box center [123, 319] width 150 height 31
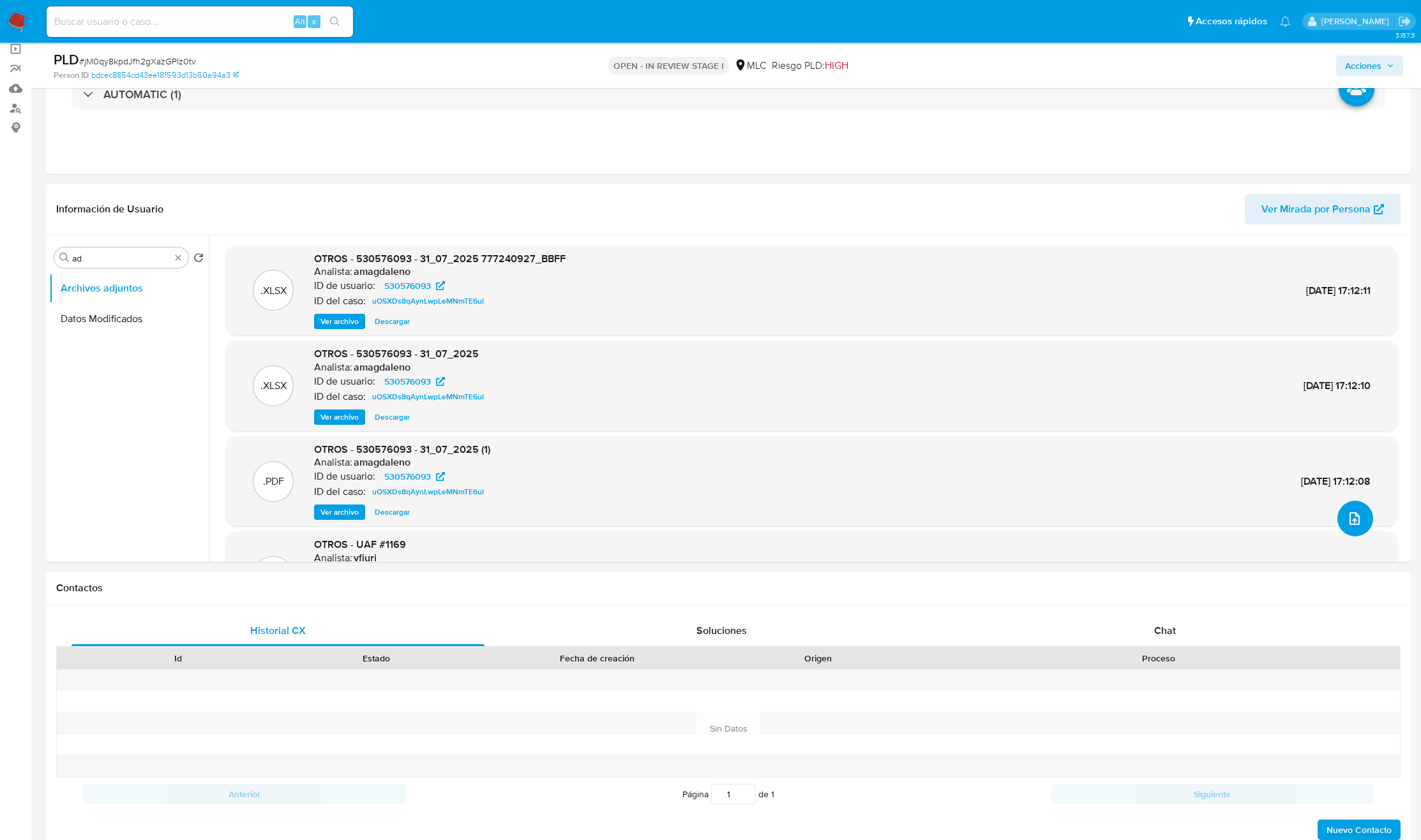
click at [1356, 516] on icon "upload-file" at bounding box center [1354, 518] width 15 height 15
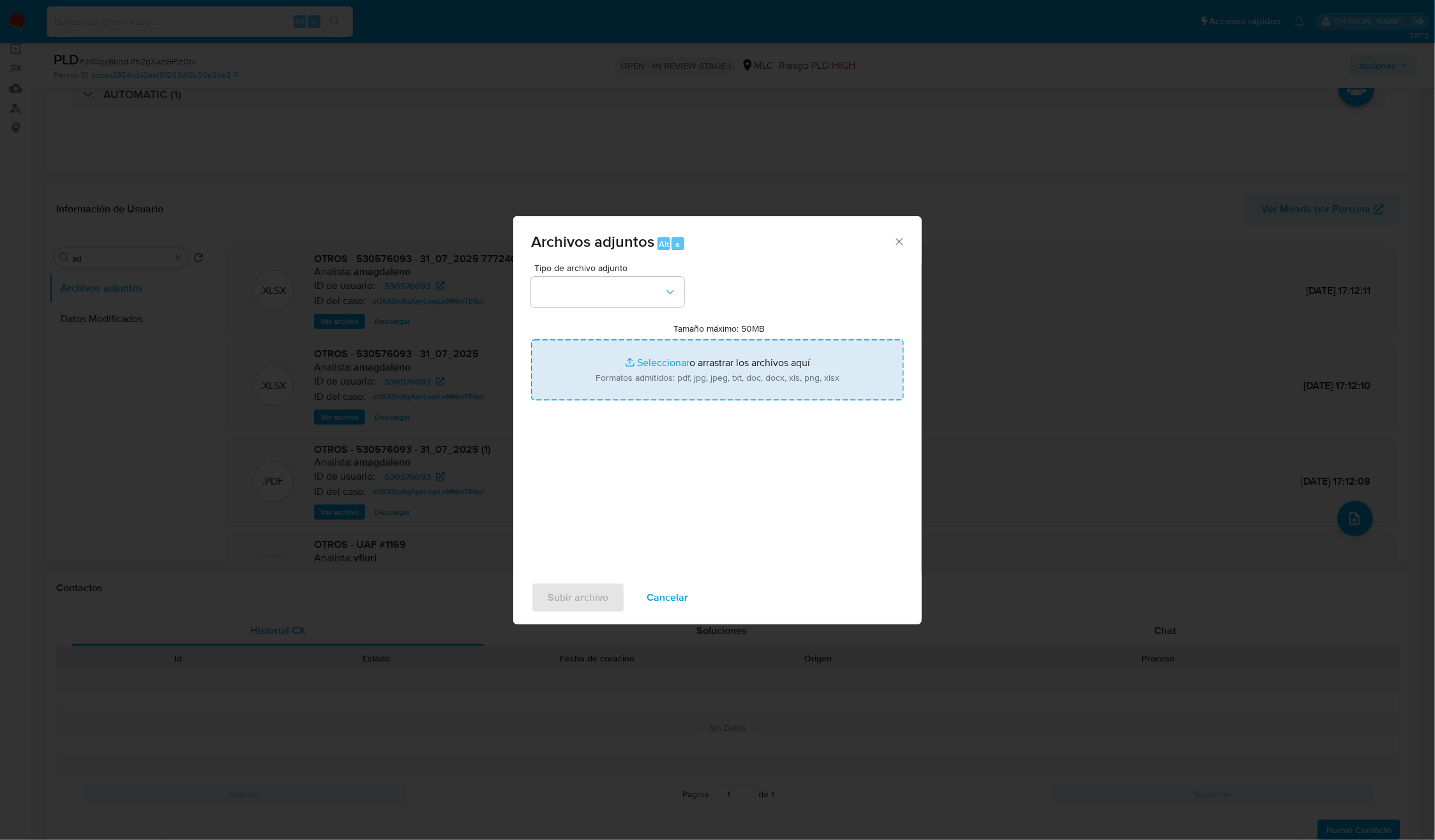
type input "C:\fakepath\530576093 _Tablas_Transaccionales_1.3.0.xlsx"
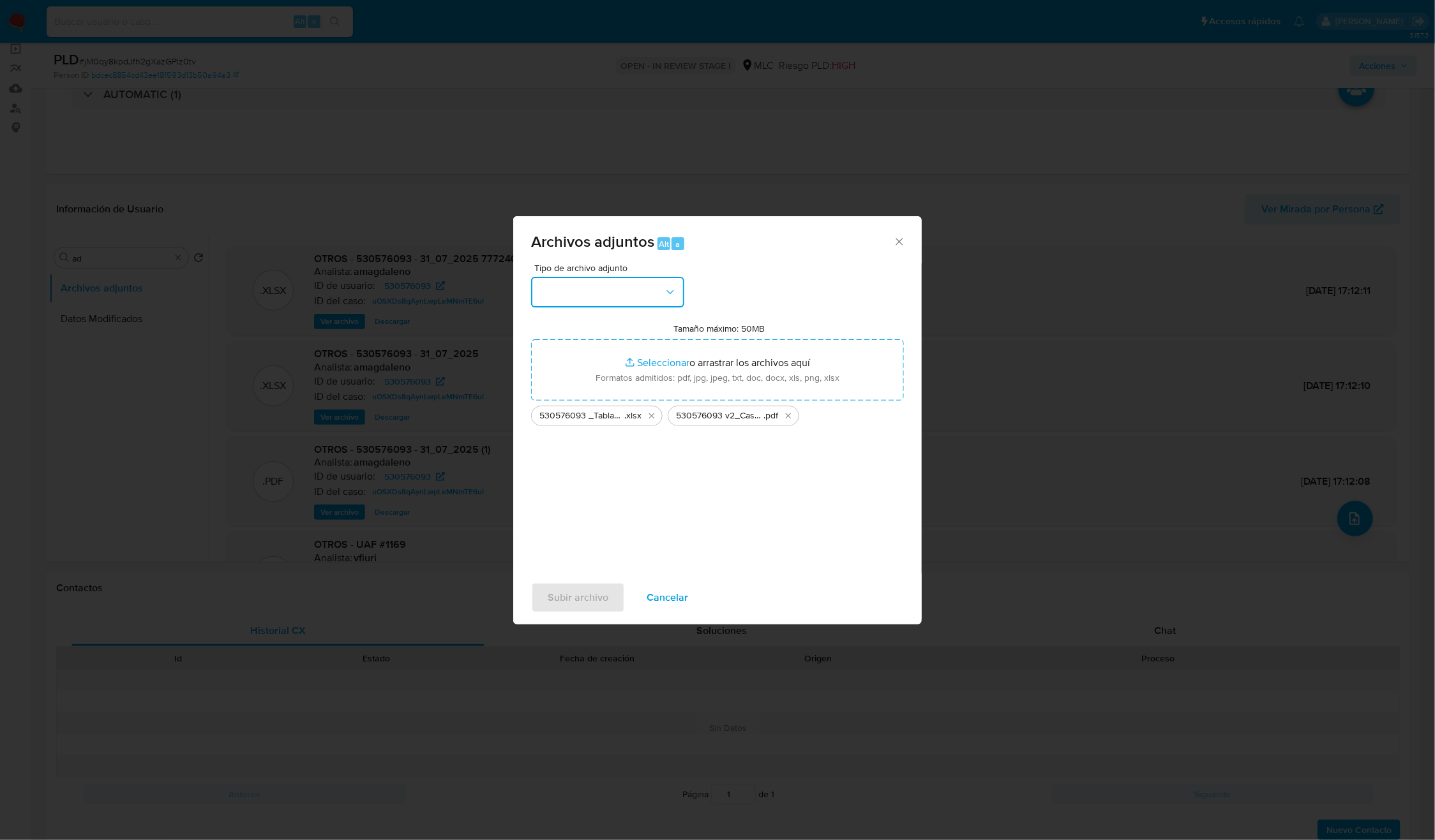
click at [671, 290] on icon "button" at bounding box center [670, 292] width 12 height 12
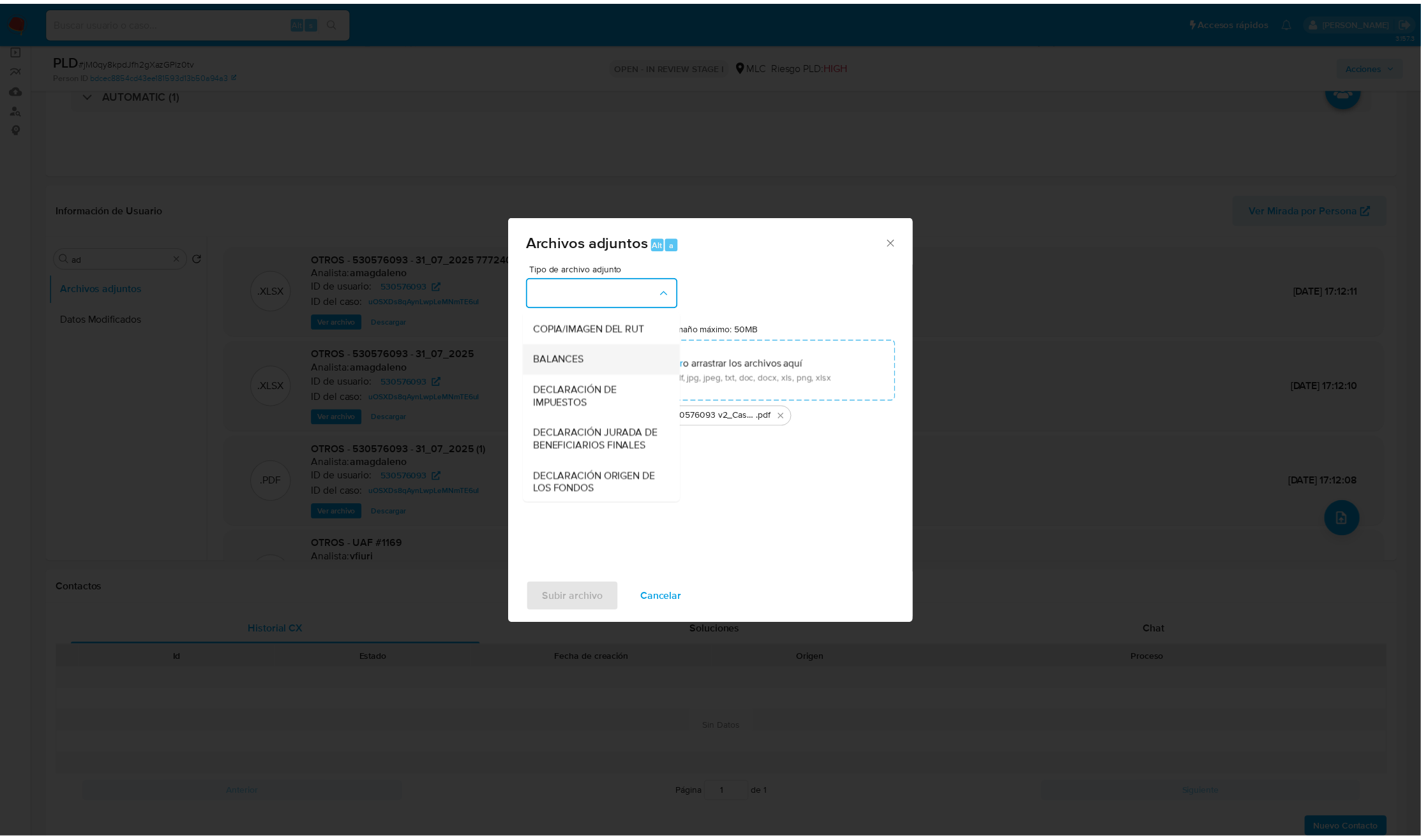
scroll to position [147, 0]
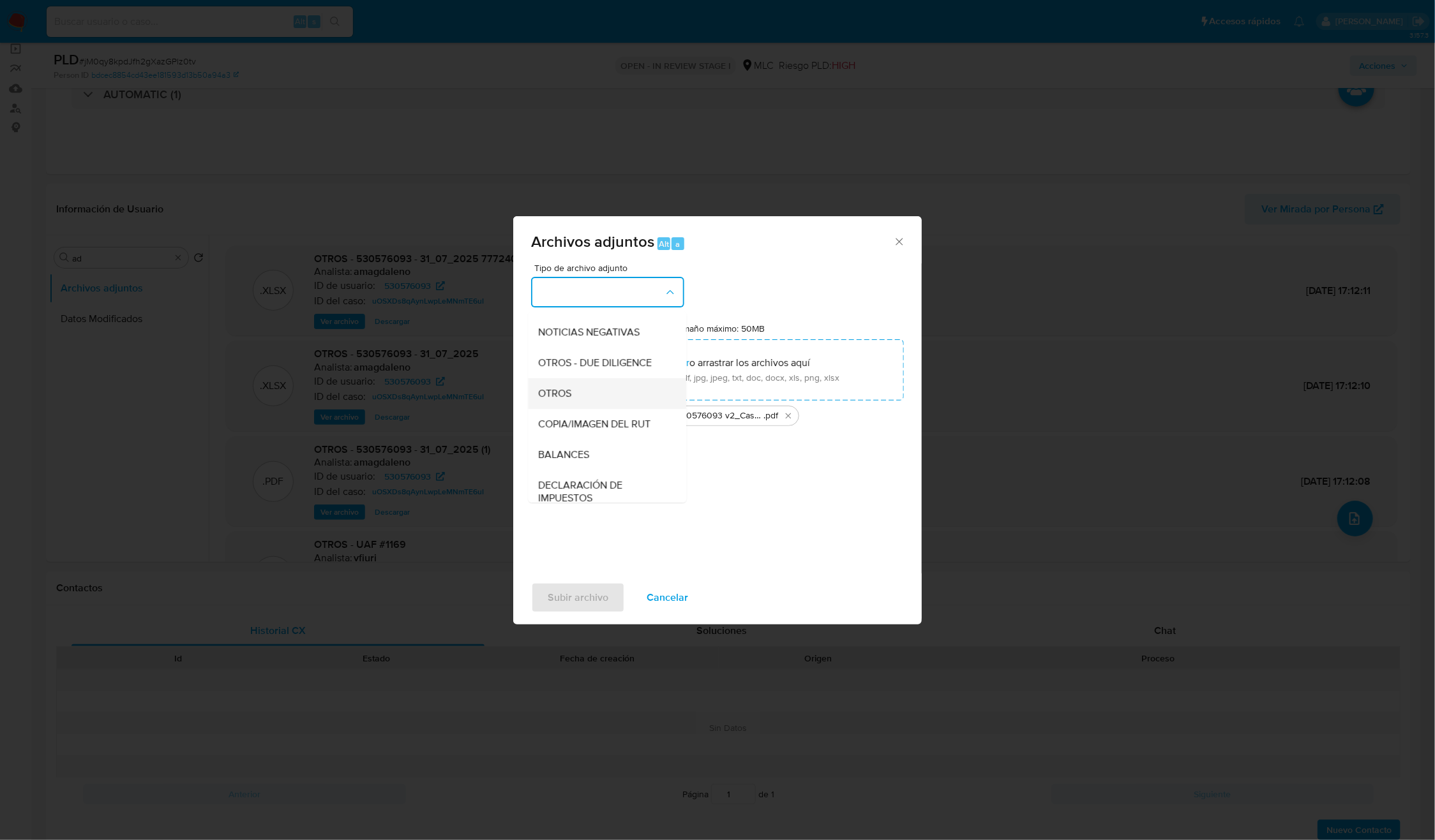
click at [594, 409] on div "OTROS" at bounding box center [604, 393] width 130 height 31
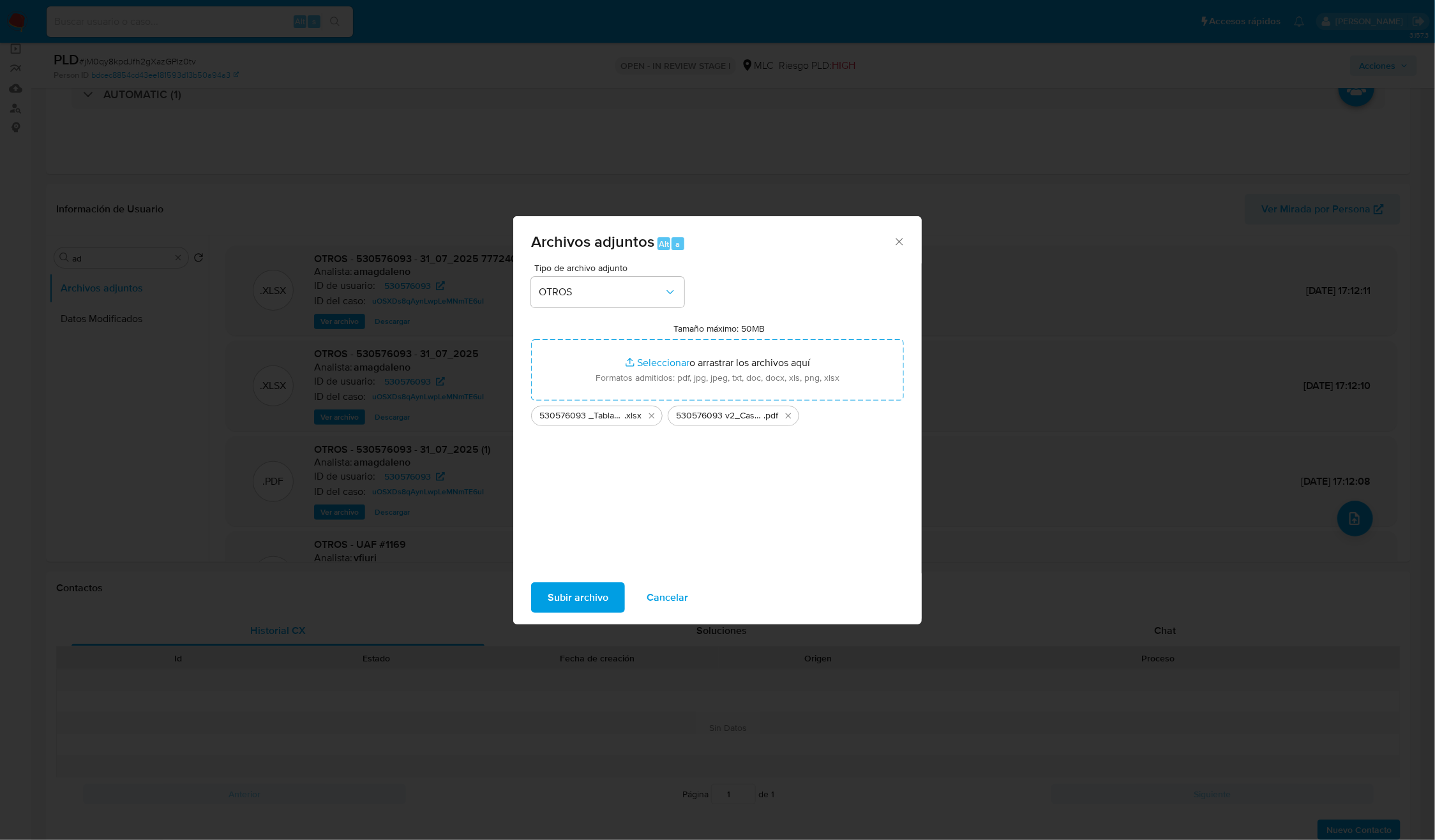
click at [597, 600] on span "Subir archivo" at bounding box center [578, 598] width 60 height 28
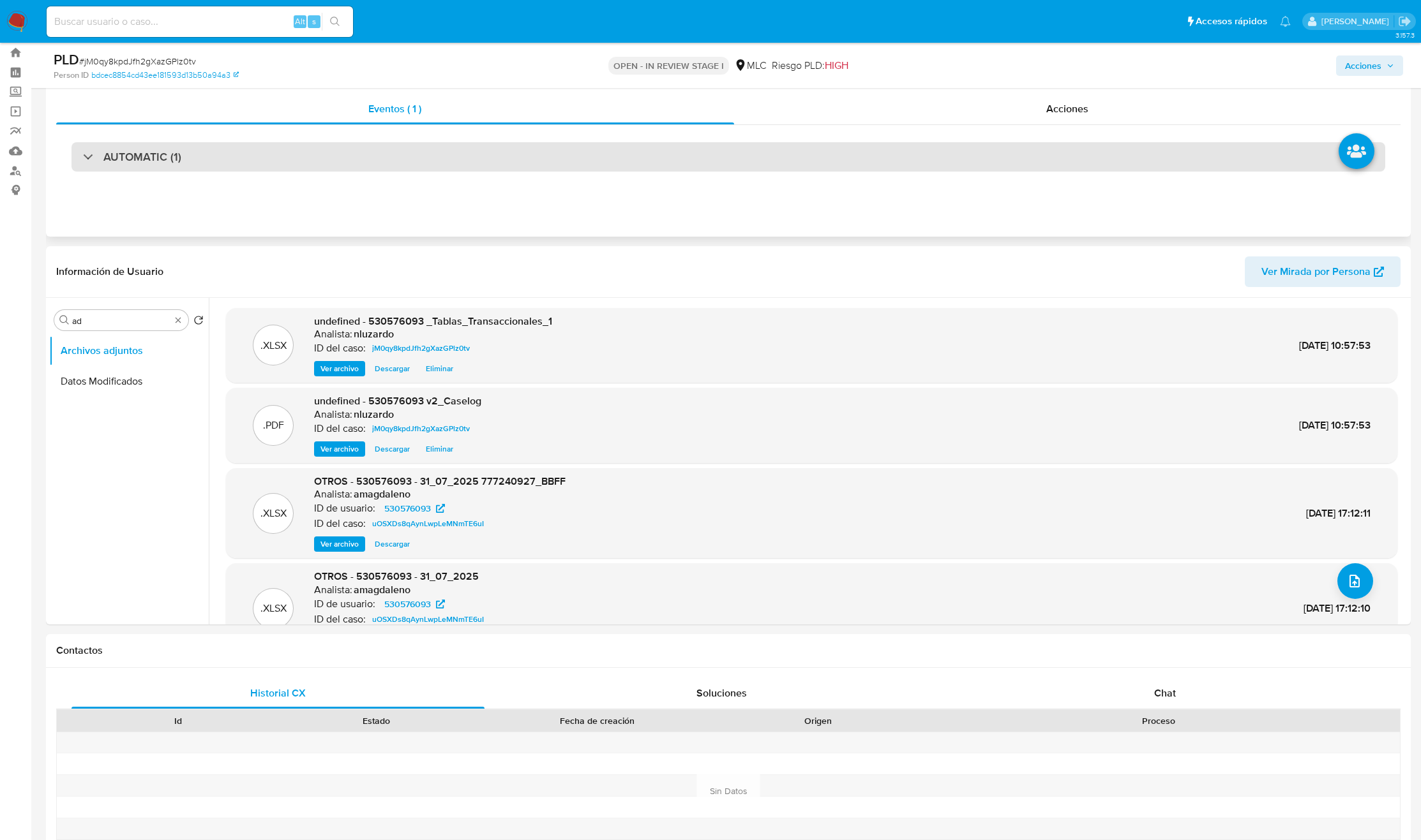
scroll to position [0, 0]
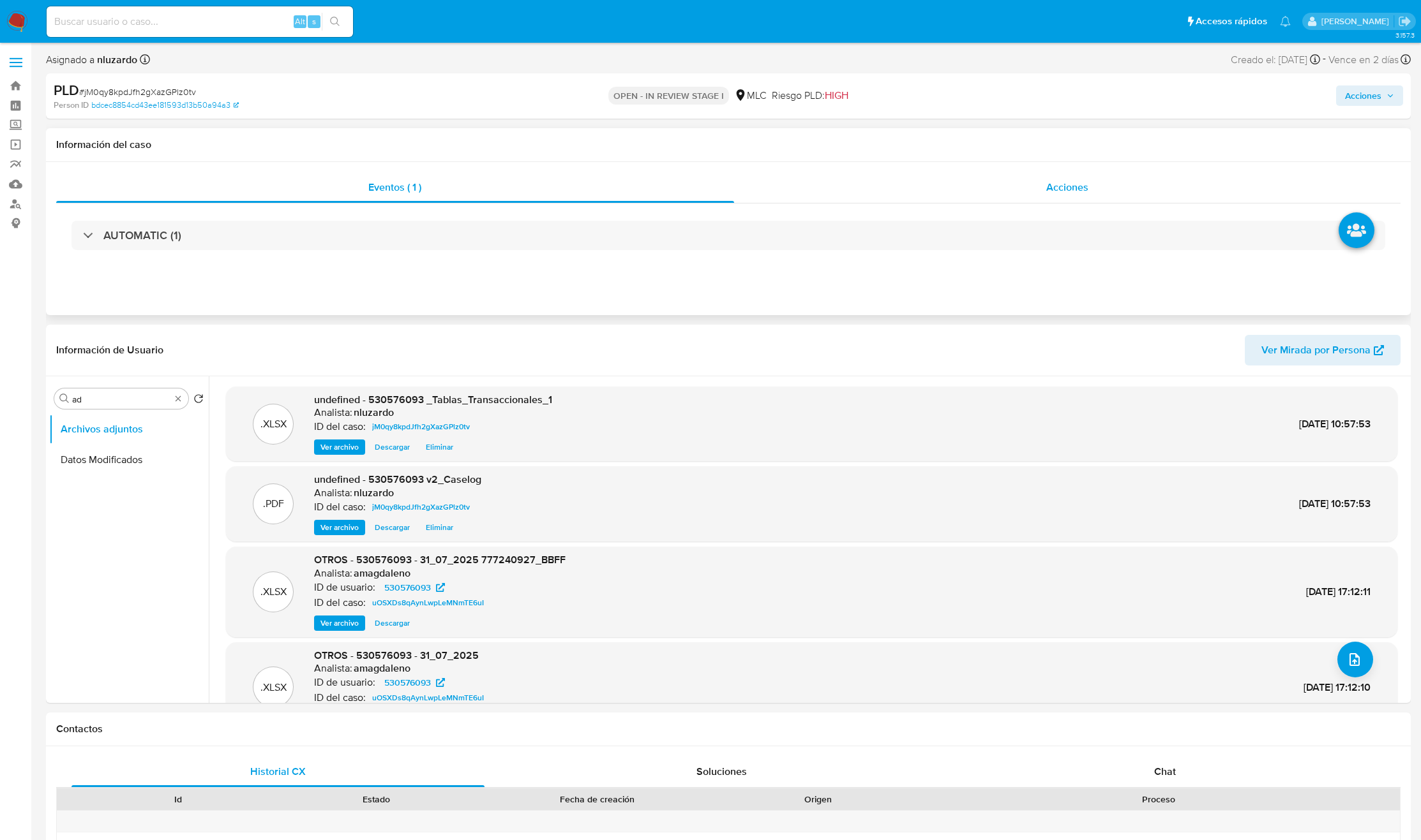
click at [1044, 191] on div "Acciones" at bounding box center [1067, 187] width 668 height 31
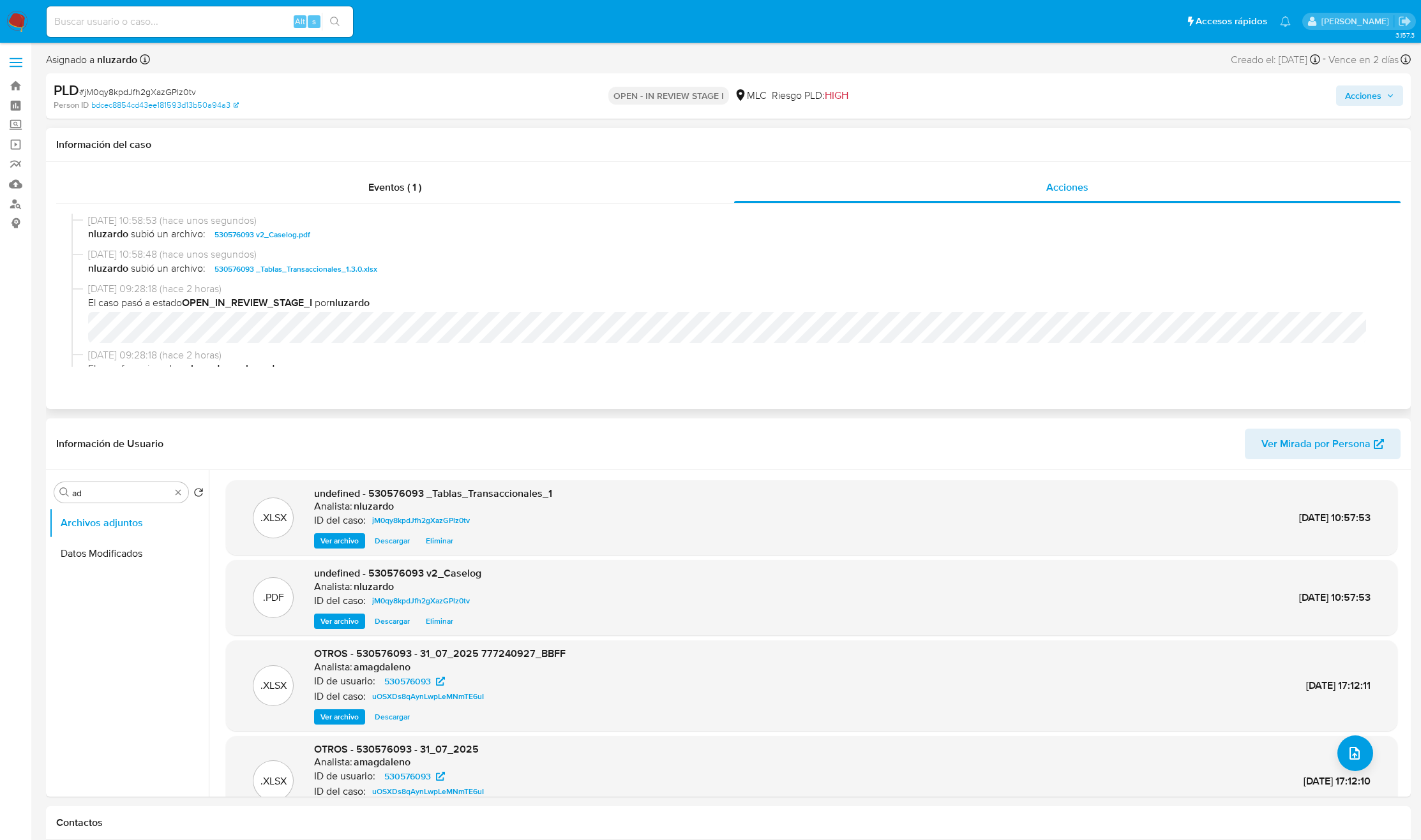
click at [341, 229] on span "nluzardo subió un archivo: 530576093 v2_Caselog.pdf" at bounding box center [734, 234] width 1292 height 15
click at [343, 229] on span "nluzardo subió un archivo: 530576093 v2_Caselog.pdf" at bounding box center [734, 234] width 1292 height 15
copy span "530576093 v2_Caselog.pdf"
click at [1370, 86] on span "Acciones" at bounding box center [1362, 95] width 36 height 20
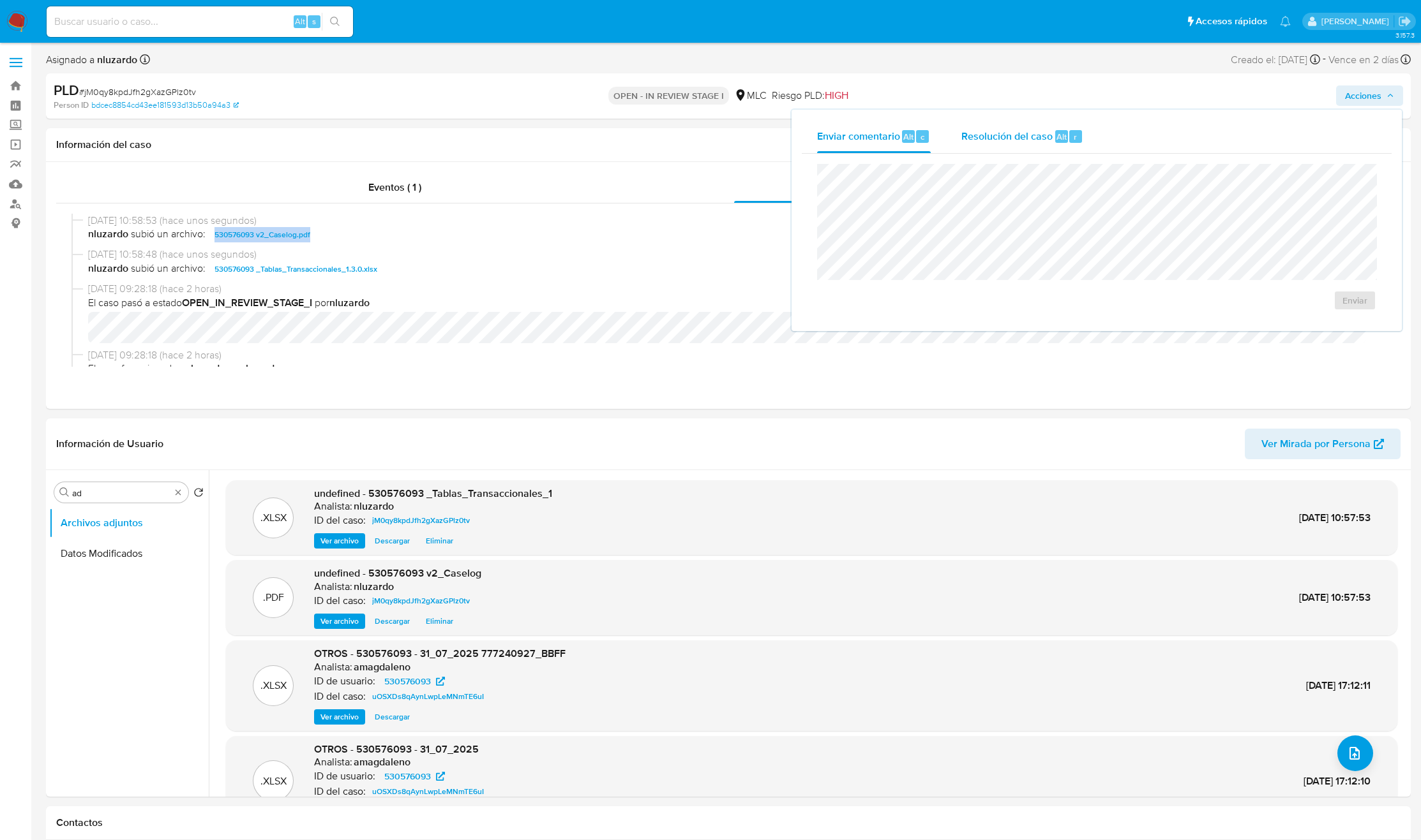
click at [1023, 140] on span "Resolución del caso" at bounding box center [1006, 136] width 91 height 15
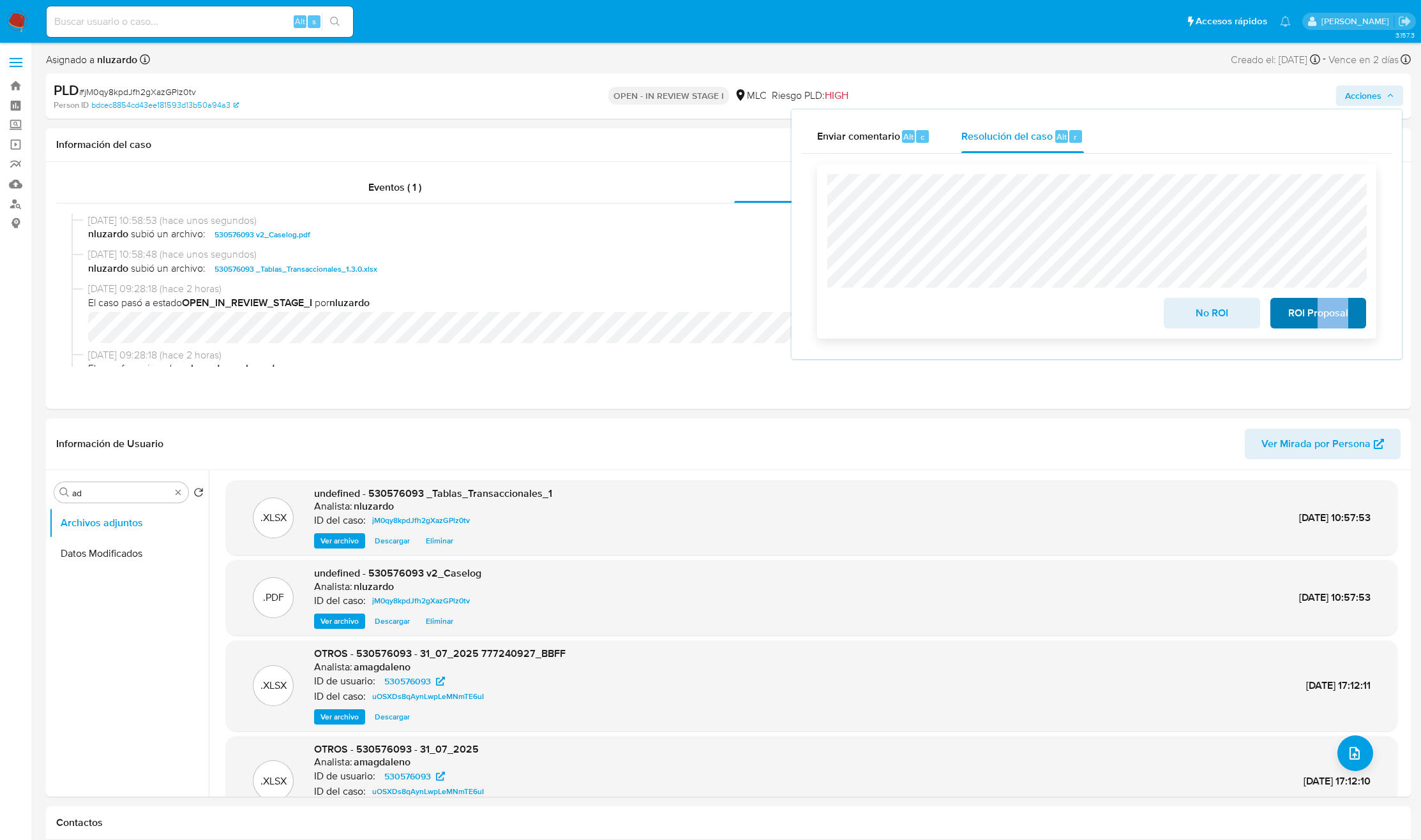
drag, startPoint x: 1313, startPoint y: 335, endPoint x: 1320, endPoint y: 318, distance: 18.4
click at [1320, 318] on div "No ROI ROI Proposal" at bounding box center [1097, 251] width 559 height 175
click at [1320, 318] on span "ROI Proposal" at bounding box center [1318, 314] width 63 height 28
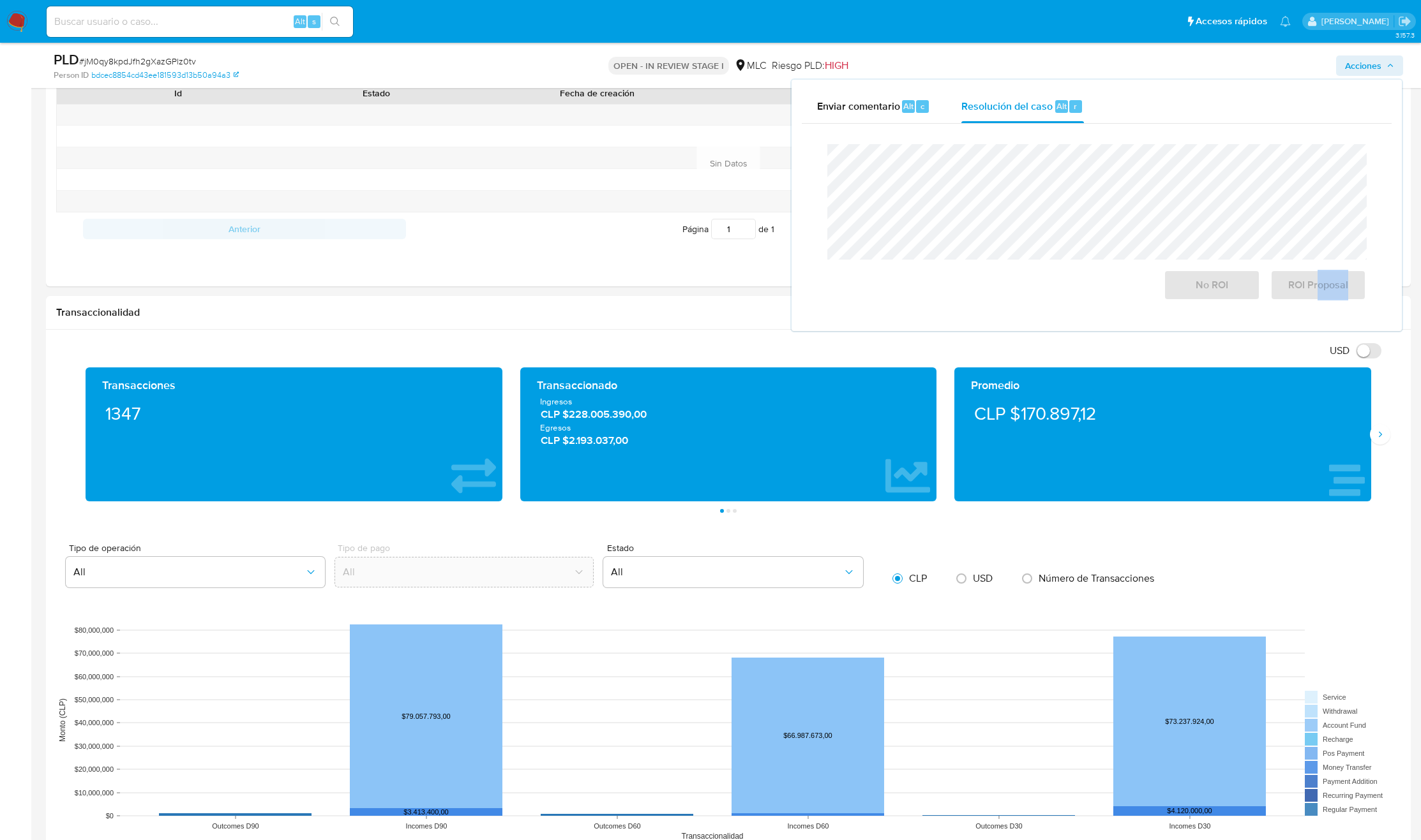
scroll to position [1839, 0]
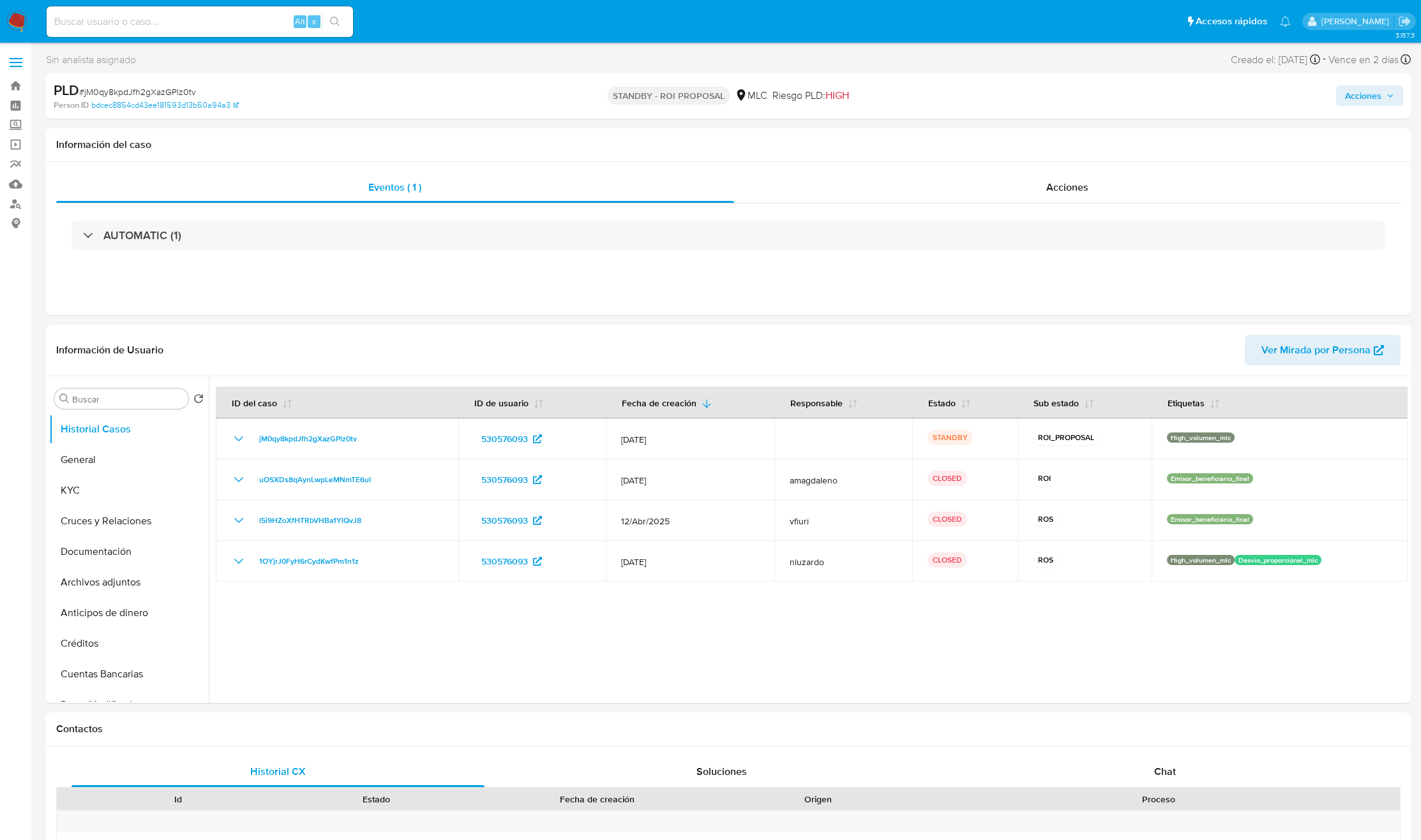
select select "10"
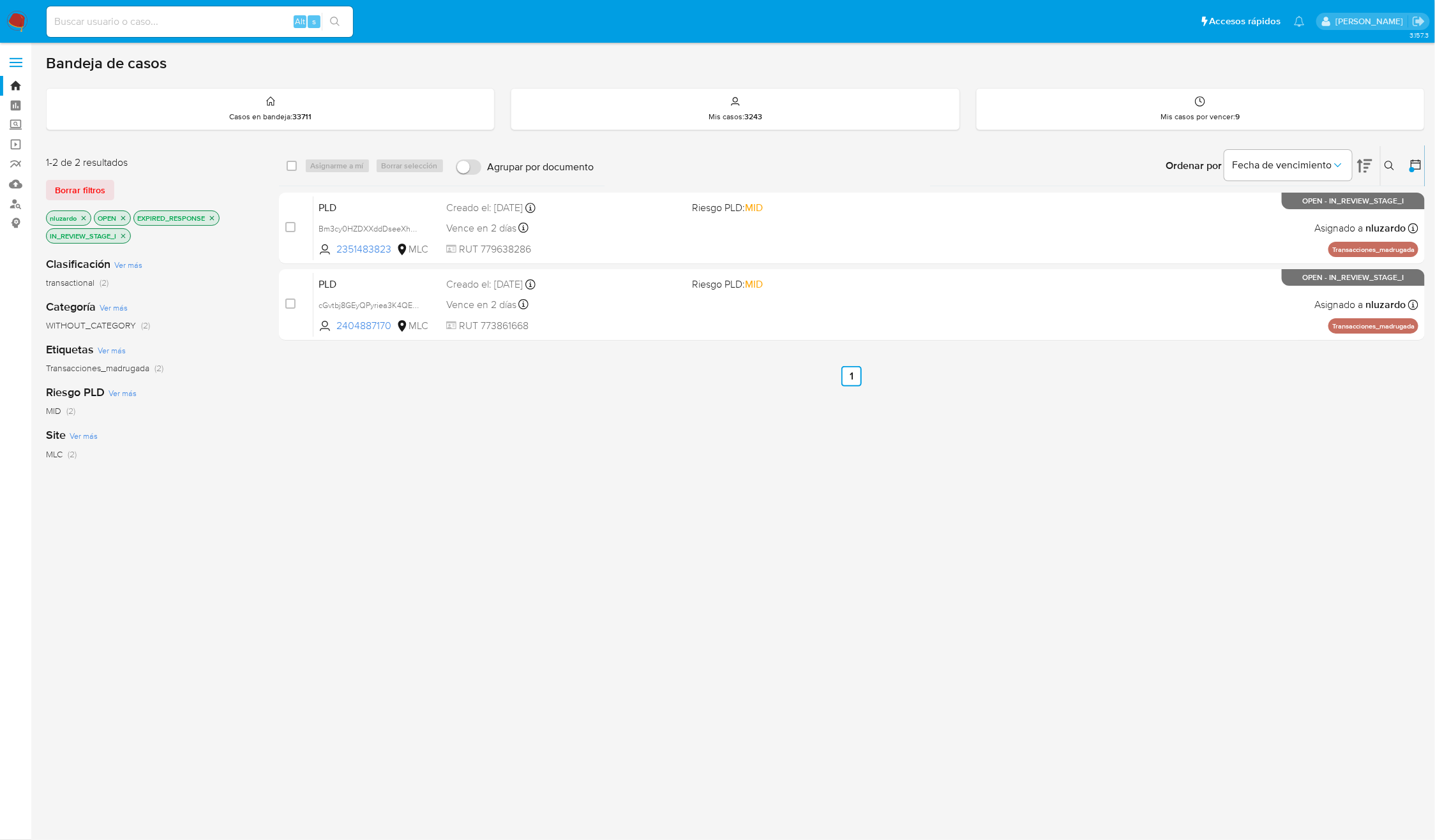
click at [862, 614] on div "select-all-cases-checkbox Asignarme a mí Borrar selección Agrupar por documento…" at bounding box center [852, 443] width 1146 height 596
drag, startPoint x: 932, startPoint y: 645, endPoint x: 939, endPoint y: 688, distance: 43.6
click at [932, 645] on div "select-all-cases-checkbox Asignarme a mí Borrar selección Agrupar por documento…" at bounding box center [852, 443] width 1146 height 596
click at [789, 656] on div "select-all-cases-checkbox Asignarme a mí Borrar selección Agrupar por documento…" at bounding box center [852, 443] width 1146 height 596
click at [371, 483] on div "select-all-cases-checkbox Asignarme a mí Borrar selección Agrupar por documento…" at bounding box center [852, 443] width 1146 height 596
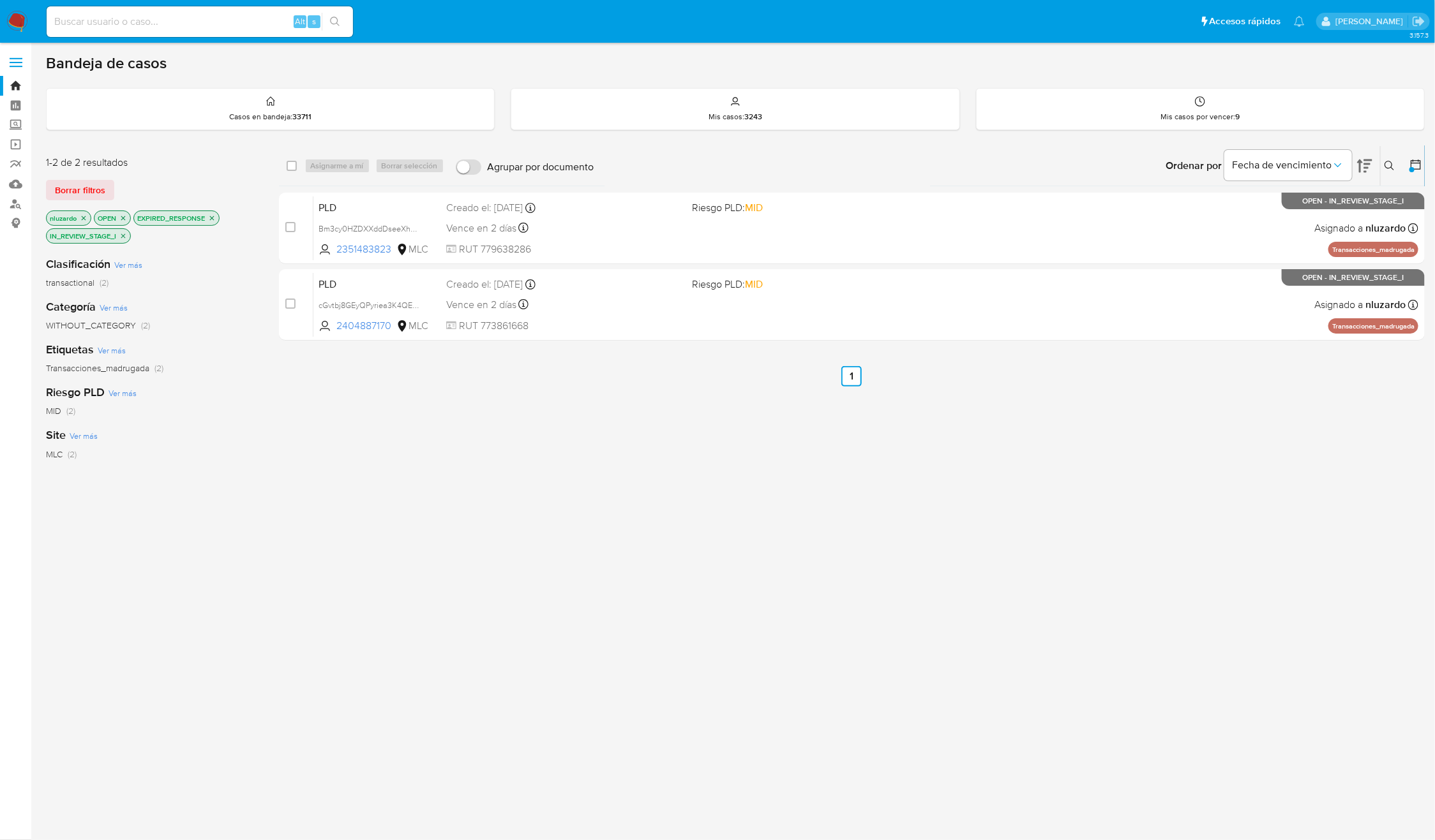
click at [1385, 155] on div "Ingrese ID de usuario o caso Buscar Borrar filtros" at bounding box center [1391, 166] width 21 height 40
click at [1387, 167] on icon at bounding box center [1390, 166] width 11 height 11
click at [559, 498] on div "select-all-cases-checkbox Asignarme a mí Borrar selección Agrupar por documento…" at bounding box center [852, 443] width 1146 height 596
click at [1149, 571] on div "select-all-cases-checkbox Asignarme a mí Borrar selección Agrupar por documento…" at bounding box center [852, 443] width 1146 height 596
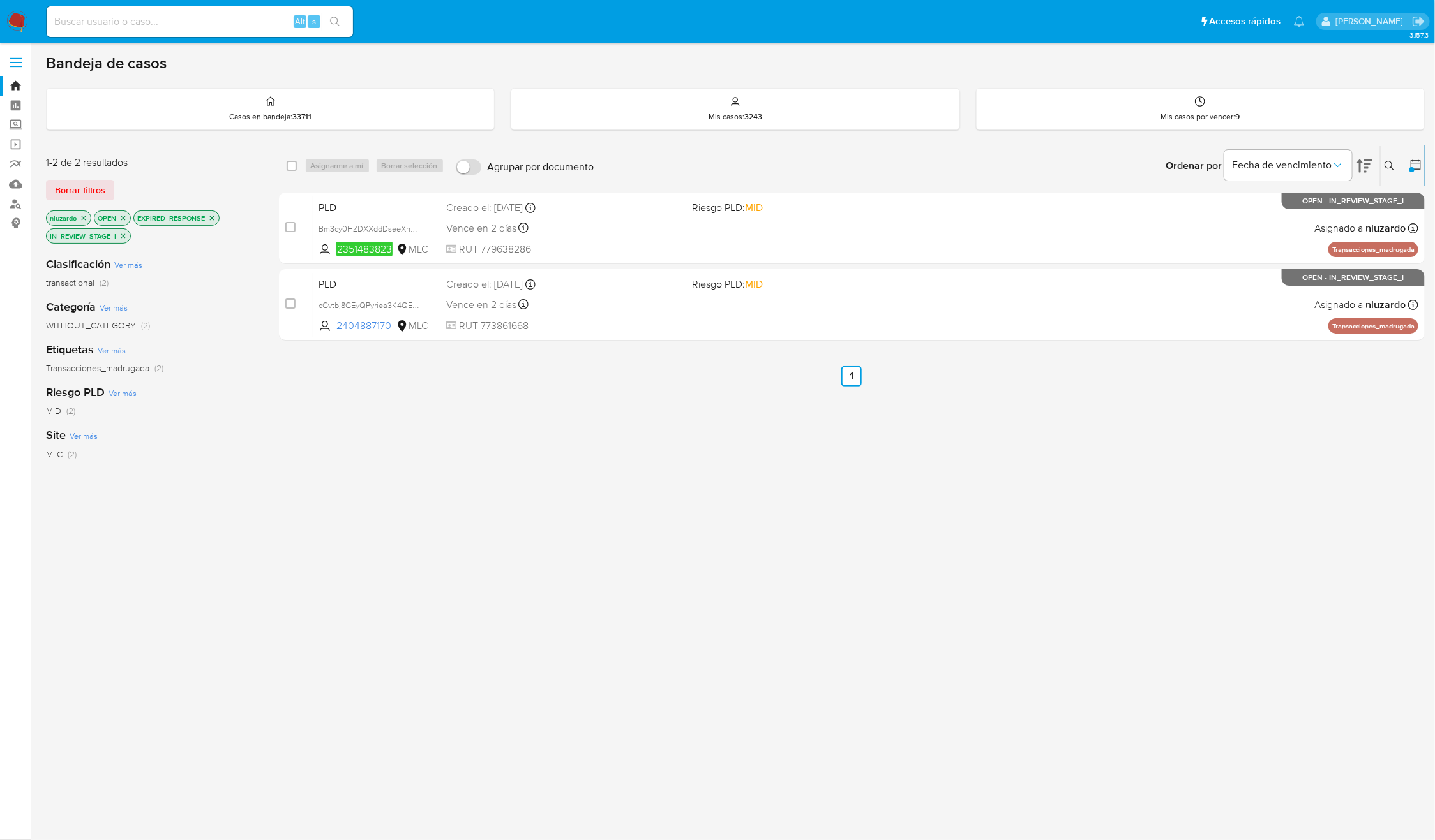
click at [1392, 163] on icon at bounding box center [1390, 166] width 11 height 11
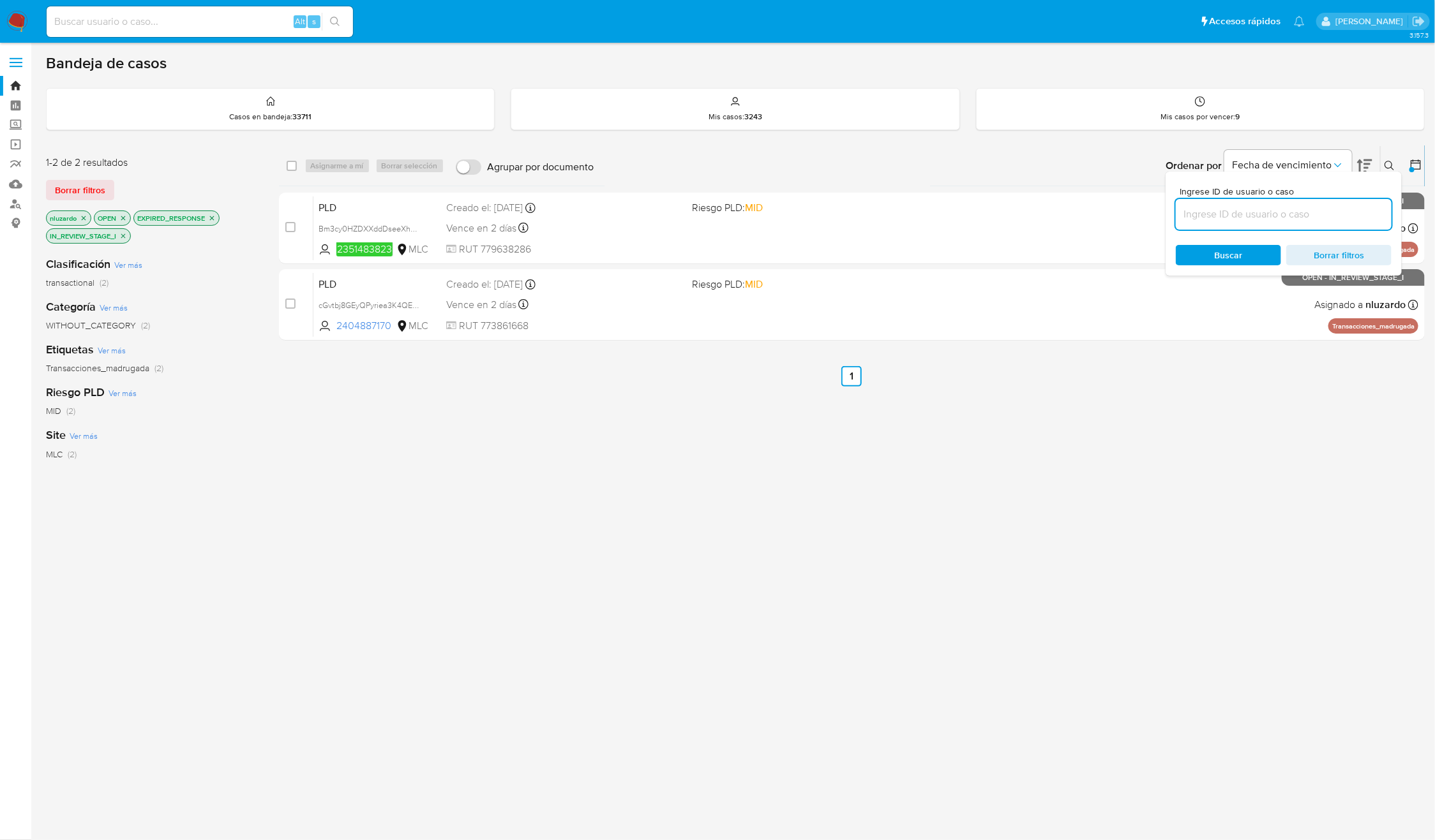
click at [1291, 220] on input at bounding box center [1283, 214] width 215 height 17
type input "245722109"
click at [1239, 262] on span "Buscar" at bounding box center [1228, 255] width 28 height 20
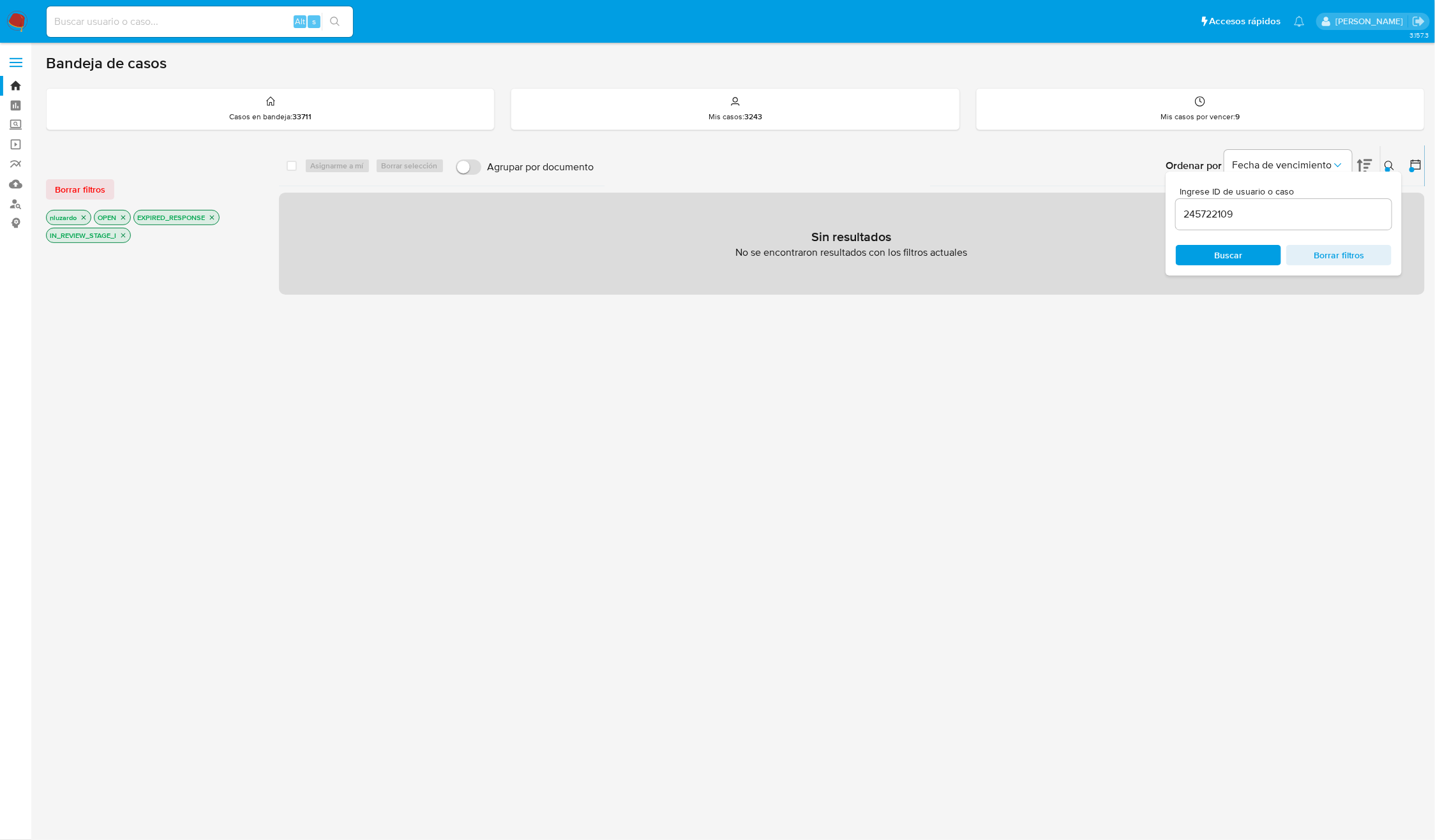
click at [1392, 176] on div "Ingrese ID de usuario o caso 245722109 Buscar Borrar filtros" at bounding box center [1283, 223] width 236 height 104
click at [1394, 163] on icon at bounding box center [1390, 166] width 11 height 11
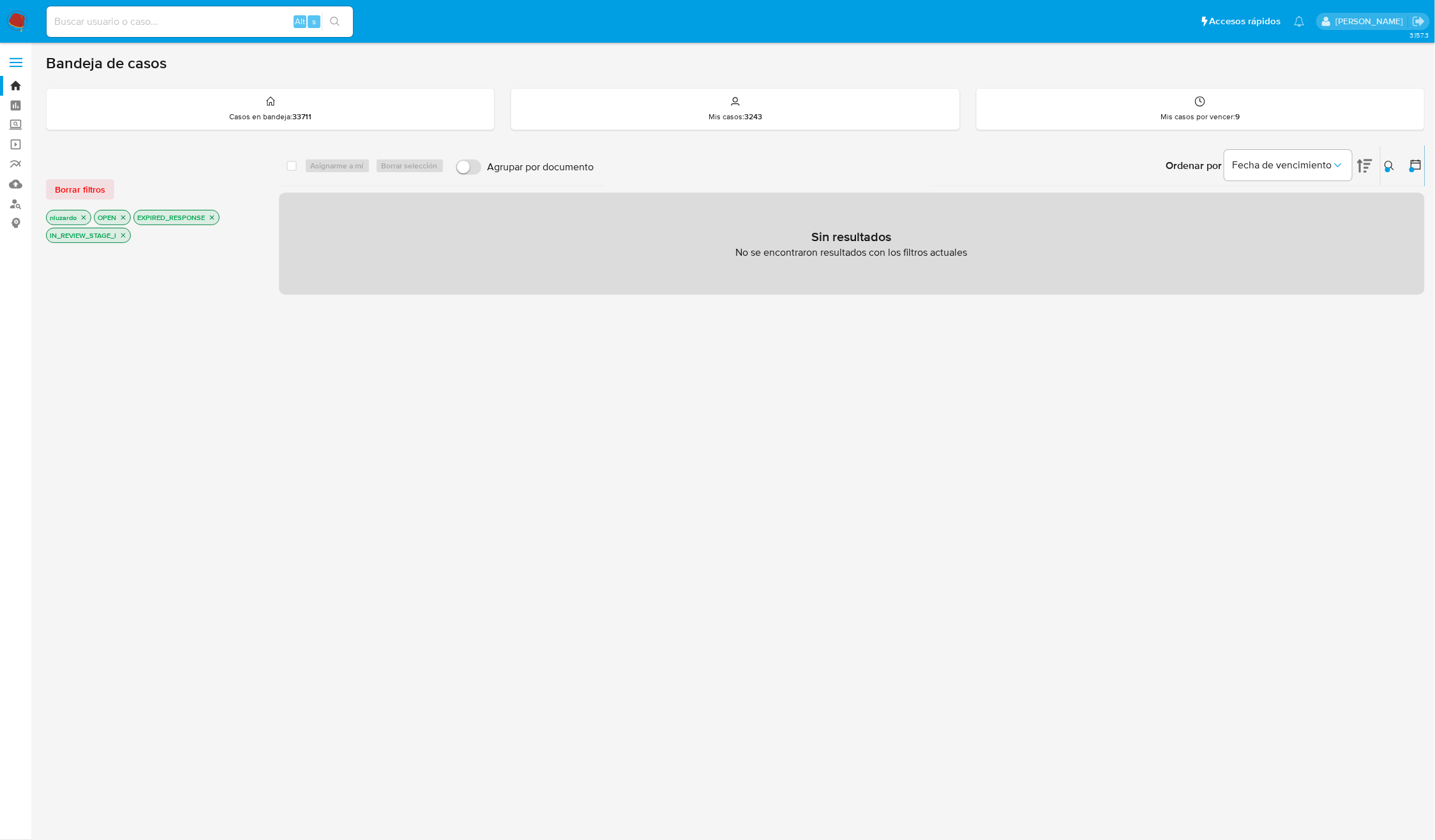
click at [1390, 154] on div "Ingrese ID de usuario o caso 245722109 Buscar Borrar filtros" at bounding box center [1391, 166] width 21 height 40
click at [1390, 160] on icon at bounding box center [1390, 166] width 11 height 11
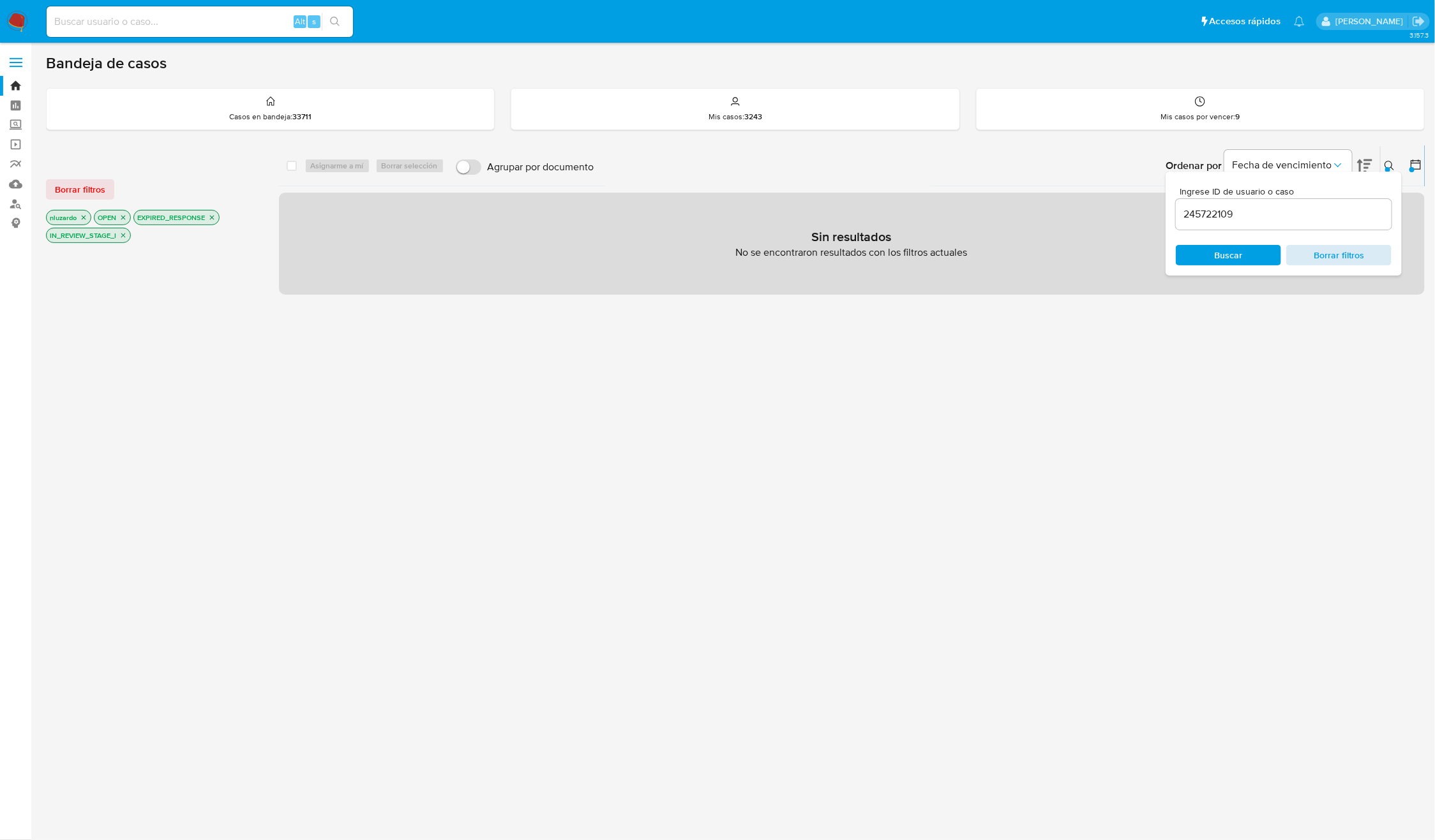
click at [1364, 252] on span "Borrar filtros" at bounding box center [1338, 255] width 88 height 18
click at [1237, 245] on span "Buscar" at bounding box center [1228, 255] width 28 height 20
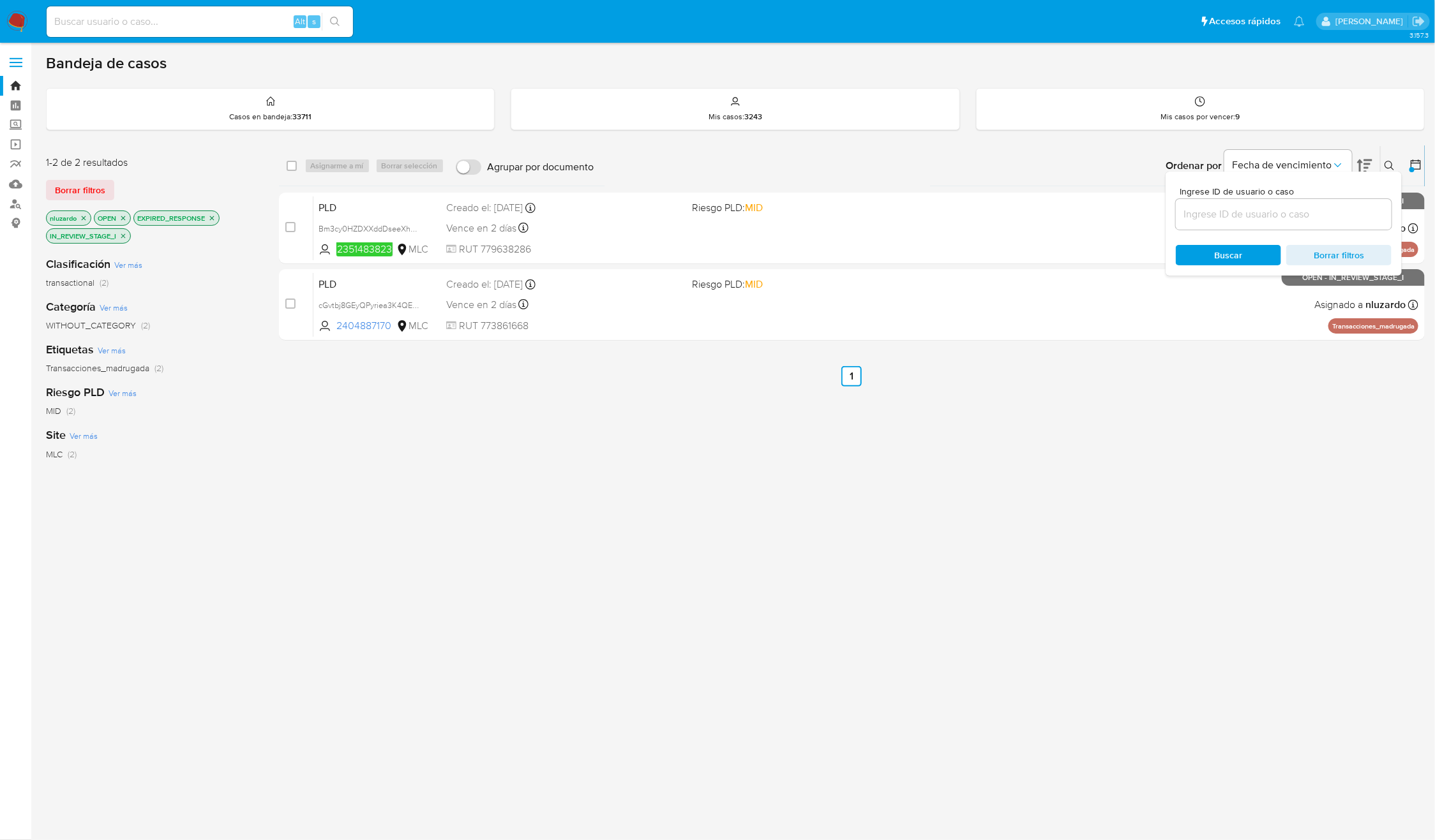
click at [1386, 163] on icon at bounding box center [1389, 165] width 10 height 10
click at [914, 490] on div "select-all-cases-checkbox Asignarme a mí Borrar selección Agrupar por documento…" at bounding box center [852, 443] width 1146 height 596
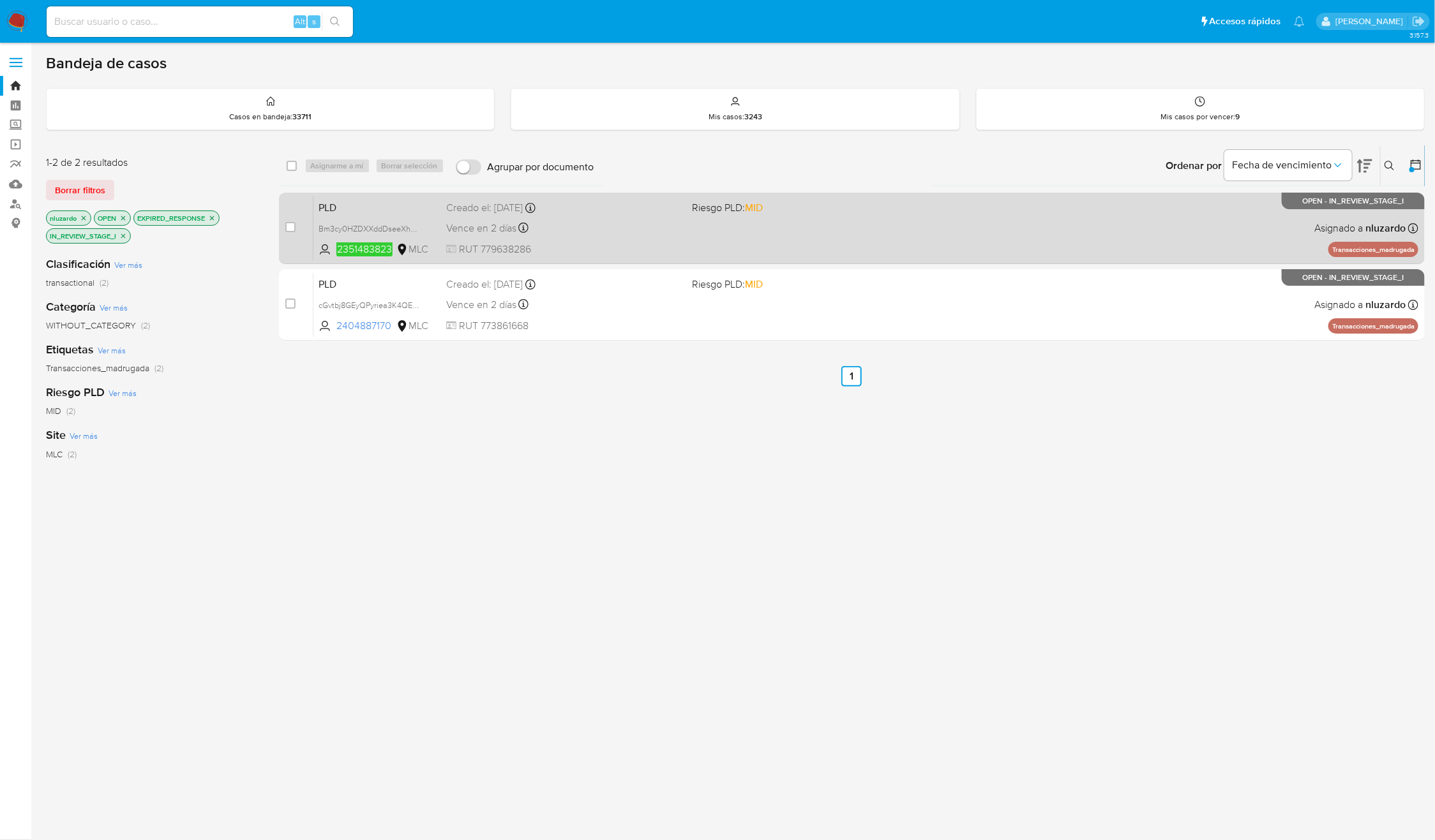
click at [993, 243] on div "PLD Bm3cy0HZDXXddDseeXhESXS5 2351483823 MLC Riesgo PLD: MID Creado el: 12/06/20…" at bounding box center [866, 228] width 1105 height 65
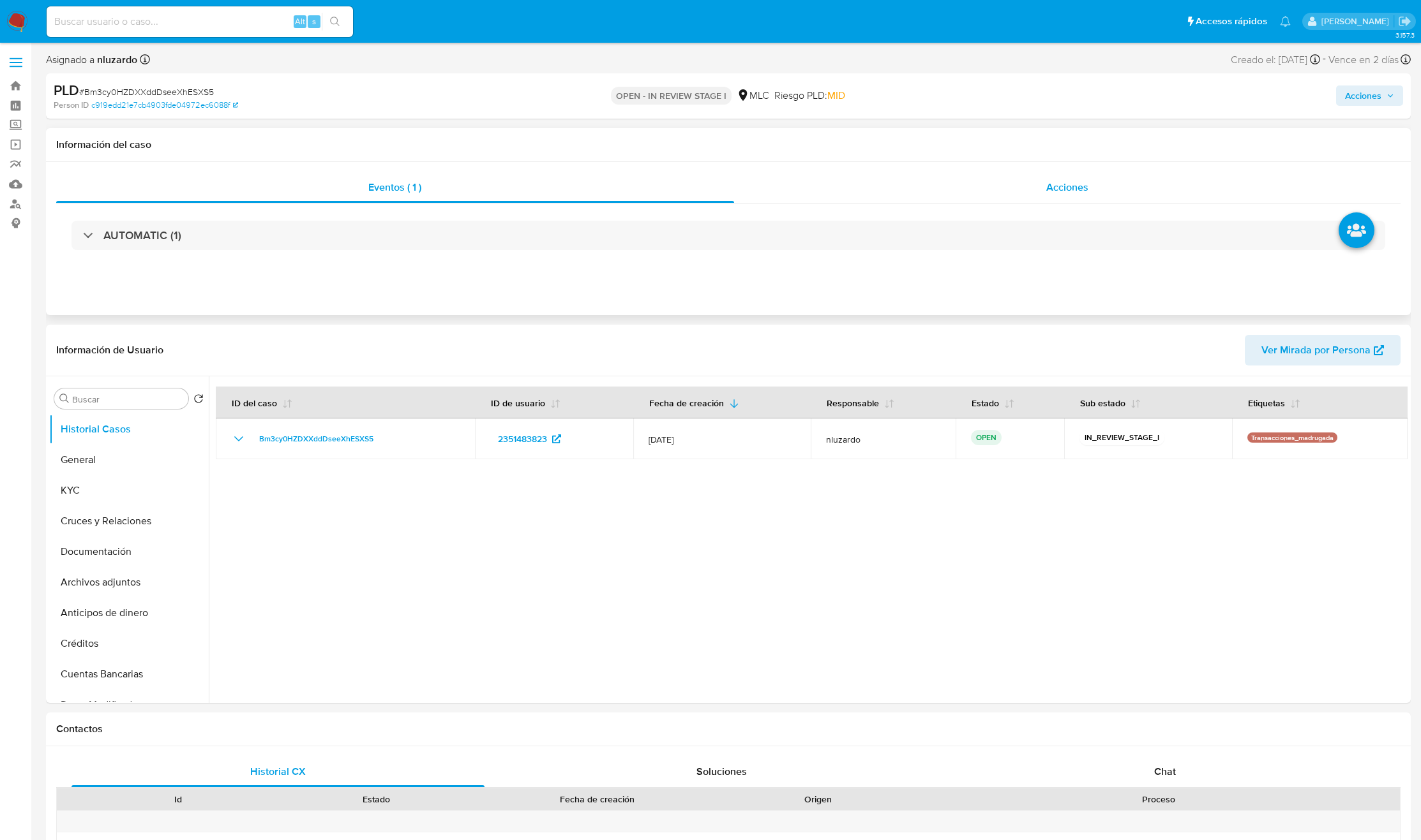
select select "10"
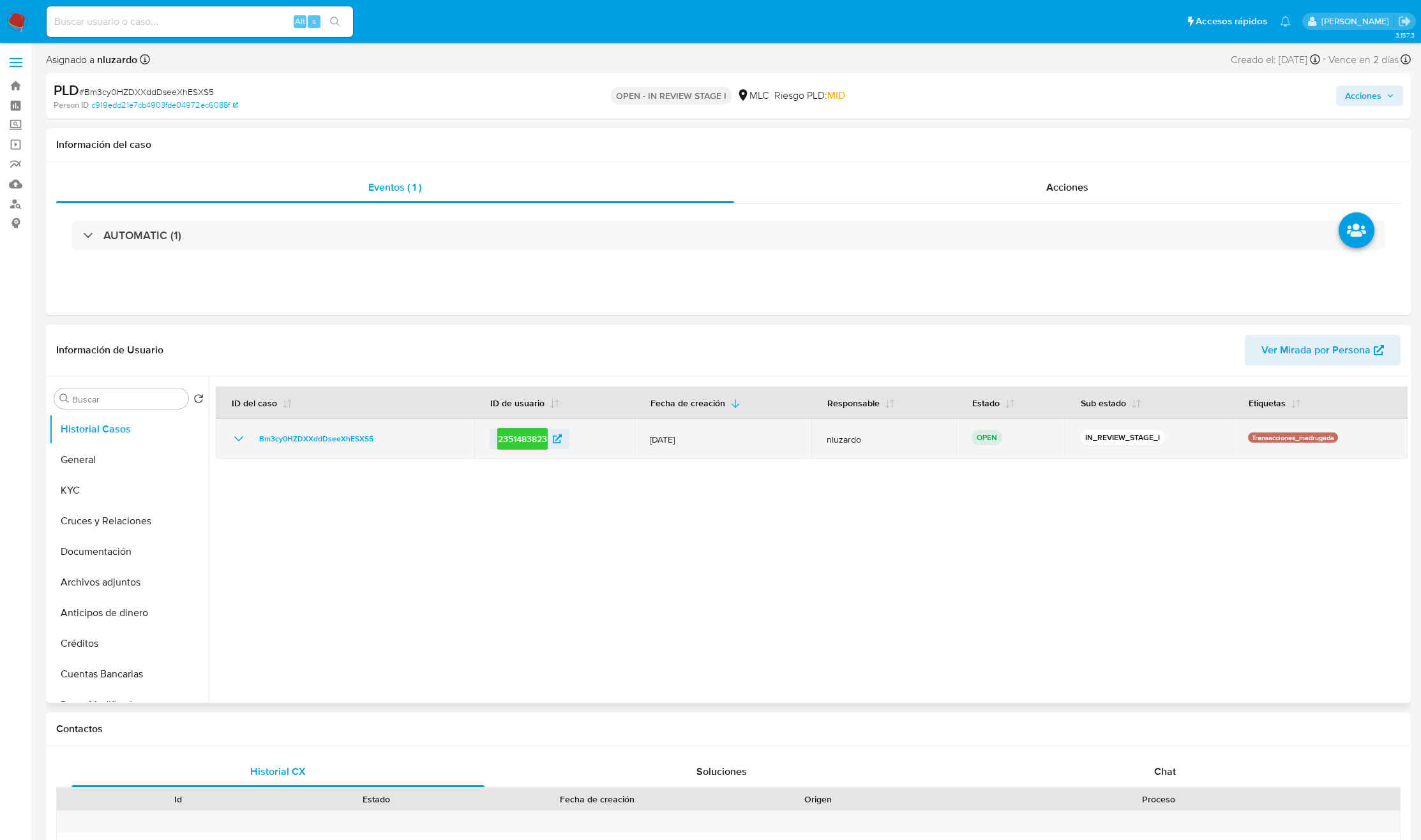
click at [526, 437] on em "2351483823" at bounding box center [522, 439] width 51 height 21
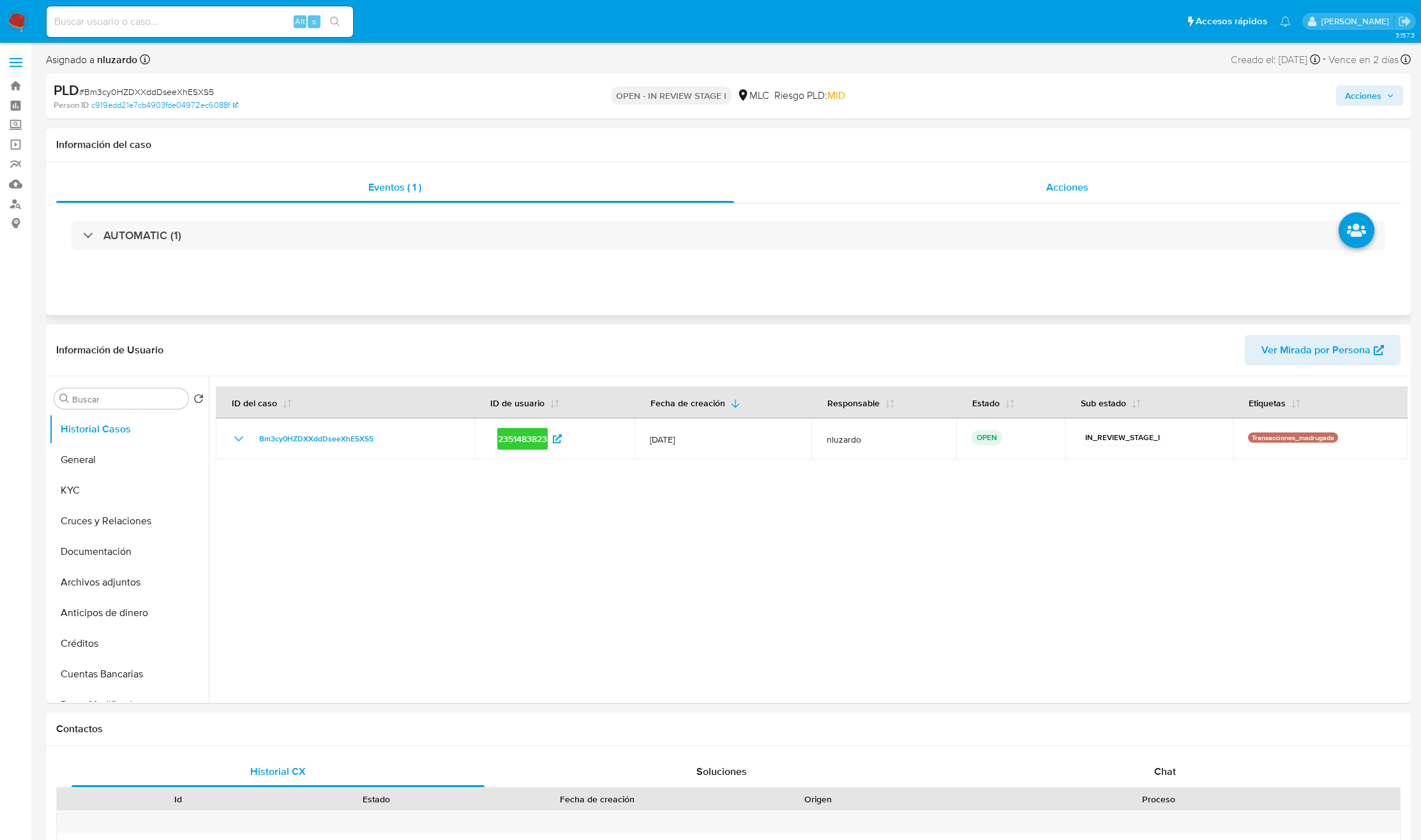
click at [1058, 195] on div "Acciones" at bounding box center [1067, 187] width 668 height 31
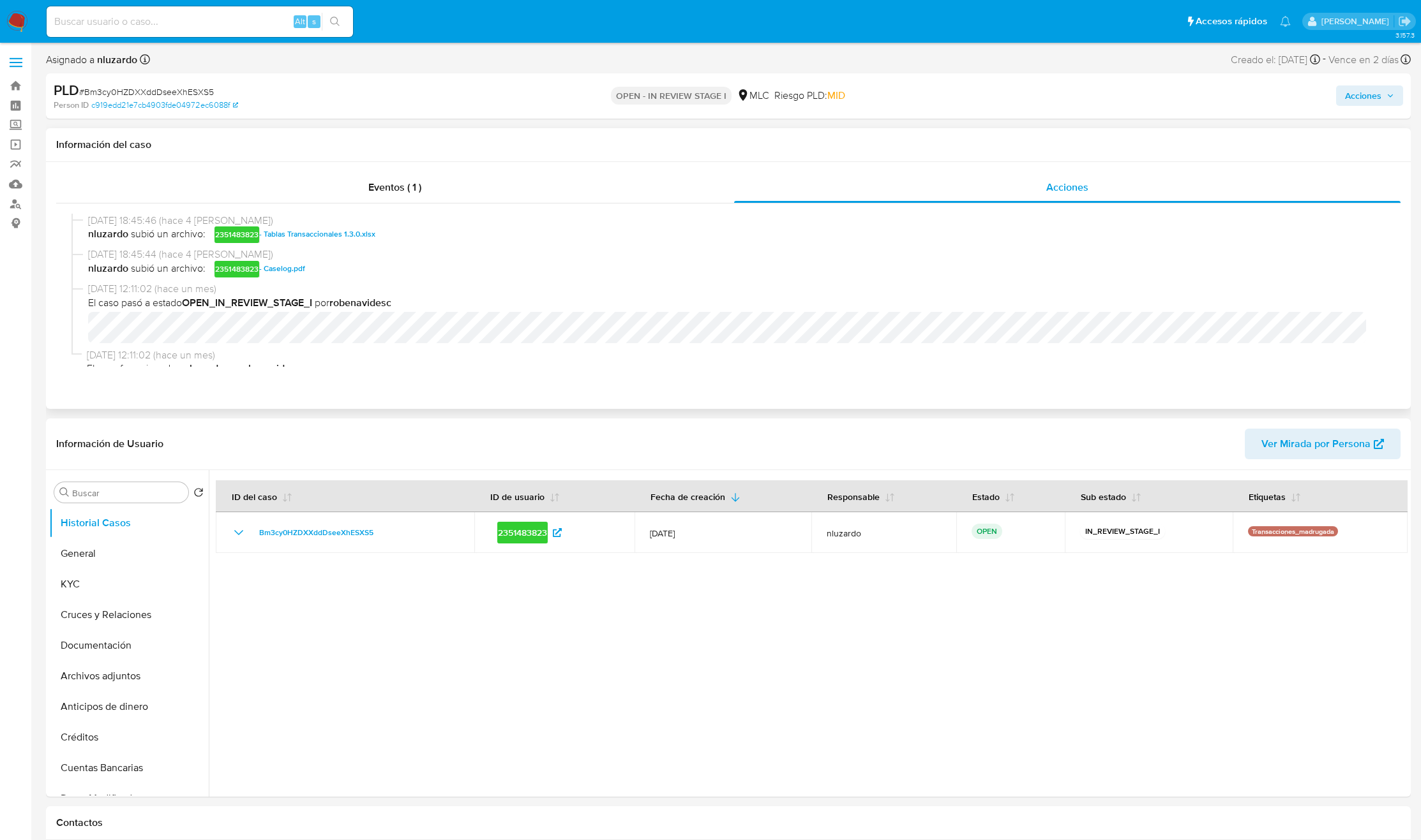
click at [378, 282] on span "[DATE] 12:11:02 (hace un mes)" at bounding box center [734, 289] width 1292 height 14
click at [385, 270] on span "nluzardo subió un archivo: 2351483823 - Caselog.pdf" at bounding box center [734, 268] width 1292 height 15
copy span "- Caselog.pdf"
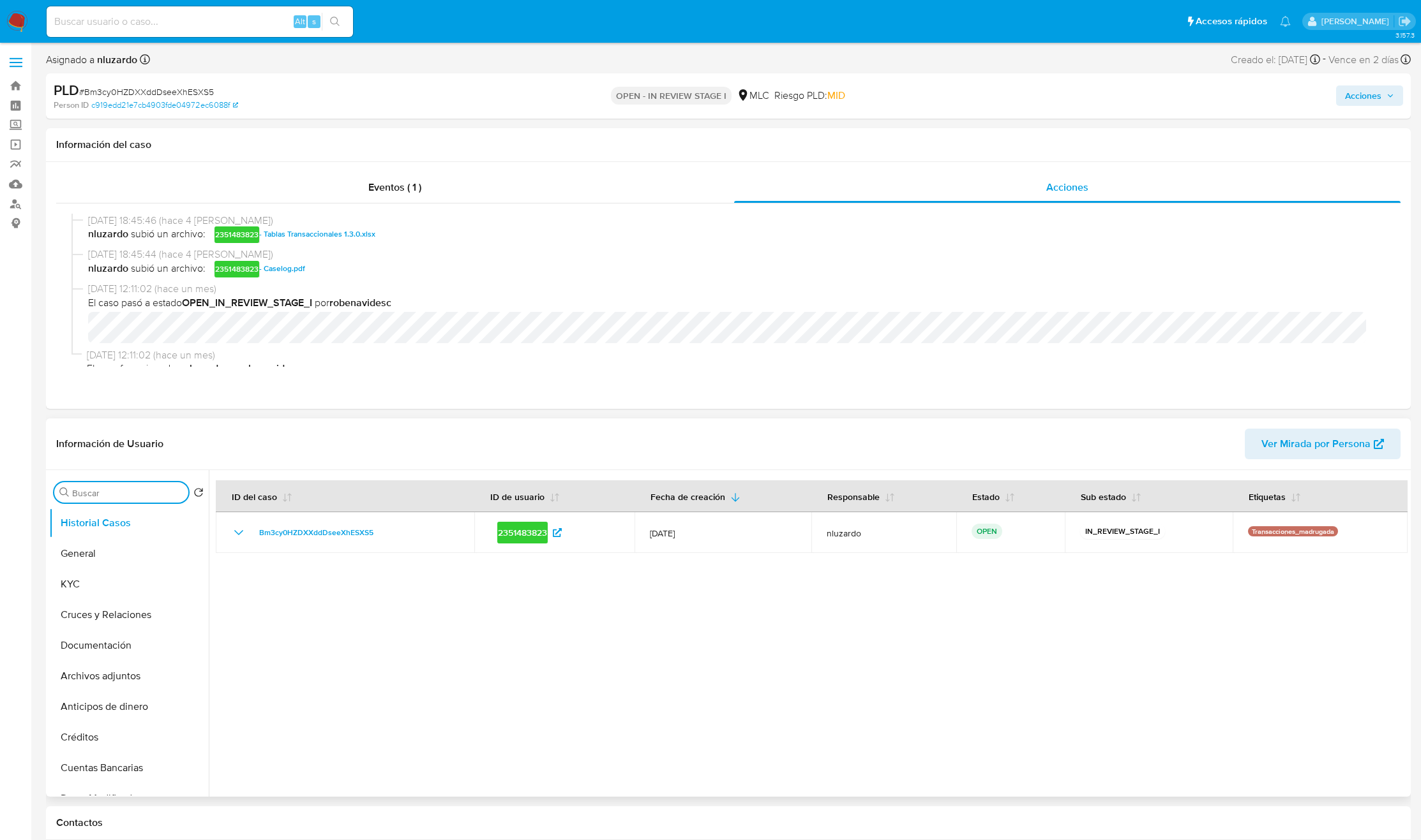
click at [142, 493] on input "Buscar" at bounding box center [127, 493] width 111 height 12
type input "ad"
click at [121, 553] on button "Archivos adjuntos" at bounding box center [123, 554] width 150 height 31
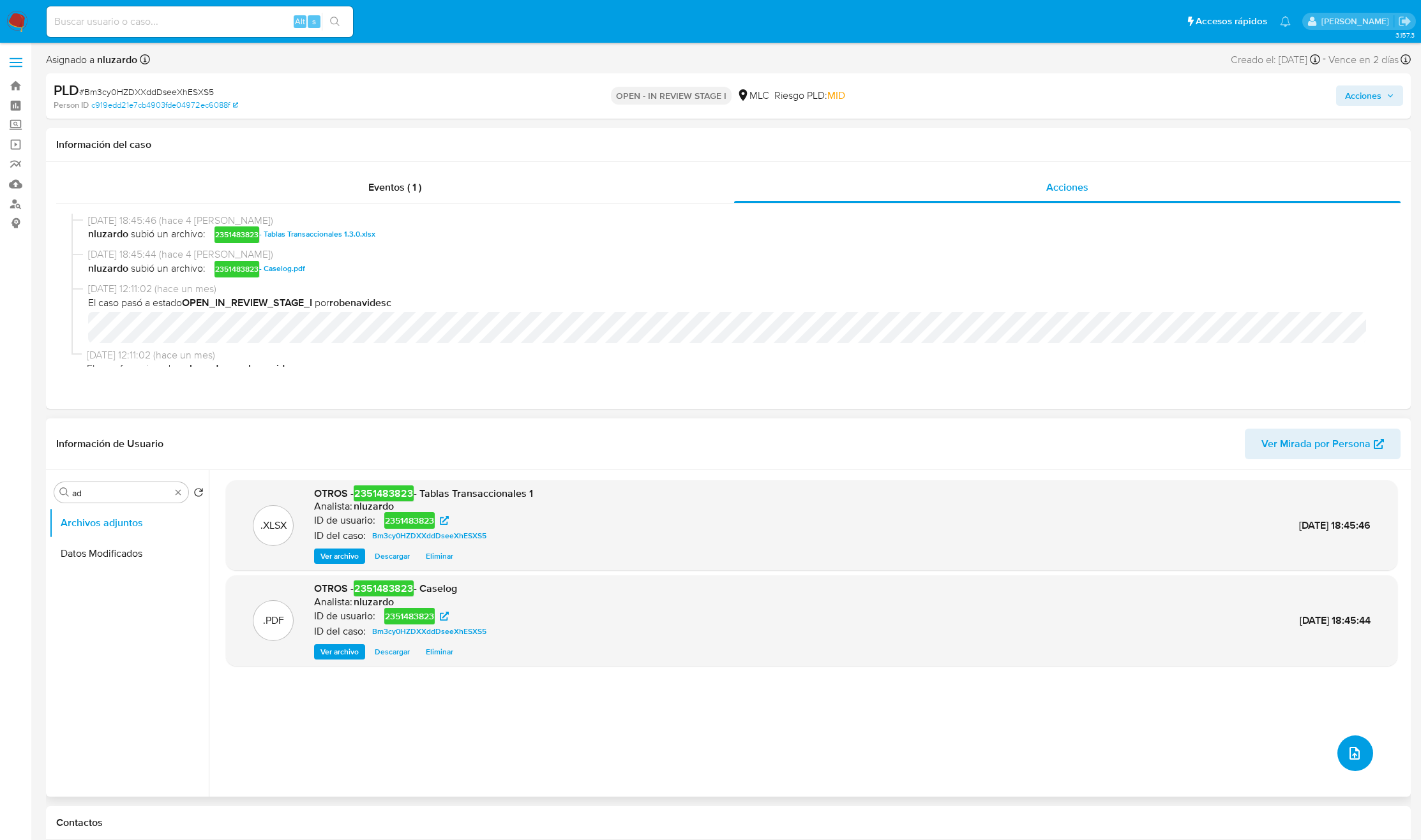
click at [1363, 757] on button "upload-file" at bounding box center [1355, 753] width 35 height 35
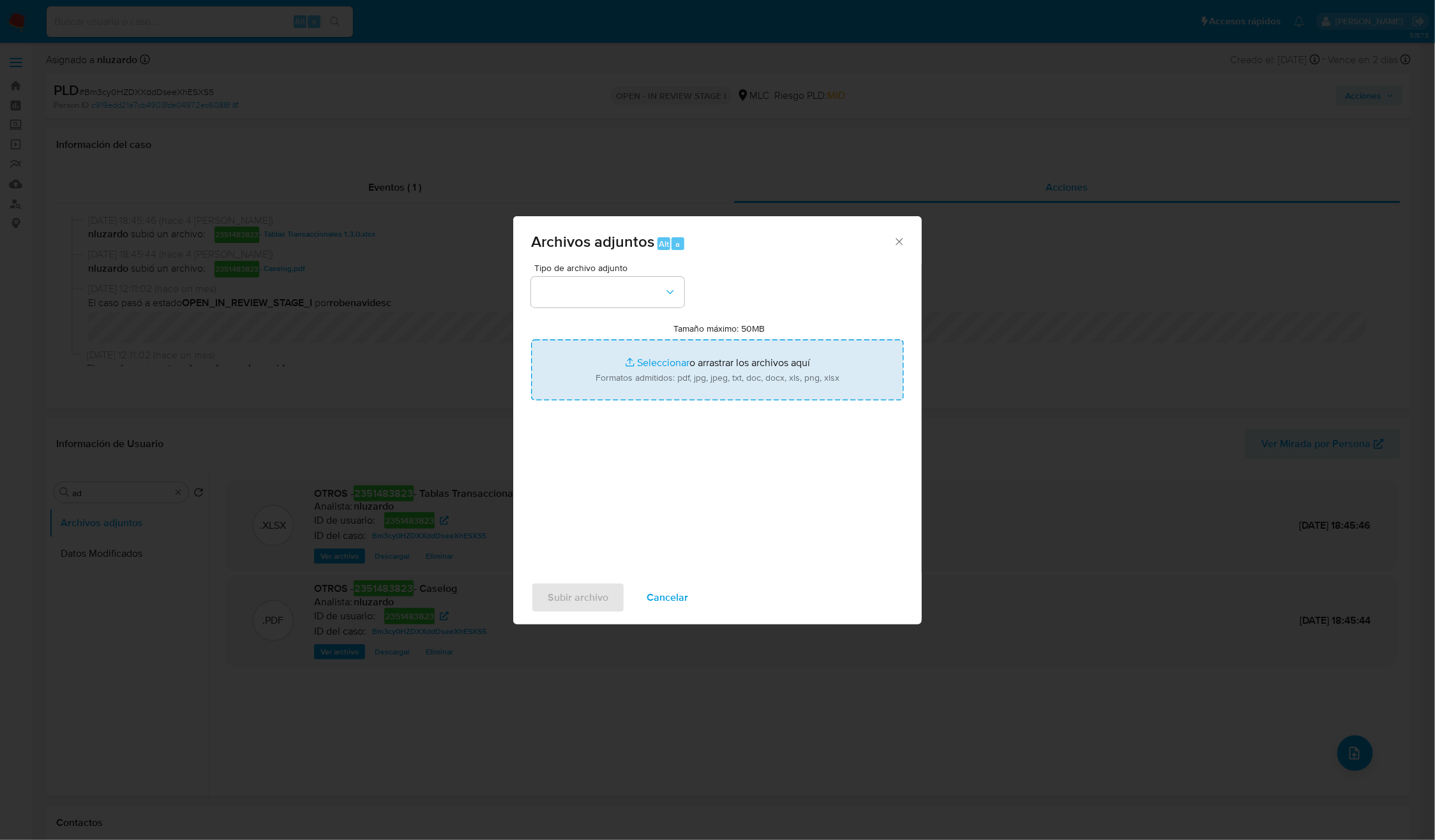
type input "C:\fakepath\2351483823 - Tablas Transaccionales 1.3.0 (1).xlsx"
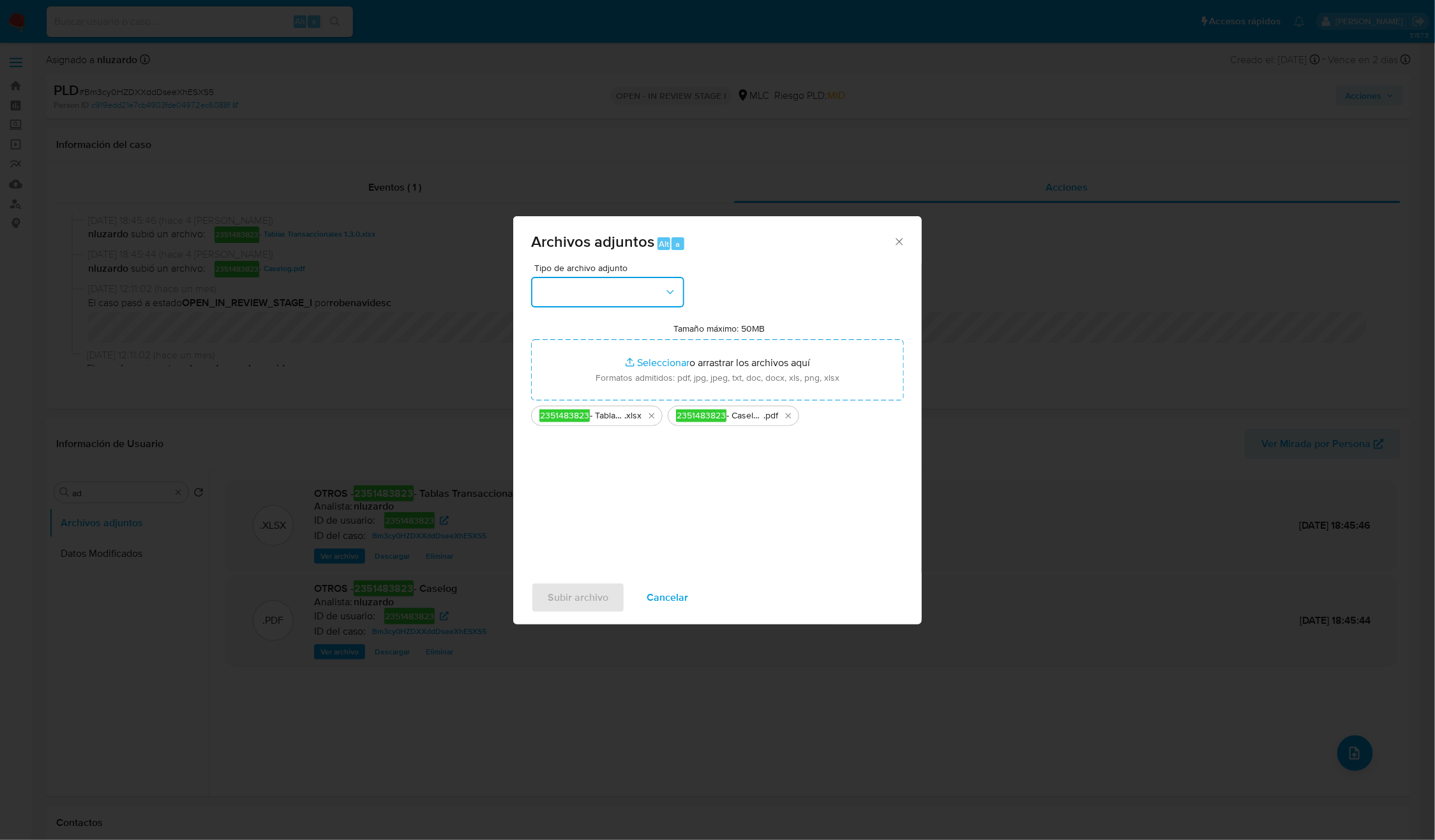
click at [657, 288] on button "button" at bounding box center [607, 292] width 153 height 31
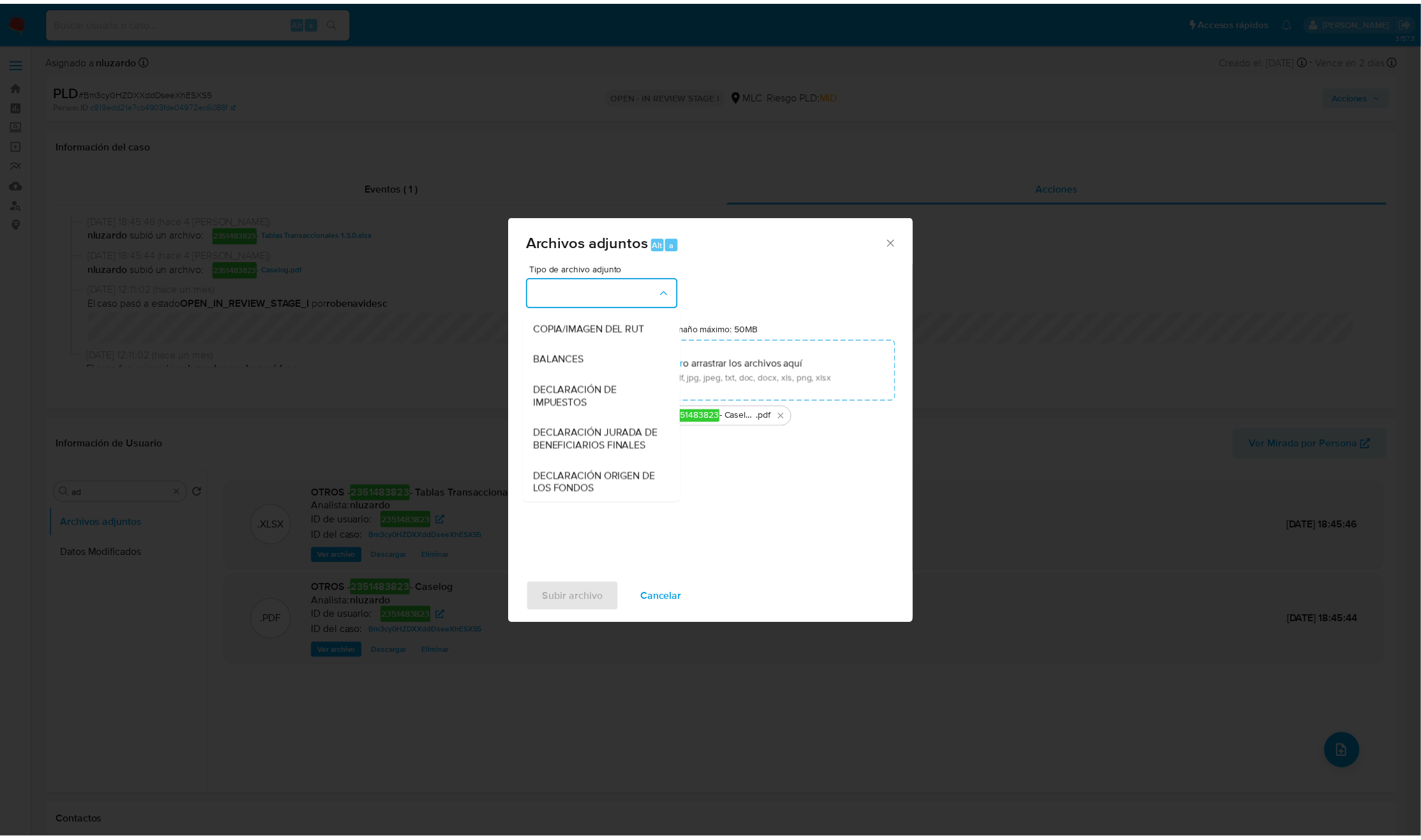
scroll to position [147, 0]
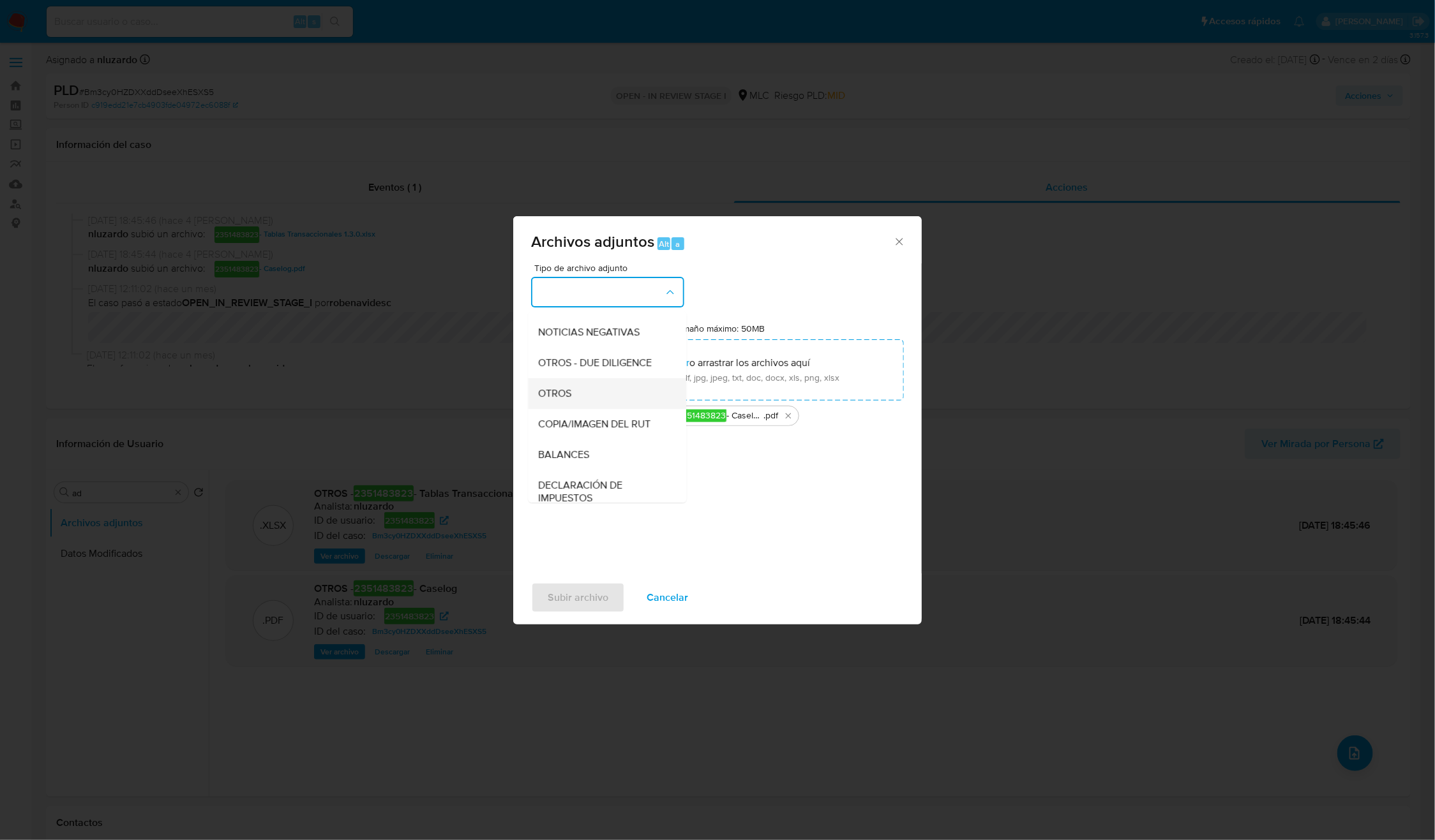
click at [601, 402] on div "OTROS" at bounding box center [604, 393] width 130 height 31
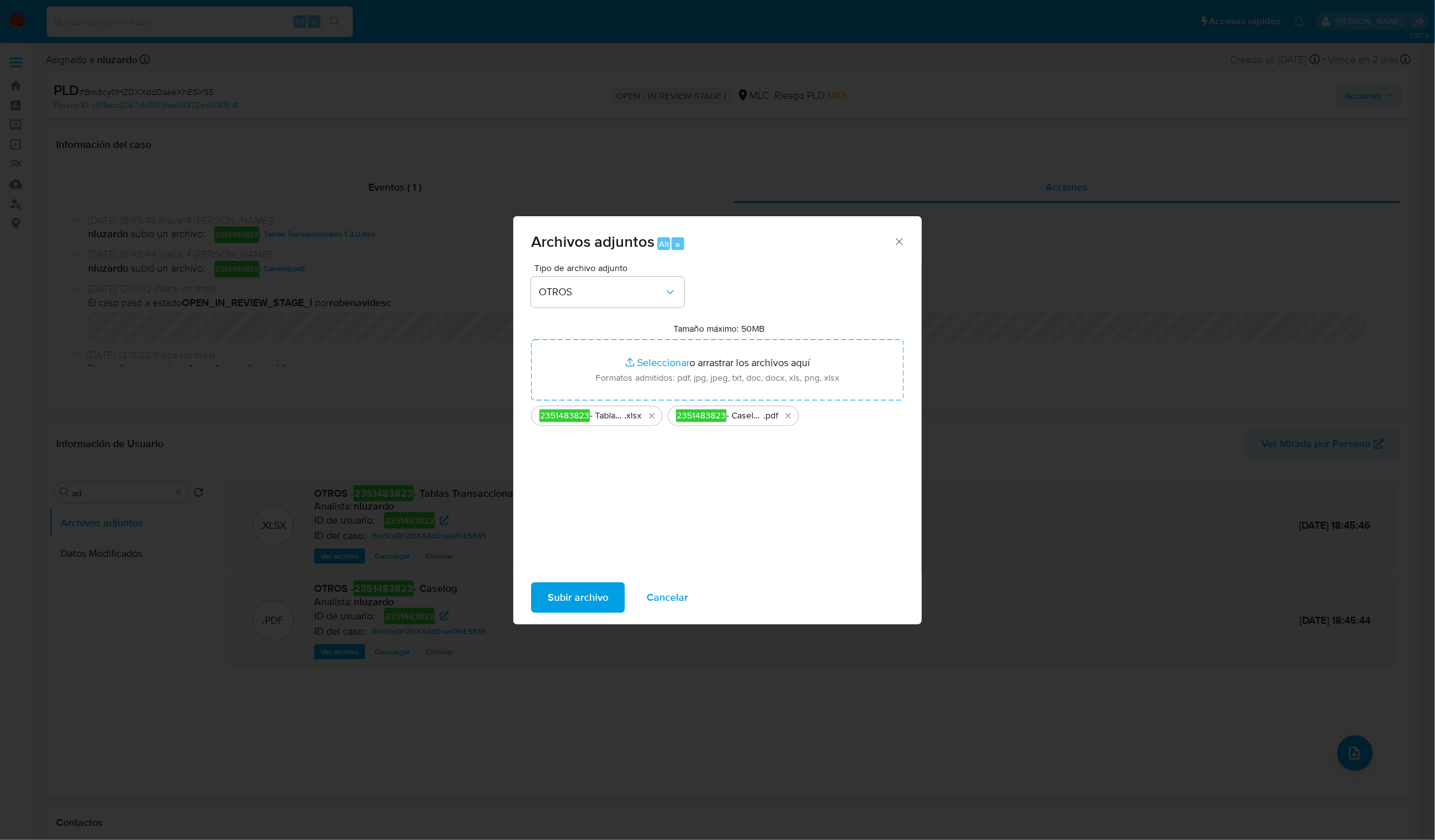
click at [575, 598] on span "Subir archivo" at bounding box center [578, 598] width 60 height 28
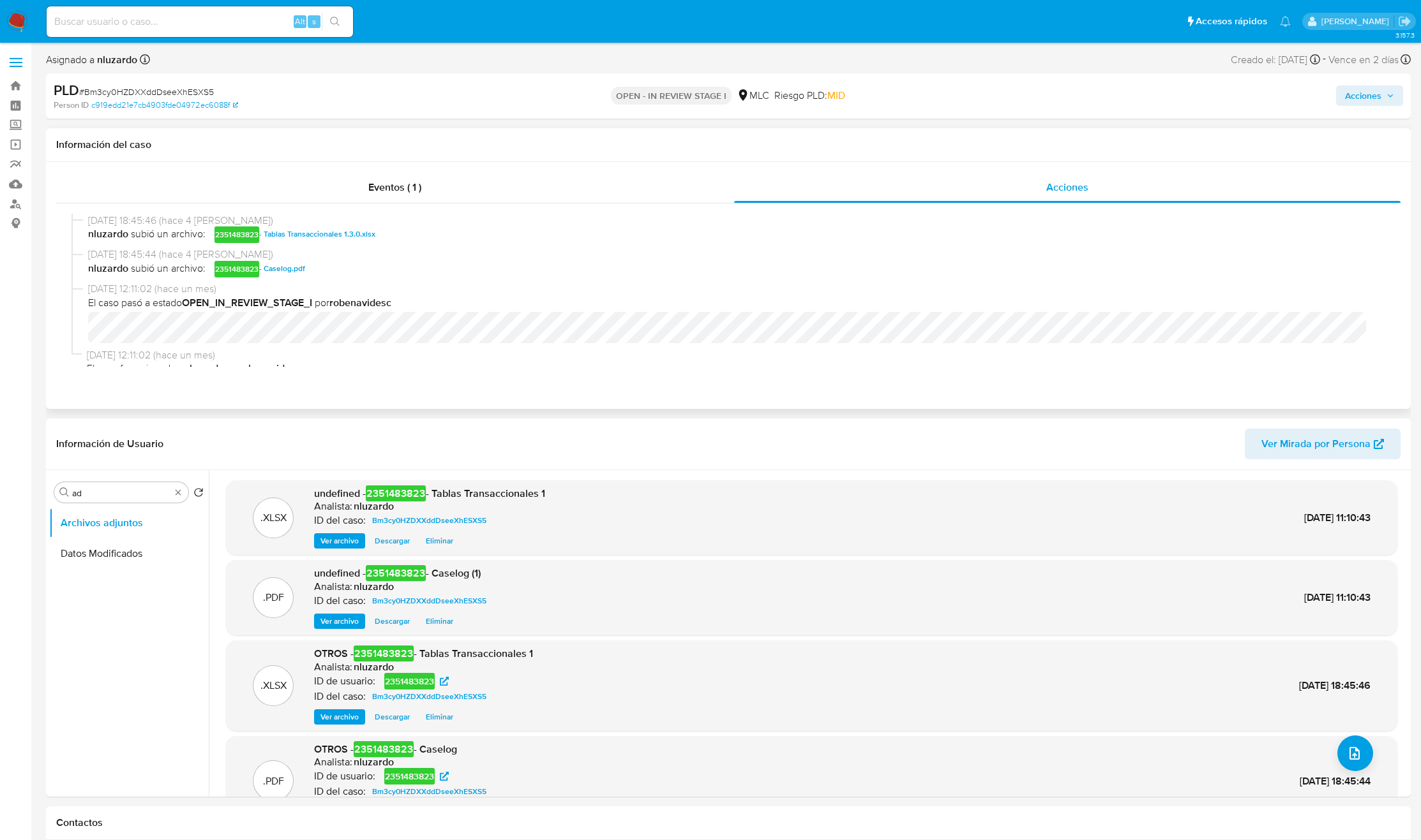
click at [393, 253] on span "[DATE] 18:45:44 (hace 4 [PERSON_NAME])" at bounding box center [734, 254] width 1292 height 14
click at [393, 257] on span "[DATE] 18:45:44 (hace 4 [PERSON_NAME])" at bounding box center [734, 254] width 1292 height 14
click at [393, 257] on span "04/09/2025 18:45:44 (hace 4 días)" at bounding box center [734, 254] width 1292 height 14
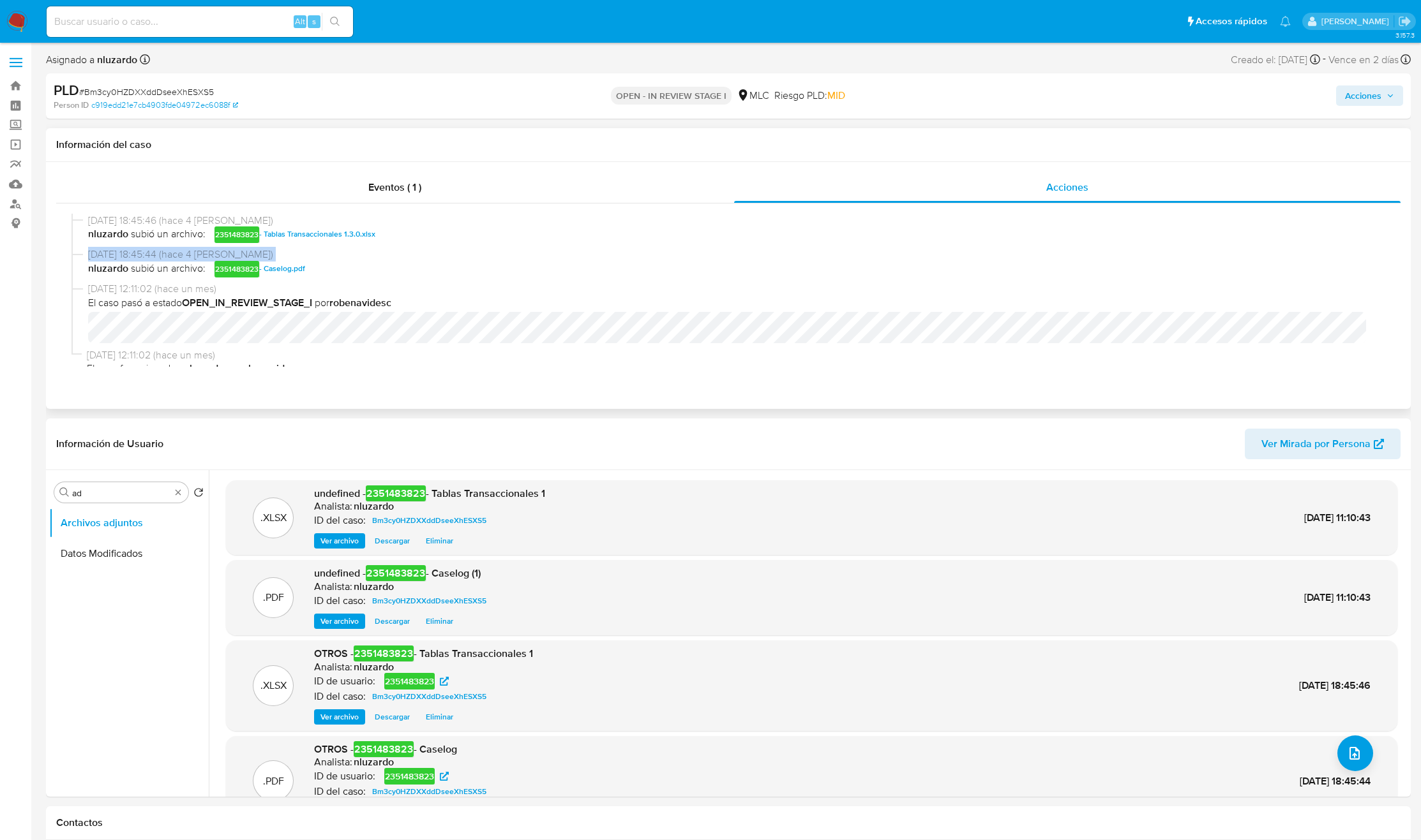
click at [393, 257] on span "04/09/2025 18:45:44 (hace 4 días)" at bounding box center [734, 254] width 1292 height 14
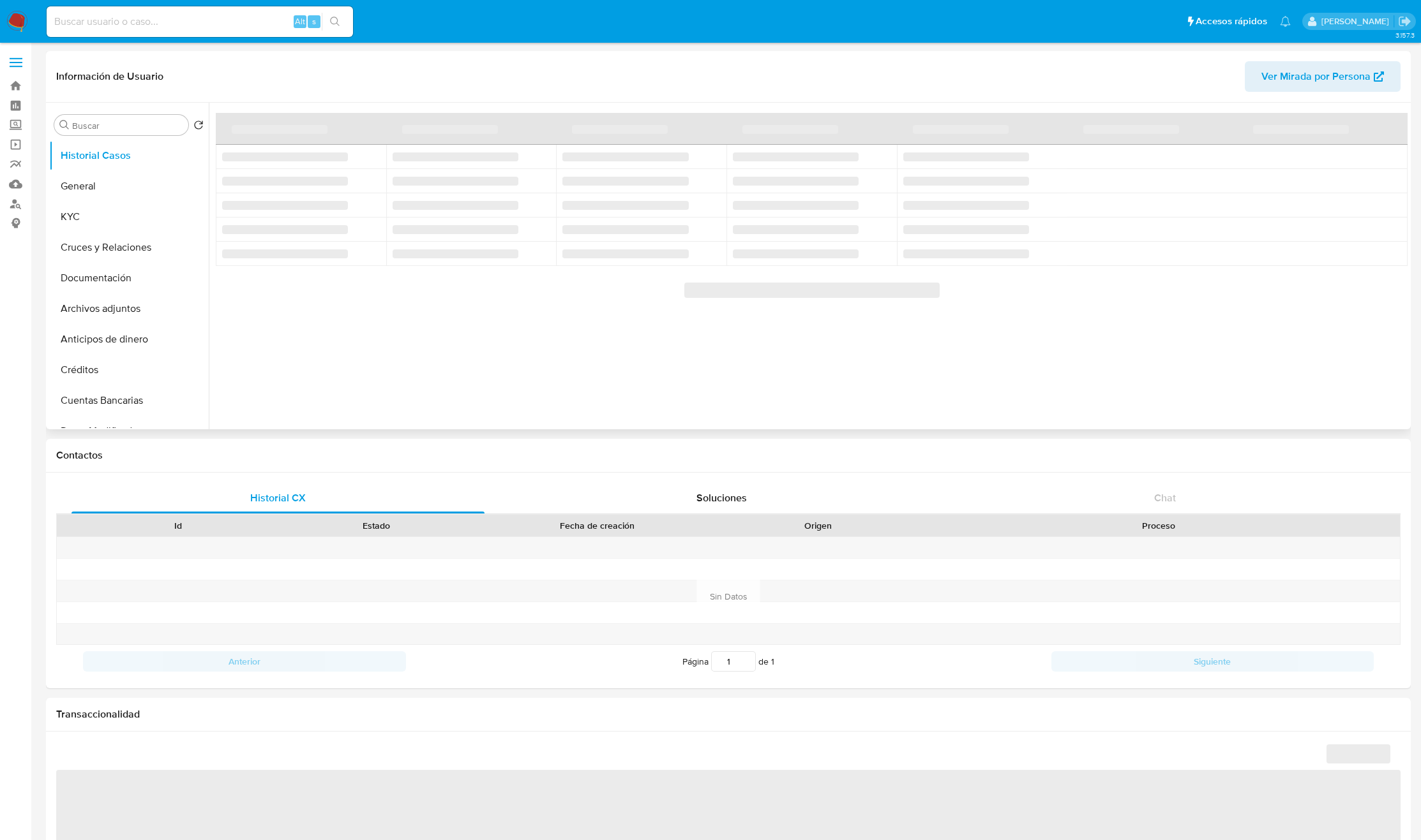
select select "10"
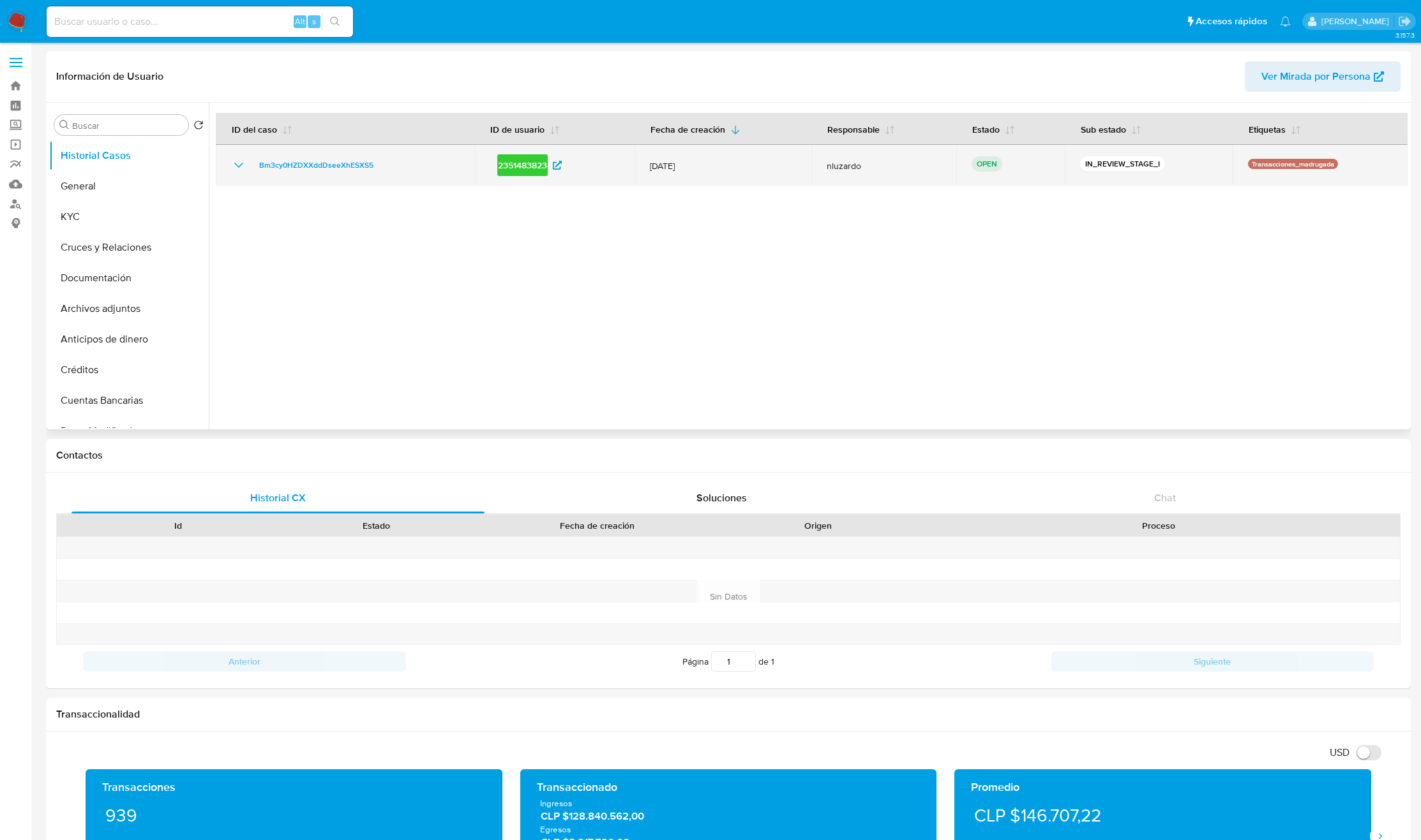
click at [483, 166] on td "2351483823" at bounding box center [554, 165] width 160 height 41
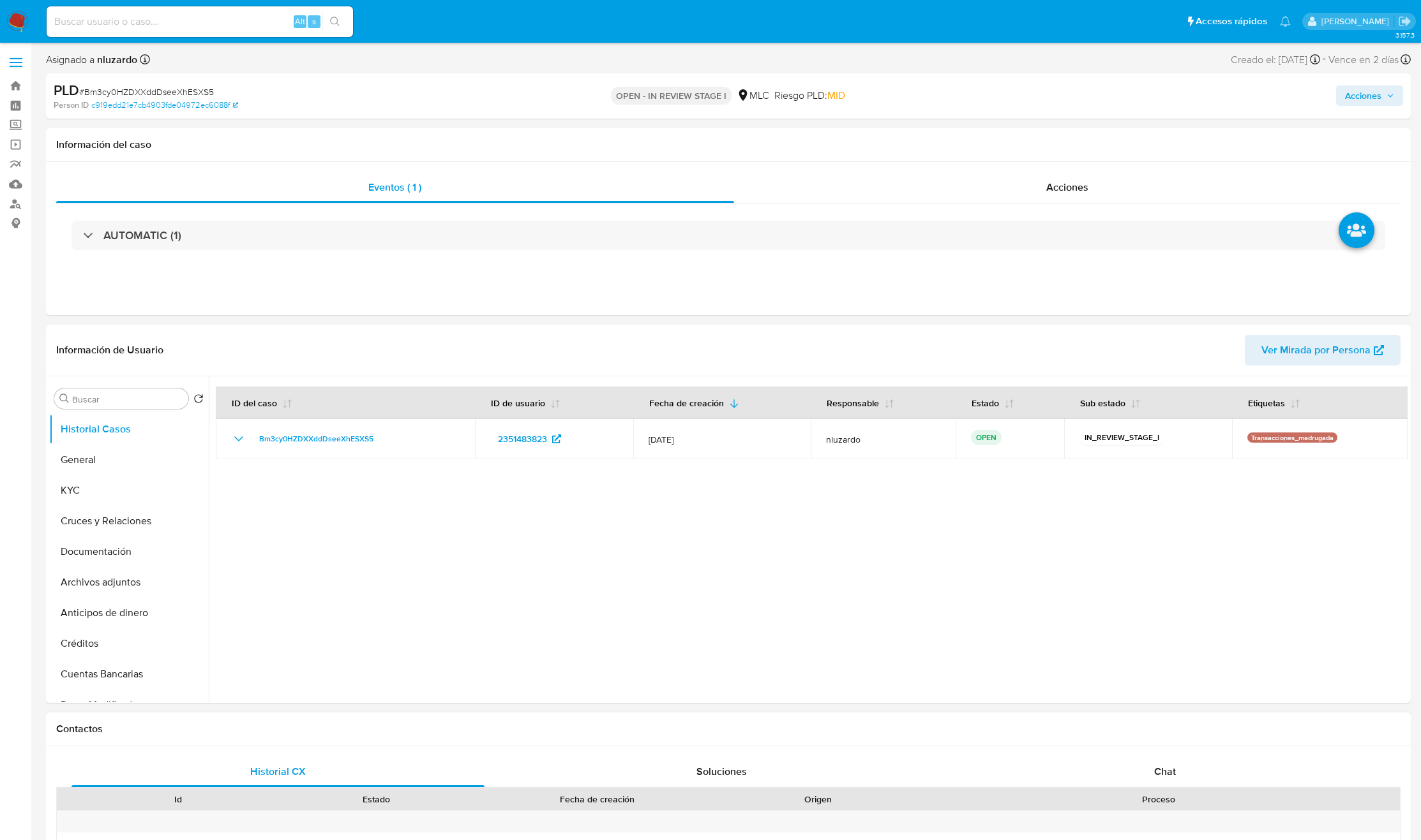
select select "10"
click at [1055, 178] on div "Acciones" at bounding box center [1067, 187] width 668 height 31
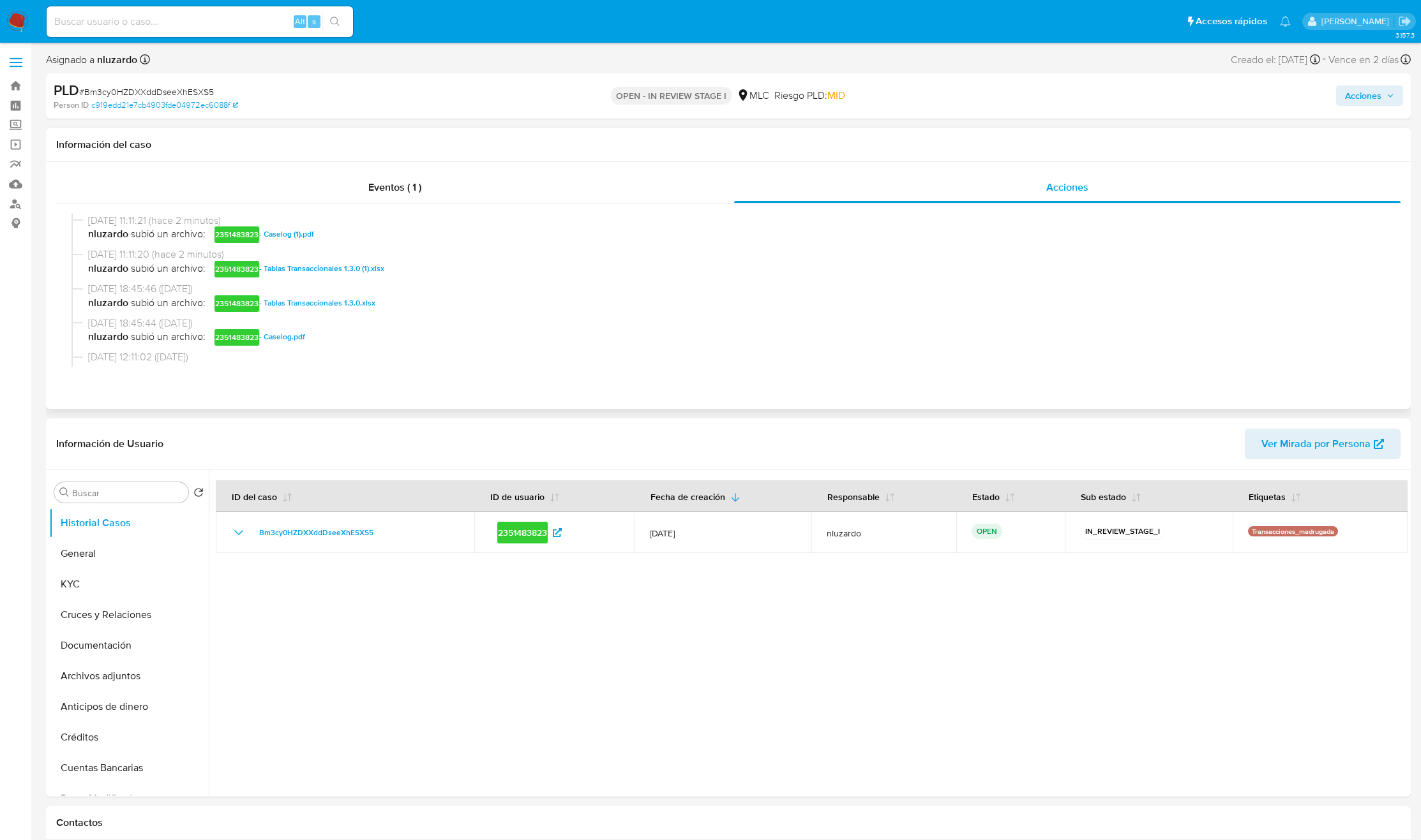
click at [345, 240] on span "nluzardo subió un archivo: 2351483823 - Caselog (1).pdf" at bounding box center [734, 234] width 1292 height 15
click at [345, 239] on span "nluzardo subió un archivo: 2351483823 - Caselog (1).pdf" at bounding box center [734, 234] width 1292 height 15
copy span "- Caselog (1).pdf"
click at [1363, 92] on span "Acciones" at bounding box center [1362, 95] width 36 height 20
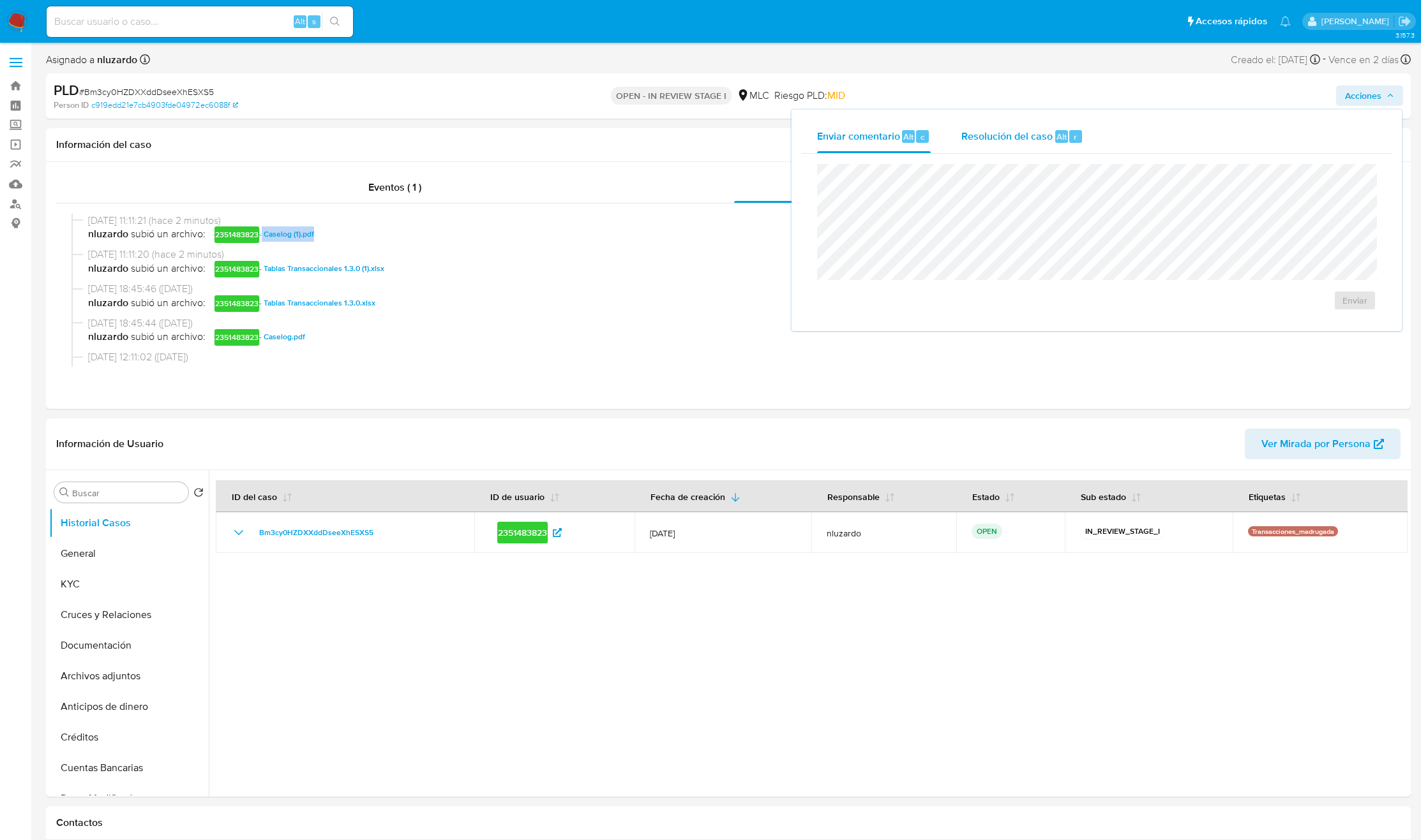
click at [1043, 131] on span "Resolución del caso" at bounding box center [1006, 136] width 91 height 15
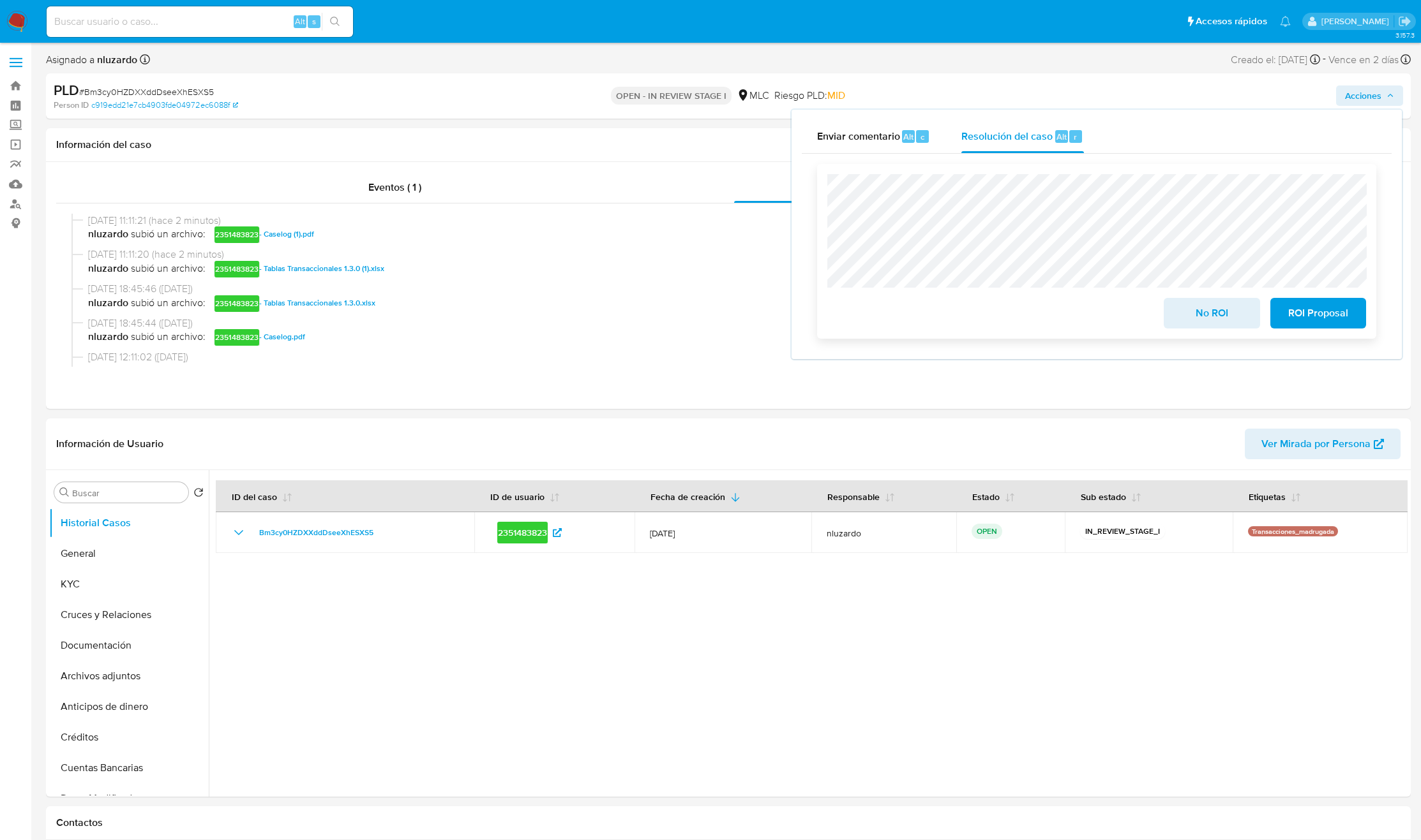
click at [1322, 323] on span "ROI Proposal" at bounding box center [1318, 314] width 63 height 28
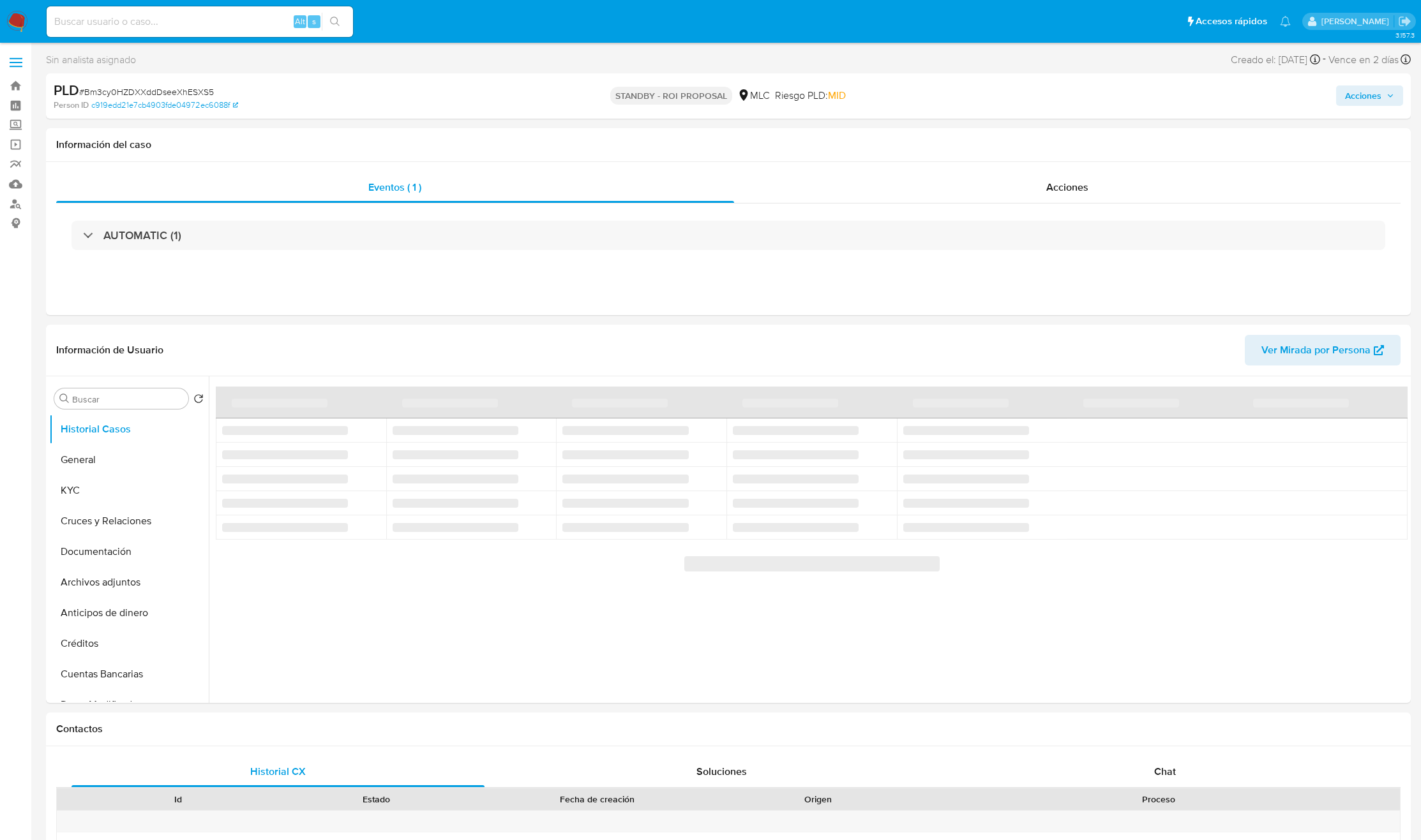
select select "10"
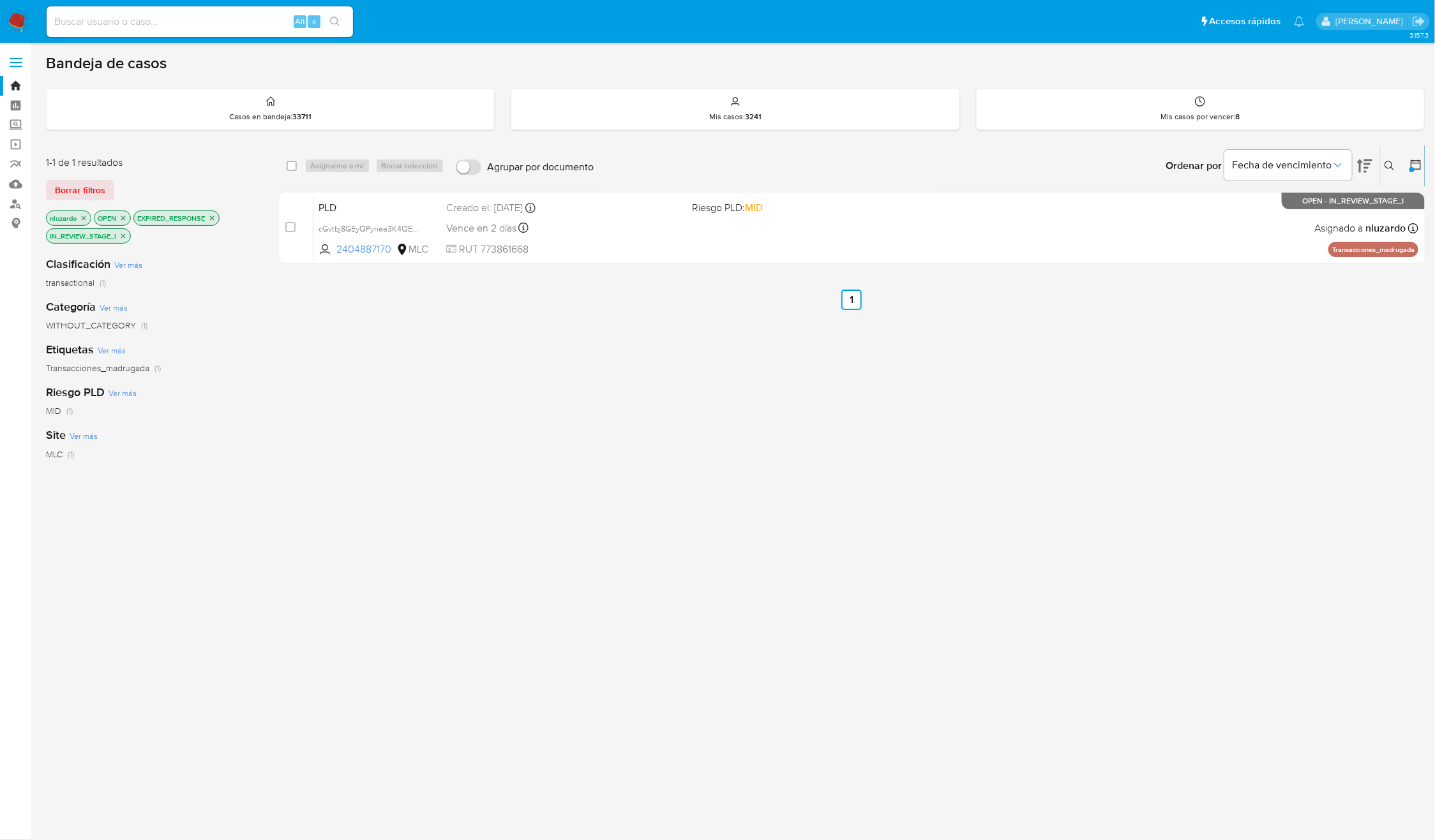
click at [417, 366] on div "select-all-cases-checkbox Asignarme a mí Borrar selección Agrupar por documento…" at bounding box center [852, 443] width 1146 height 596
drag, startPoint x: 396, startPoint y: 249, endPoint x: 391, endPoint y: 418, distance: 169.1
click at [379, 393] on div "select-all-cases-checkbox Asignarme a mí Borrar selección Agrupar por documento…" at bounding box center [852, 443] width 1146 height 596
click at [389, 318] on div "select-all-cases-checkbox Asignarme a mí Borrar selección Agrupar por documento…" at bounding box center [852, 443] width 1146 height 596
drag, startPoint x: 353, startPoint y: 253, endPoint x: 336, endPoint y: 398, distance: 146.0
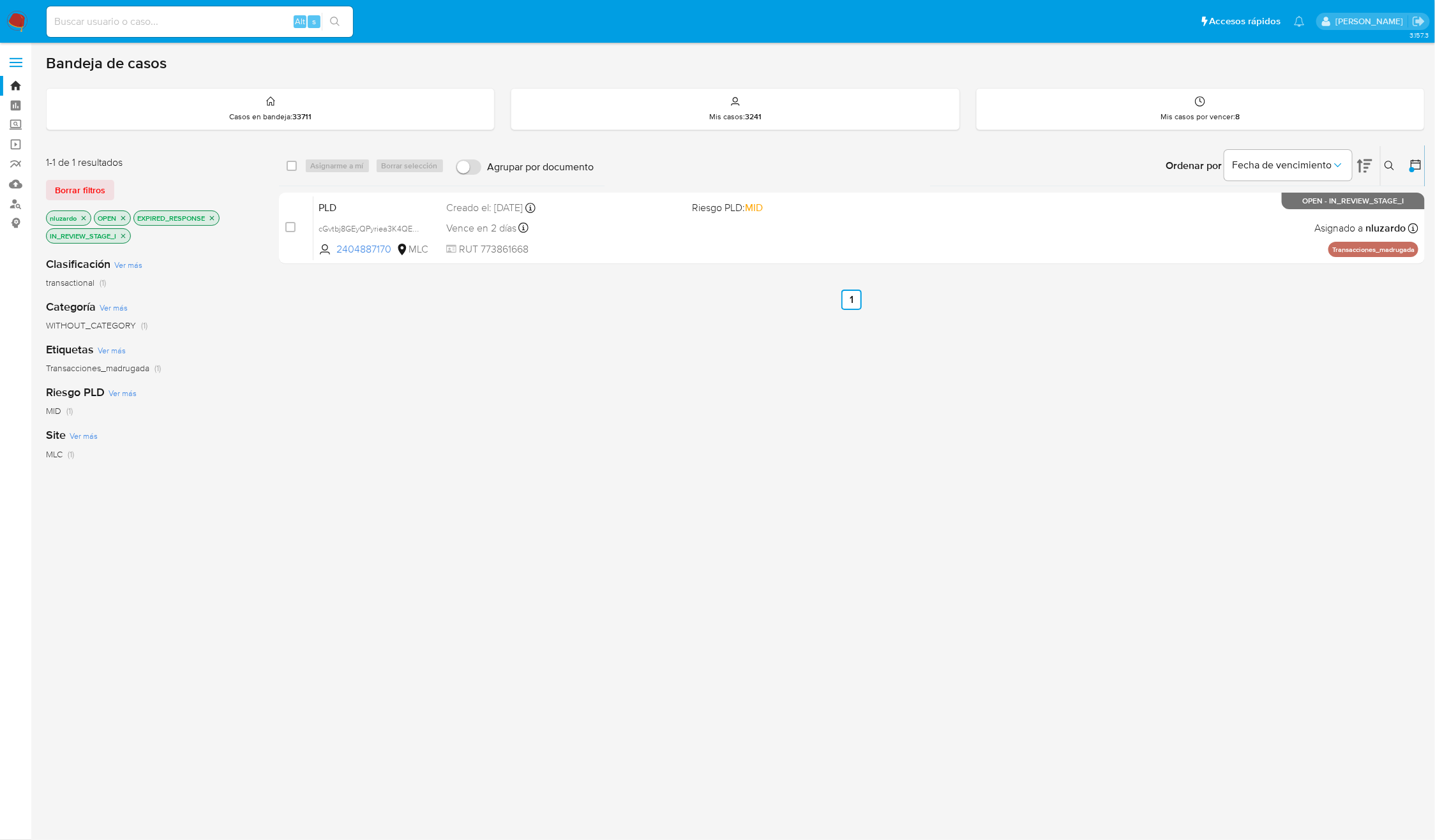
click at [336, 391] on div "select-all-cases-checkbox Asignarme a mí Borrar selección Agrupar por documento…" at bounding box center [852, 443] width 1146 height 596
drag, startPoint x: 939, startPoint y: 421, endPoint x: 425, endPoint y: 600, distance: 544.3
click at [416, 600] on div "select-all-cases-checkbox Asignarme a mí Borrar selección Agrupar por documento…" at bounding box center [852, 443] width 1146 height 596
drag, startPoint x: 506, startPoint y: 594, endPoint x: 875, endPoint y: 427, distance: 405.0
click at [874, 429] on div "select-all-cases-checkbox Asignarme a mí Borrar selección Agrupar por documento…" at bounding box center [852, 443] width 1146 height 596
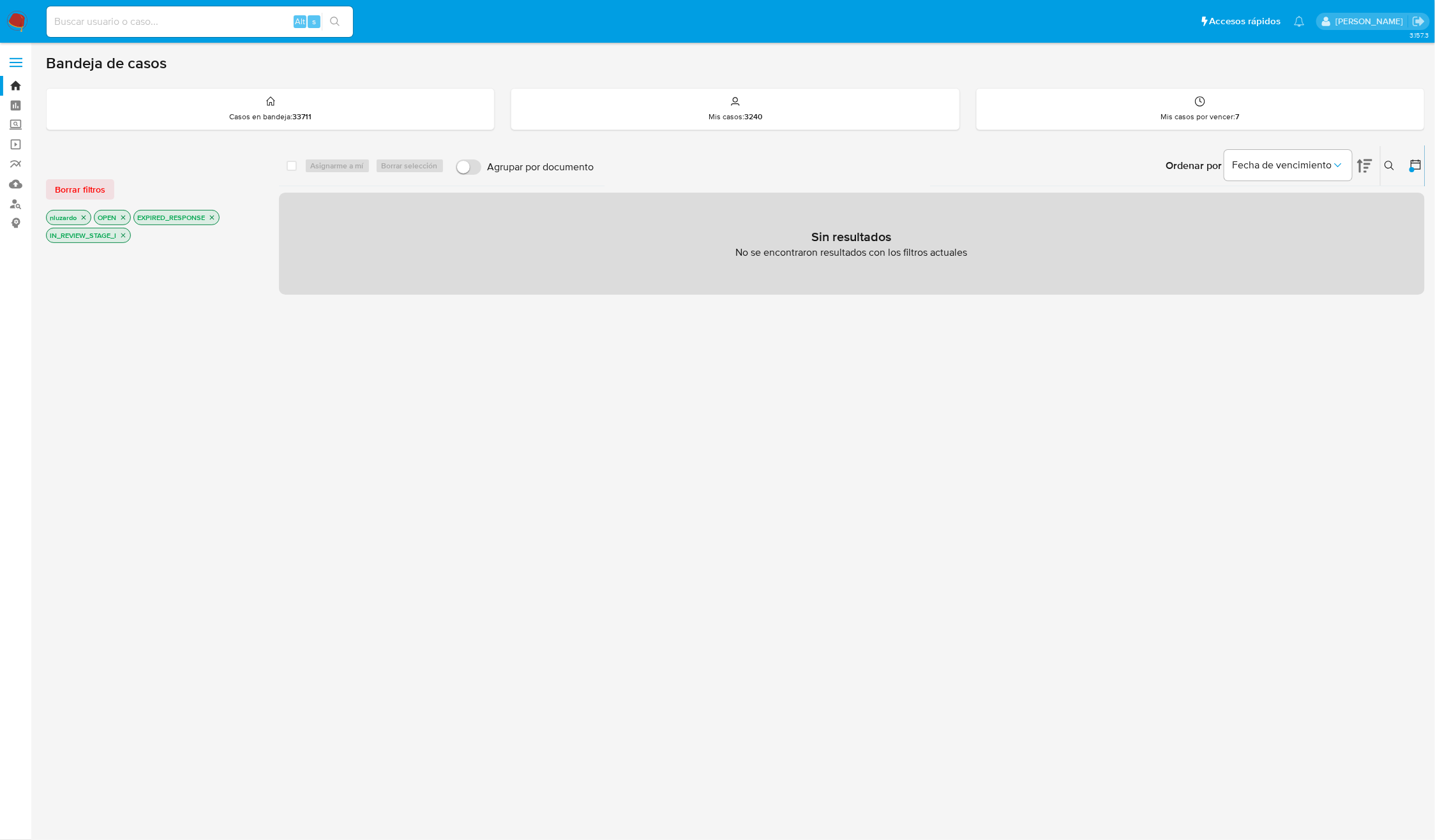
click at [124, 236] on icon "close-filter" at bounding box center [123, 235] width 8 height 8
click at [209, 215] on icon "close-filter" at bounding box center [212, 217] width 8 height 8
